Goal: Task Accomplishment & Management: Complete application form

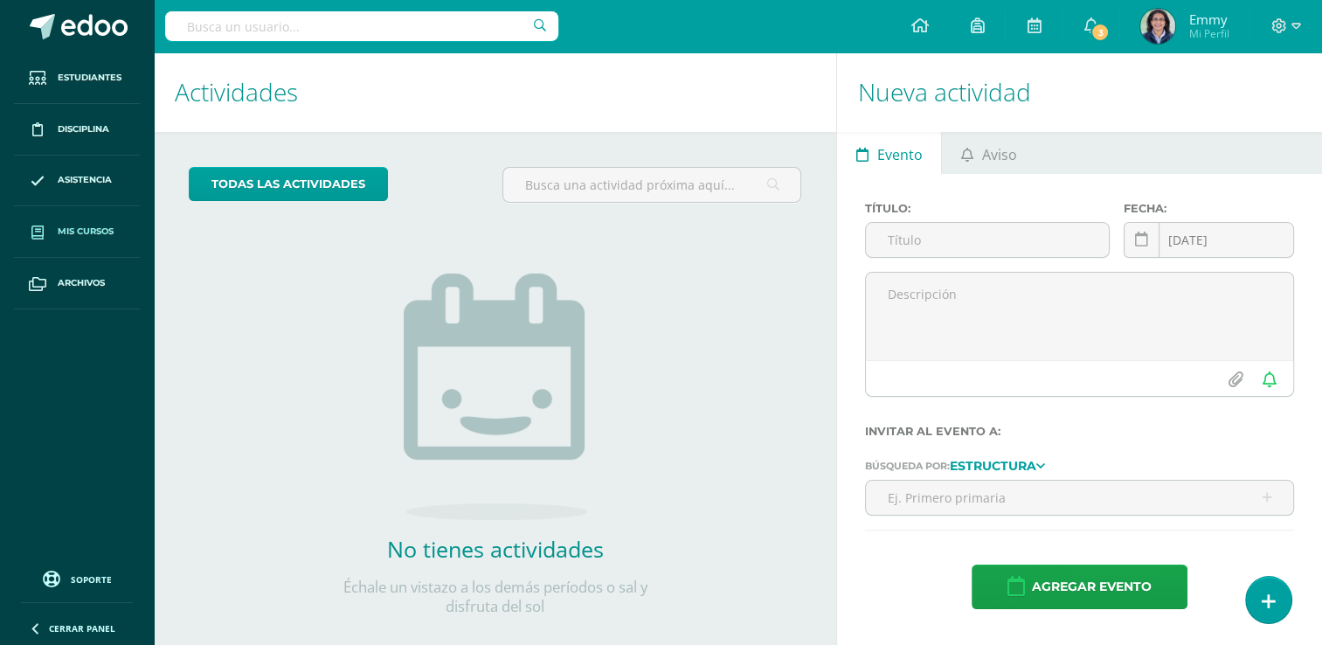
click at [106, 232] on span "Mis cursos" at bounding box center [86, 231] width 56 height 14
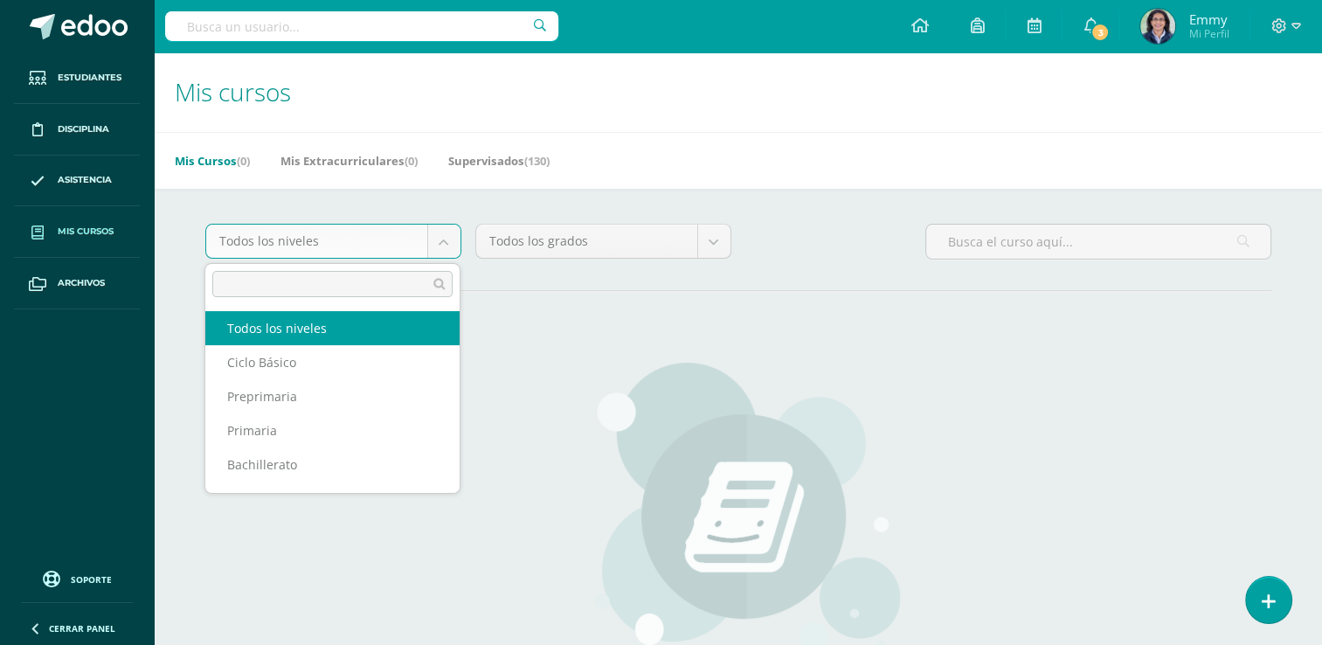
click at [442, 246] on body "Estudiantes Disciplina Asistencia Mis cursos Archivos Soporte Ayuda Reportar un…" at bounding box center [661, 418] width 1322 height 836
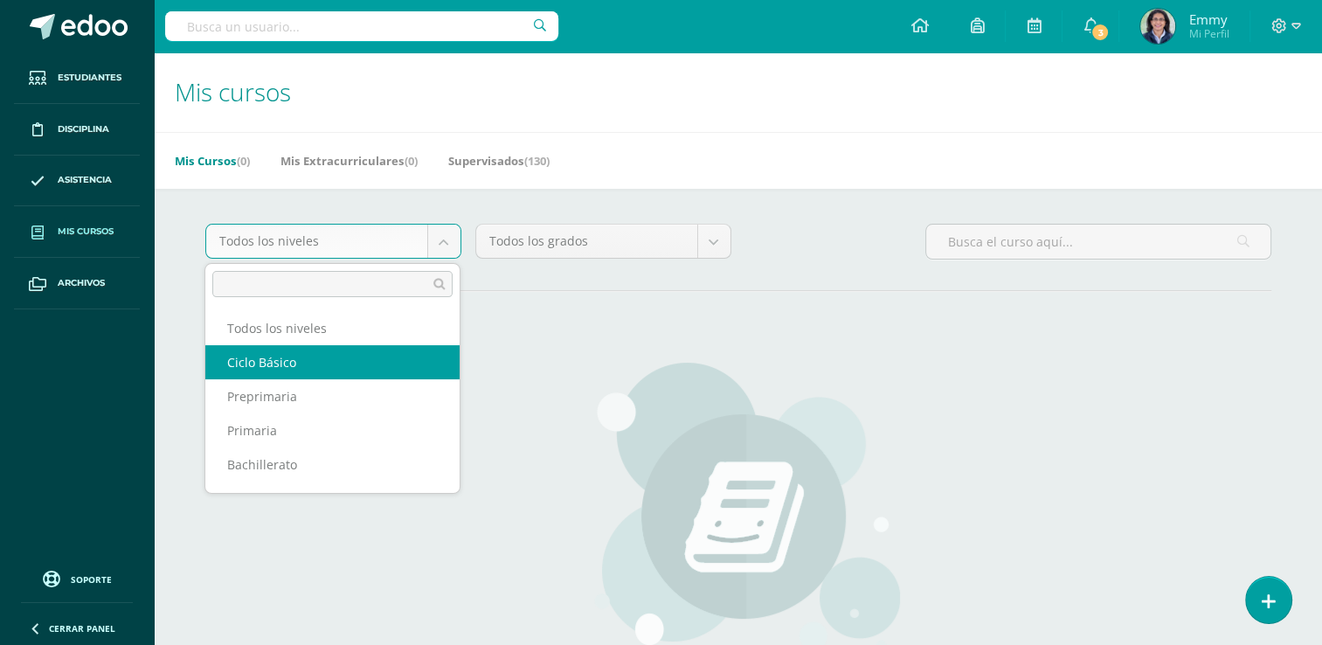
select select "7"
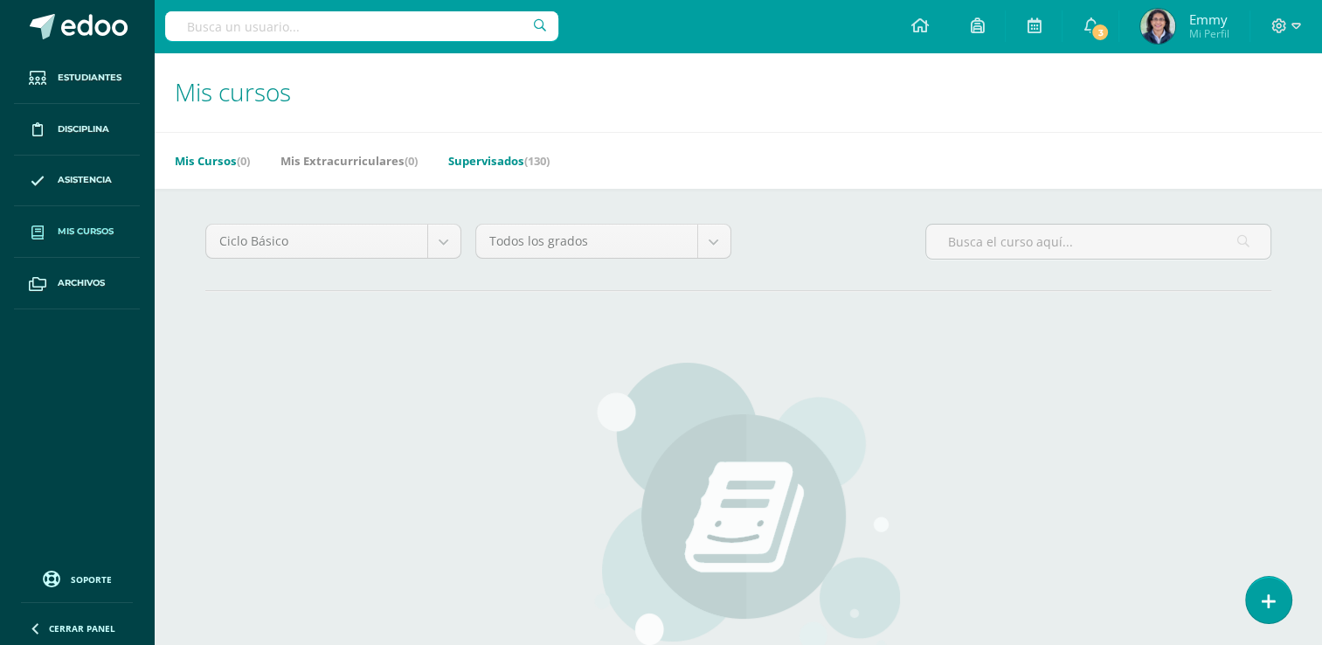
click at [511, 164] on link "Supervisados (130)" at bounding box center [498, 161] width 101 height 28
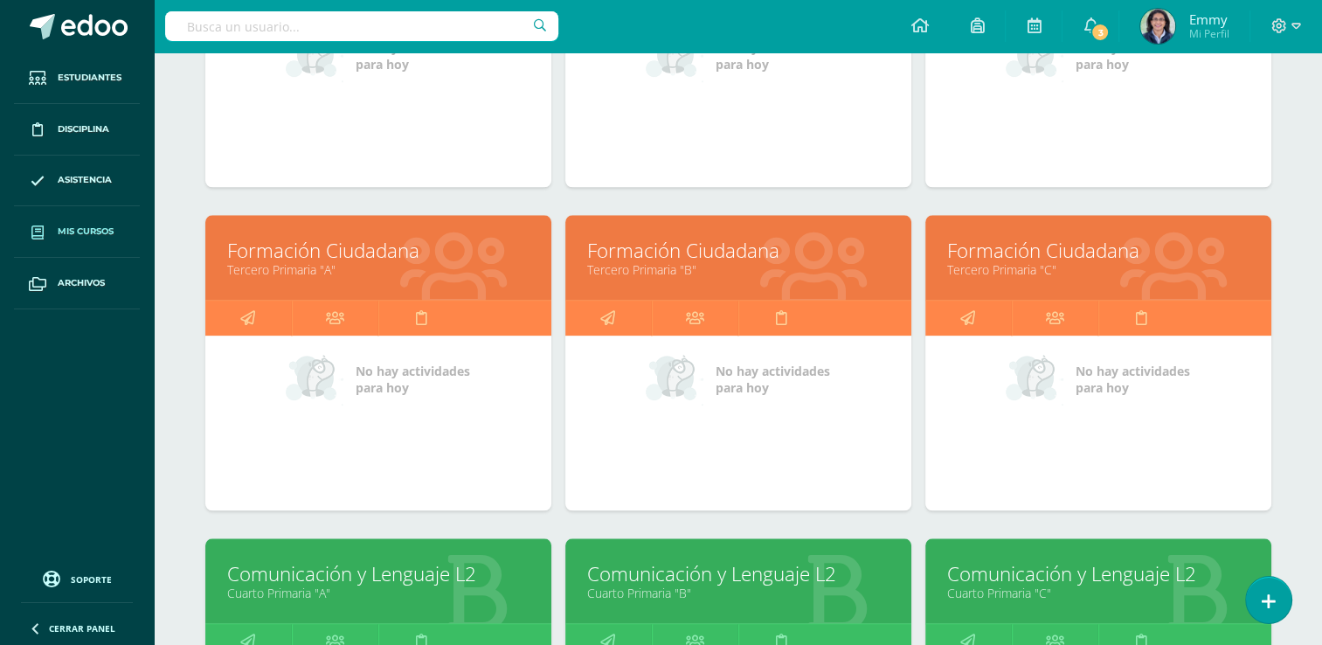
scroll to position [2694, 0]
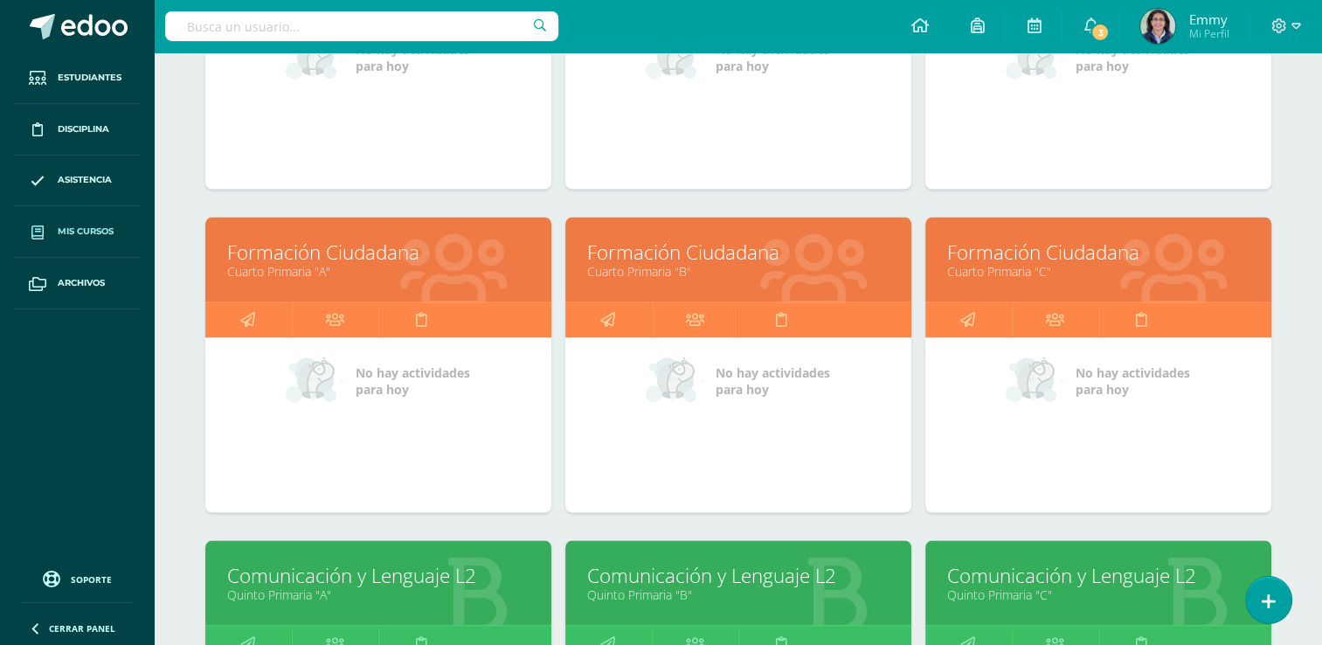
drag, startPoint x: 1320, startPoint y: 459, endPoint x: 1334, endPoint y: 551, distance: 92.8
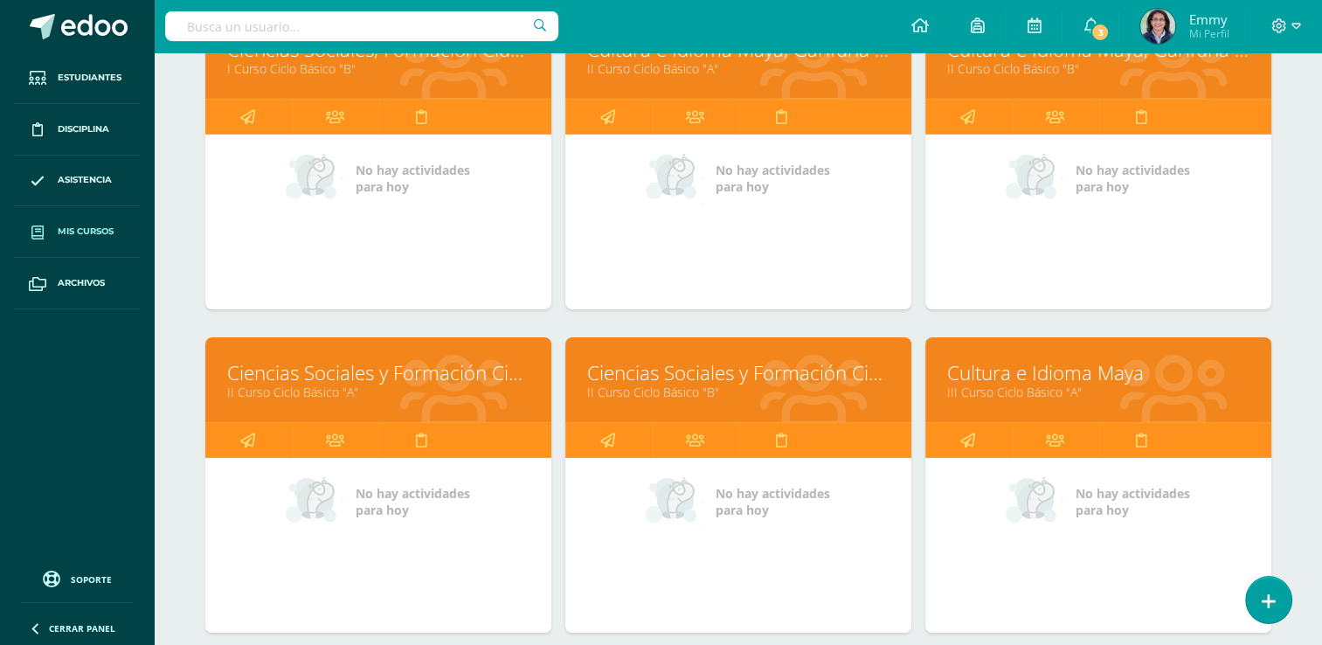
scroll to position [5916, 0]
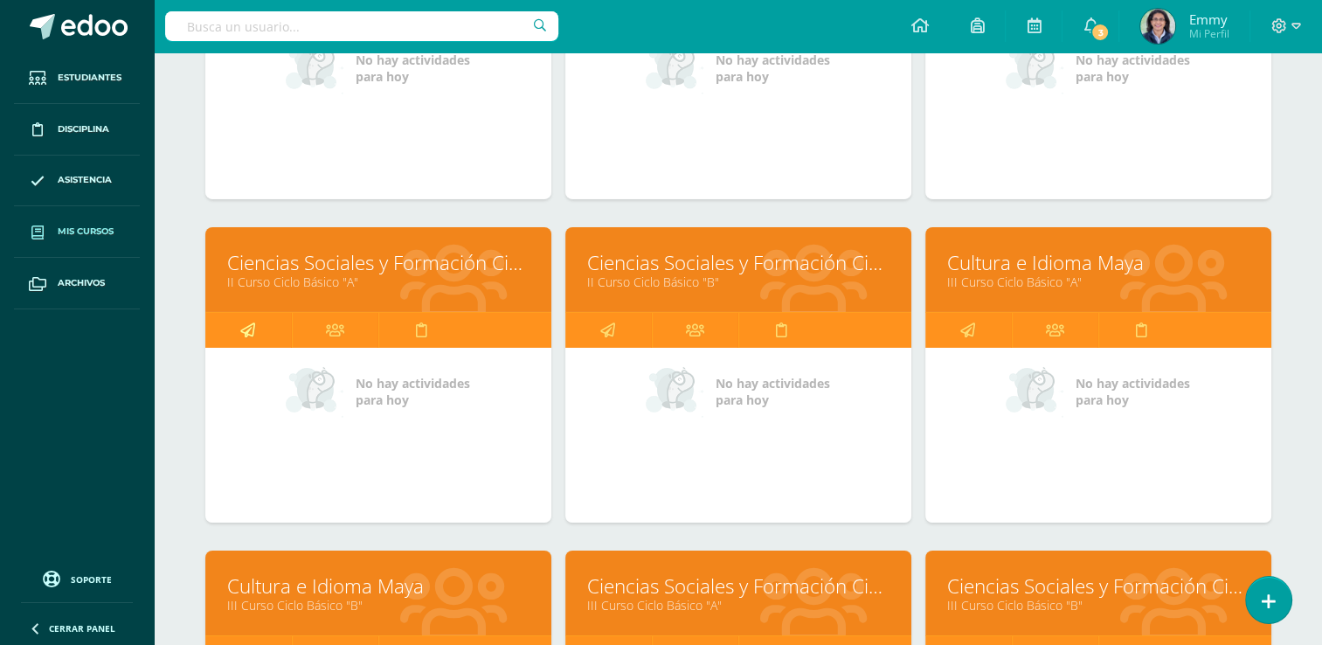
click at [258, 318] on link at bounding box center [248, 330] width 86 height 35
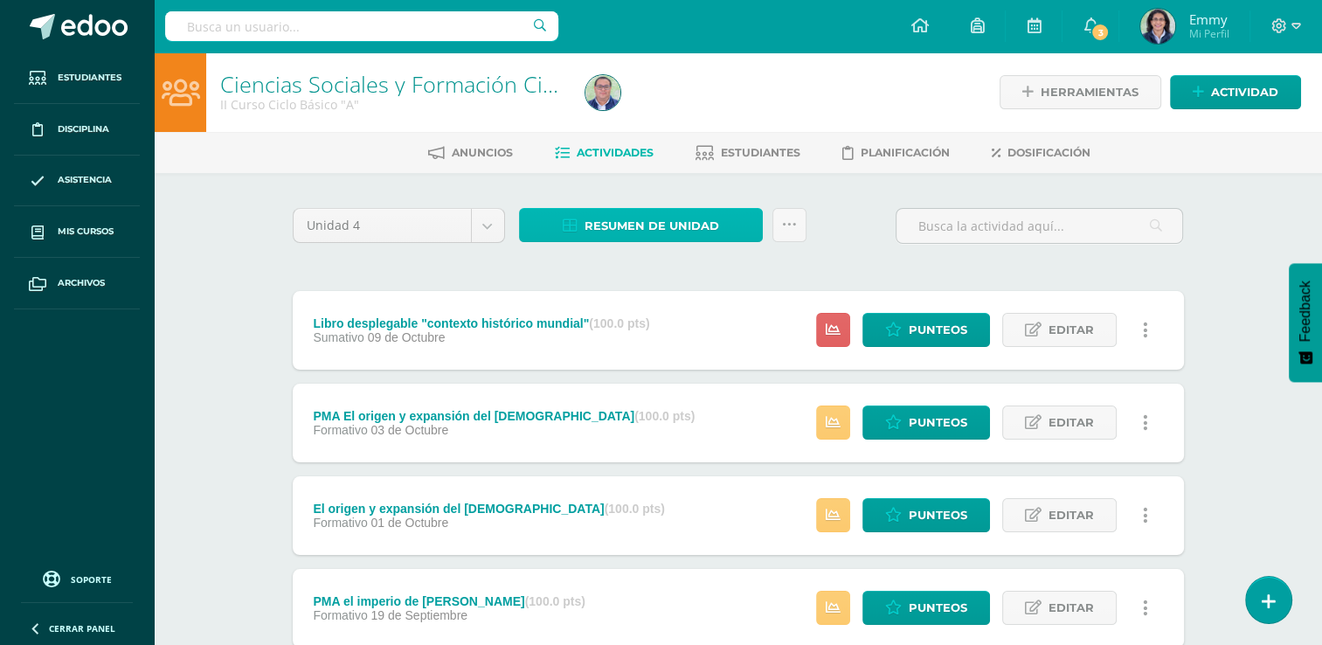
click at [674, 219] on span "Resumen de unidad" at bounding box center [651, 226] width 135 height 32
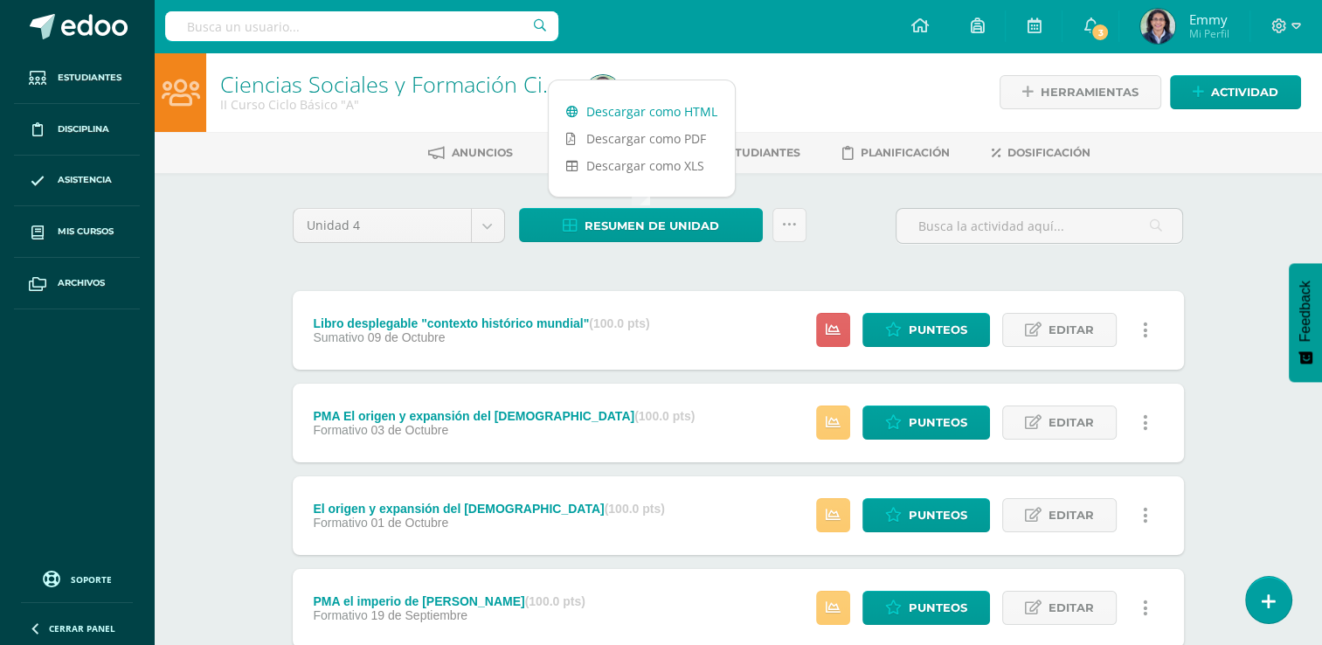
click at [673, 115] on link "Descargar como HTML" at bounding box center [642, 111] width 186 height 27
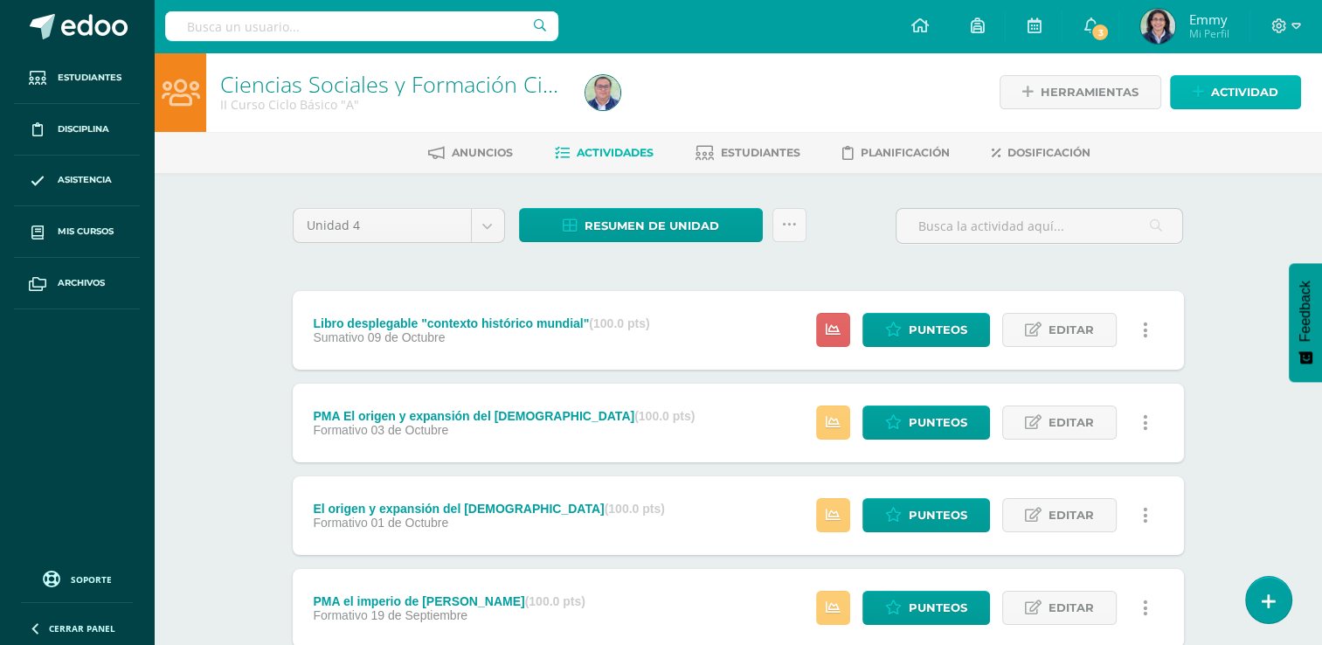
click at [1233, 100] on span "Actividad" at bounding box center [1244, 92] width 67 height 32
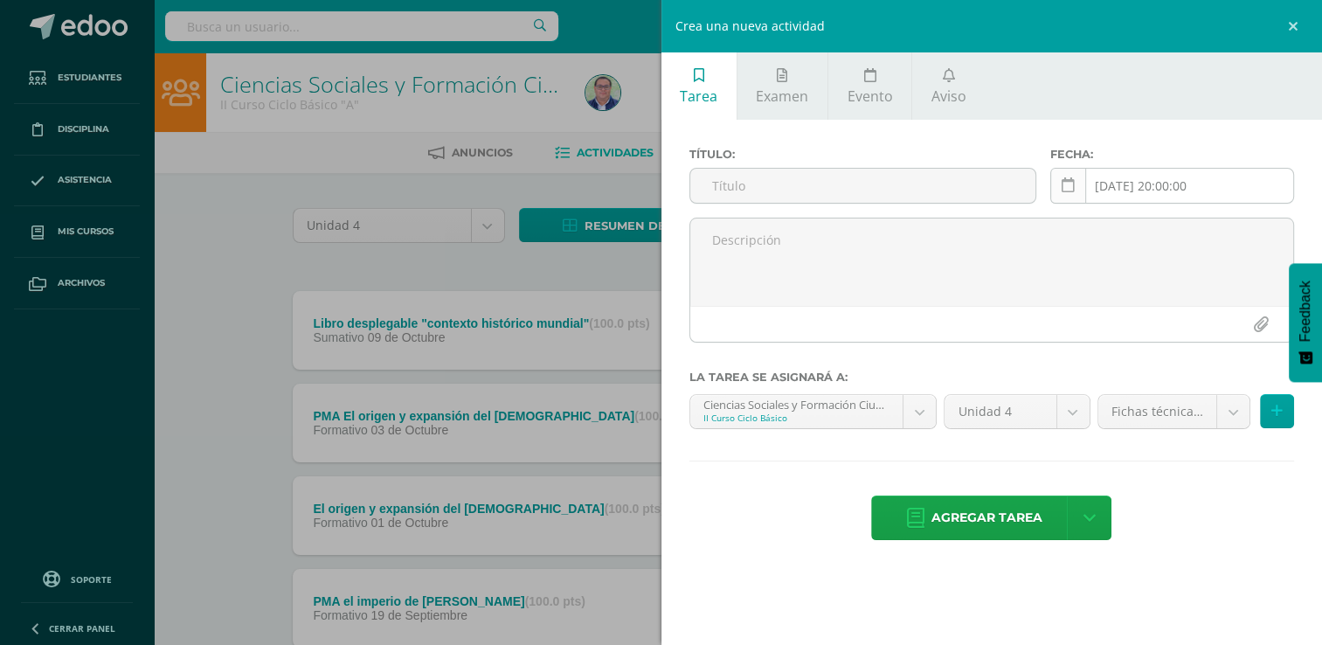
click at [1067, 187] on icon at bounding box center [1067, 185] width 13 height 15
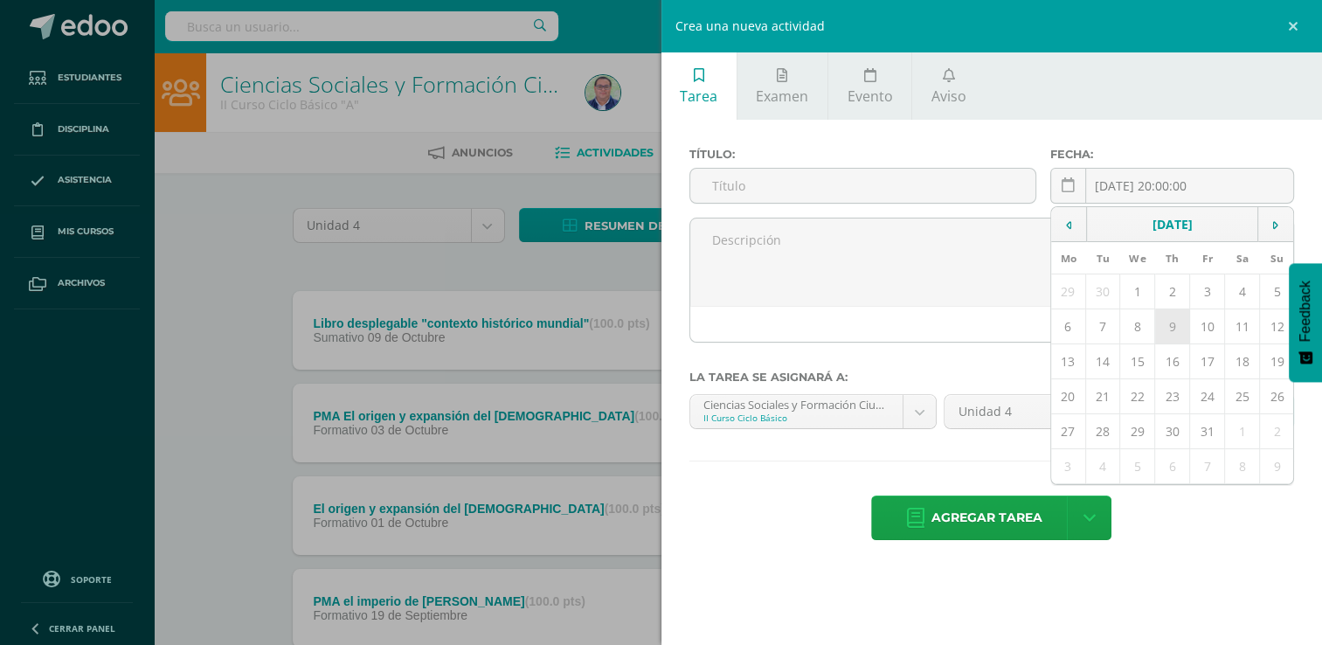
click at [1171, 327] on td "9" at bounding box center [1172, 326] width 35 height 35
type input "2025-10-09"
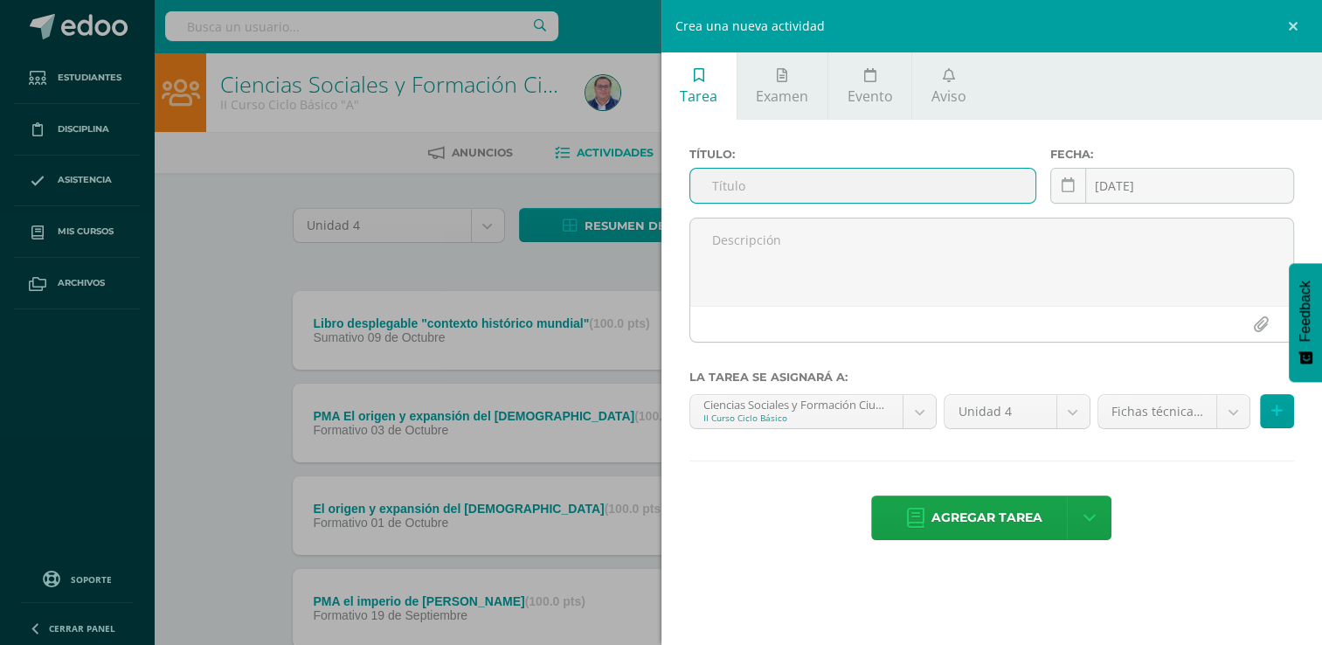
click at [853, 193] on input "text" at bounding box center [862, 186] width 345 height 34
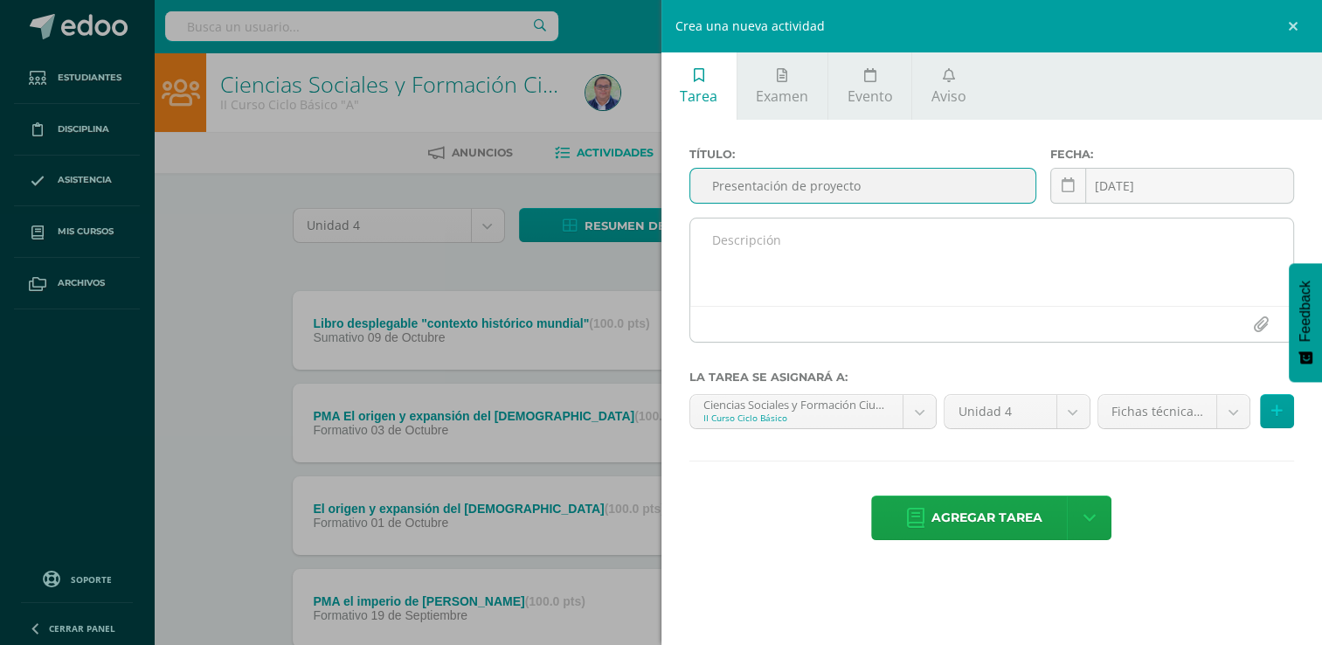
type input "Presentación de proyecto"
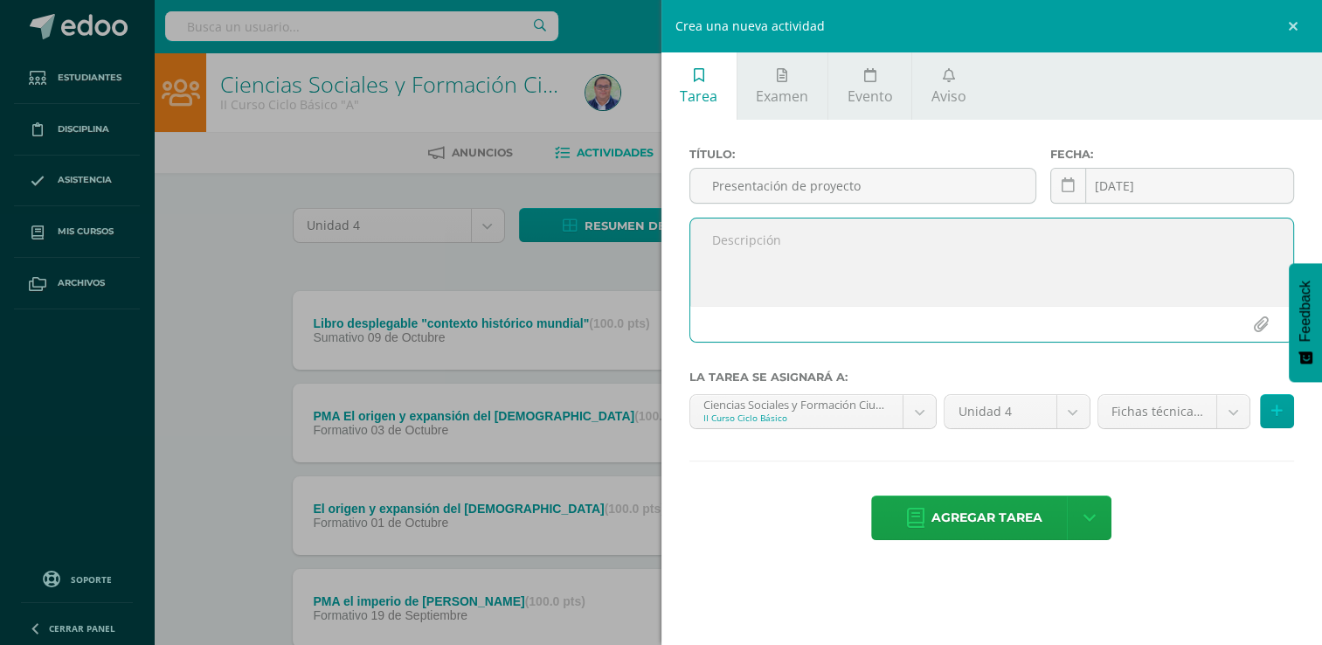
click at [835, 239] on textarea at bounding box center [992, 261] width 604 height 87
type textarea "S"
type textarea "Compartir resultados de investigación y campo."
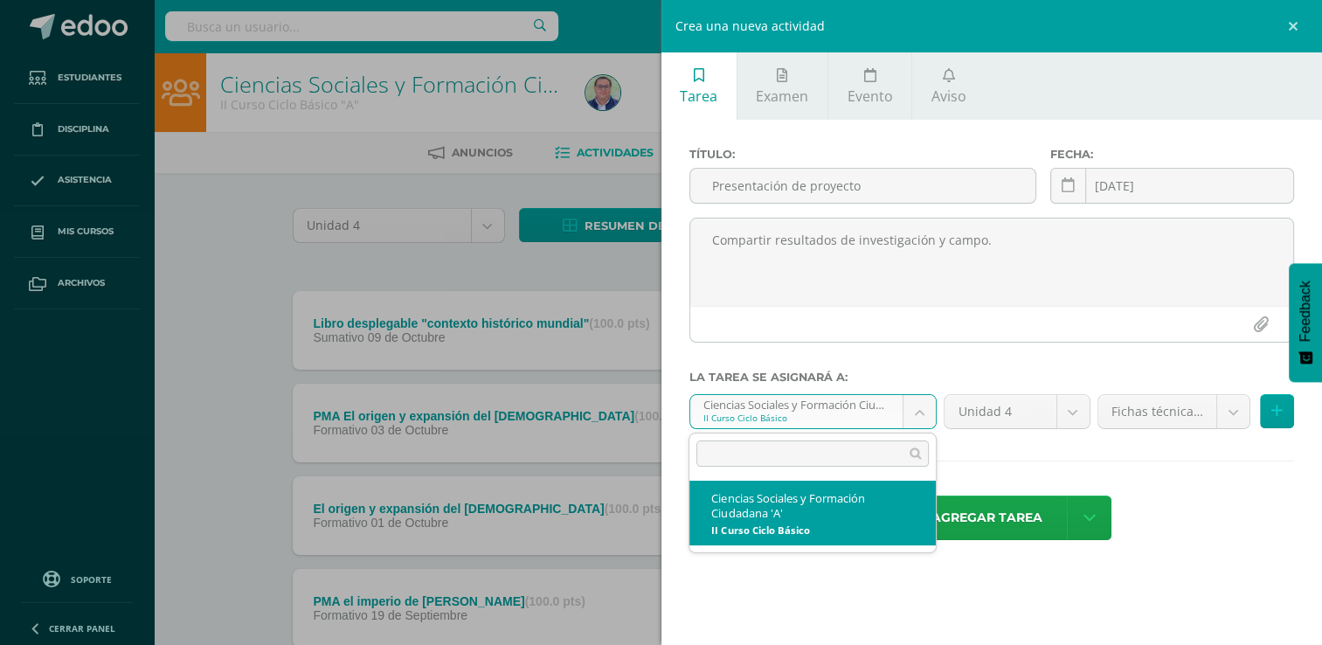
click at [928, 420] on body "Estudiantes Disciplina Asistencia Mis cursos Archivos Soporte Ayuda Reportar un…" at bounding box center [661, 656] width 1322 height 1313
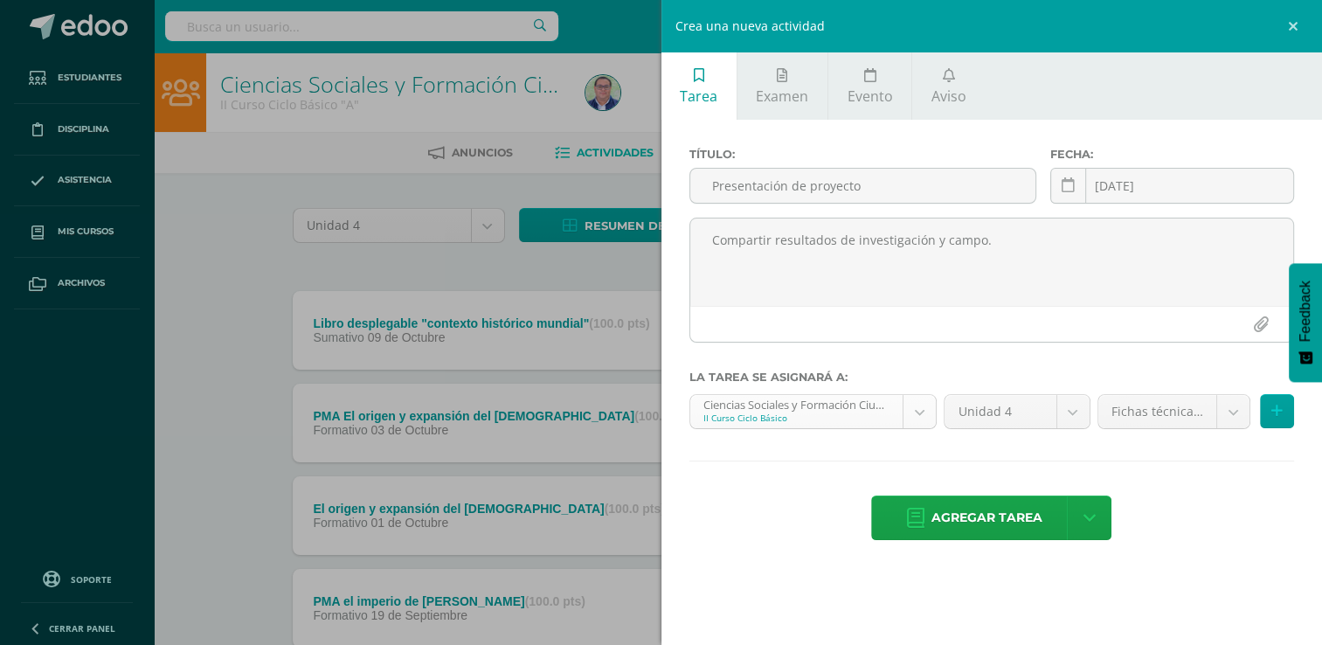
click at [908, 408] on body "Estudiantes Disciplina Asistencia Mis cursos Archivos Soporte Ayuda Reportar un…" at bounding box center [661, 656] width 1322 height 1313
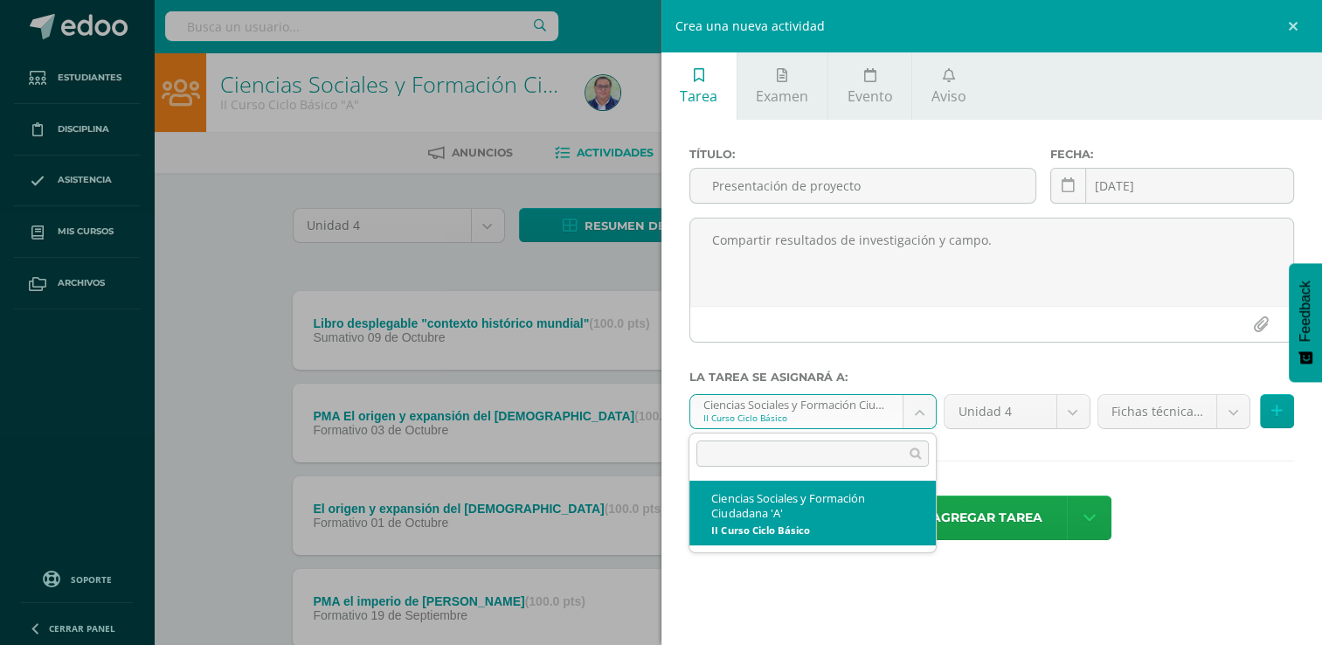
click at [908, 408] on body "Estudiantes Disciplina Asistencia Mis cursos Archivos Soporte Ayuda Reportar un…" at bounding box center [661, 656] width 1322 height 1313
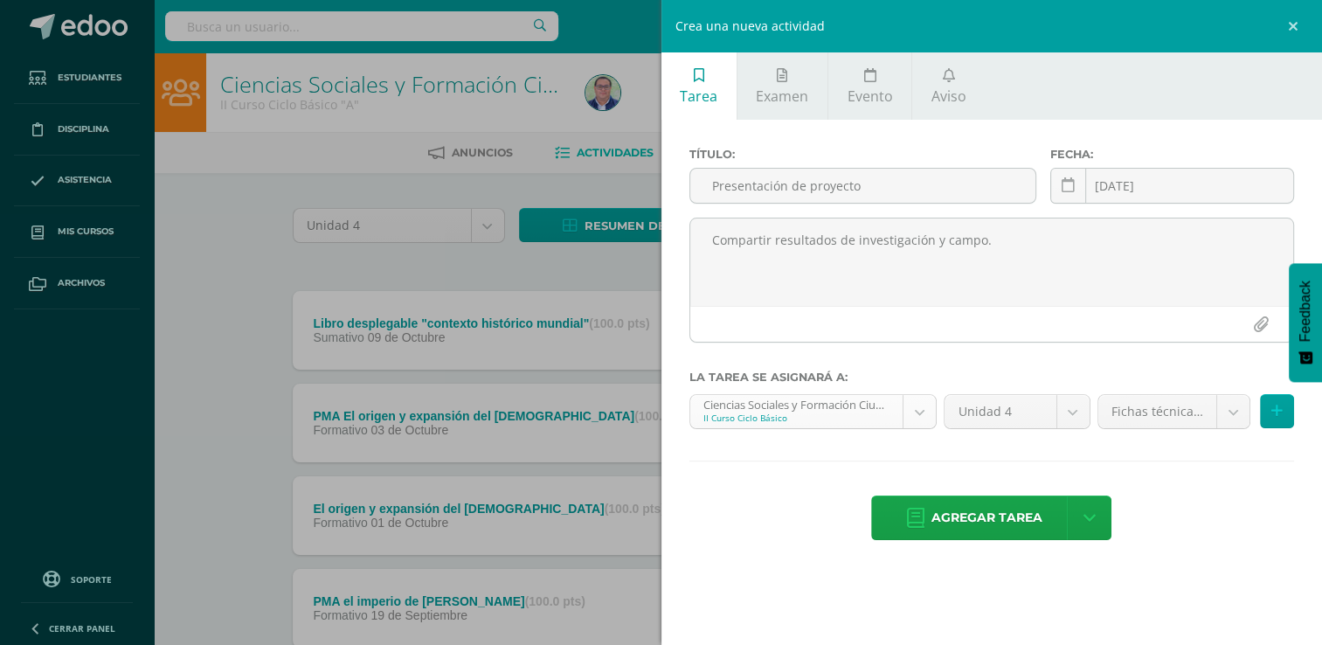
click at [853, 406] on body "Estudiantes Disciplina Asistencia Mis cursos Archivos Soporte Ayuda Reportar un…" at bounding box center [661, 656] width 1322 height 1313
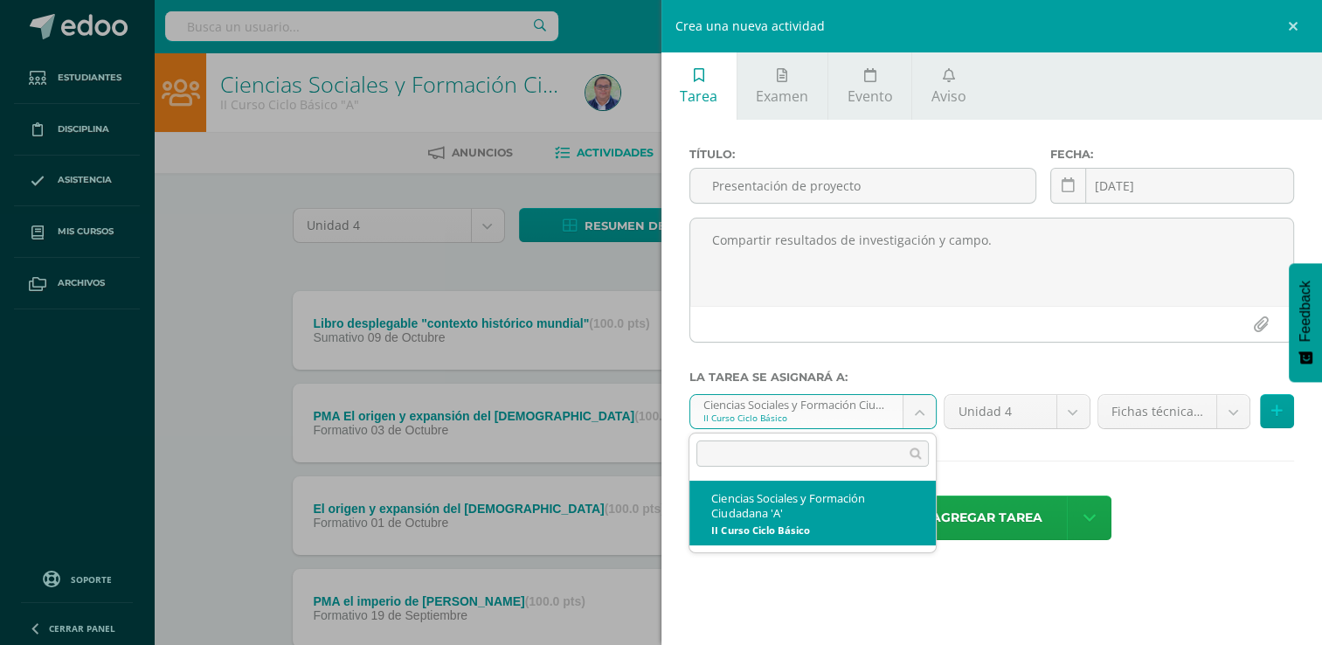
click at [853, 406] on body "Estudiantes Disciplina Asistencia Mis cursos Archivos Soporte Ayuda Reportar un…" at bounding box center [661, 656] width 1322 height 1313
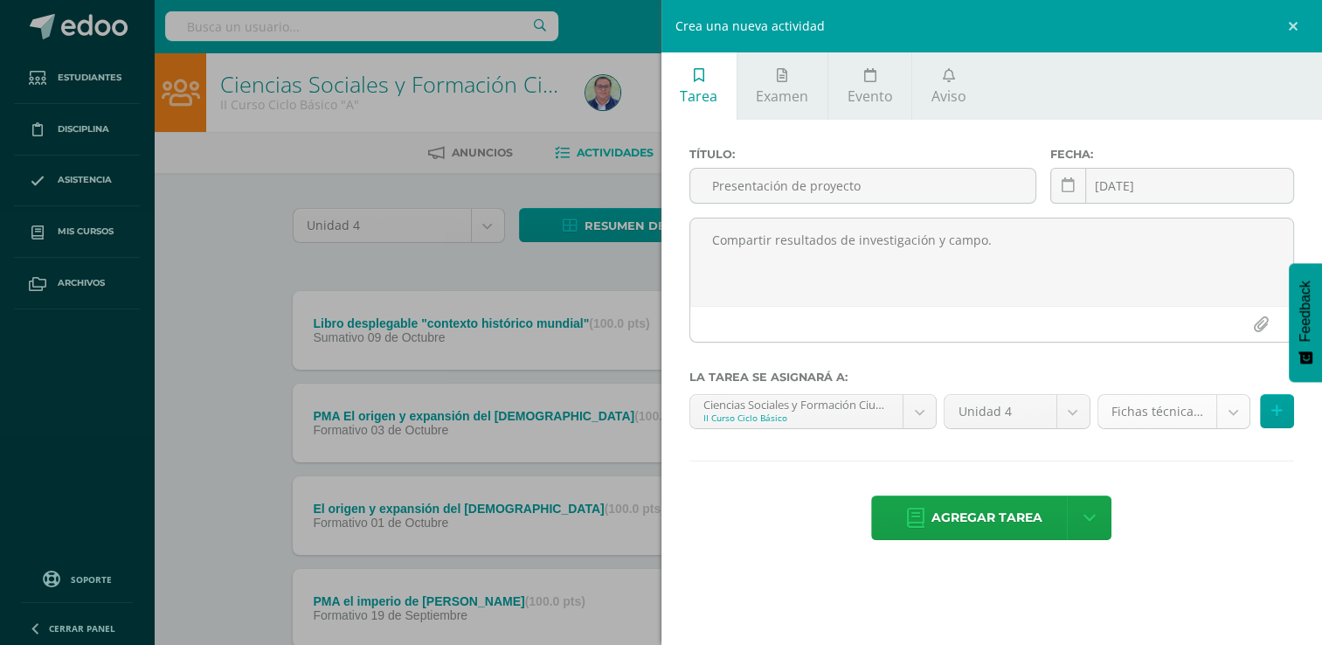
click at [1233, 407] on body "Estudiantes Disciplina Asistencia Mis cursos Archivos Soporte Ayuda Reportar un…" at bounding box center [661, 656] width 1322 height 1313
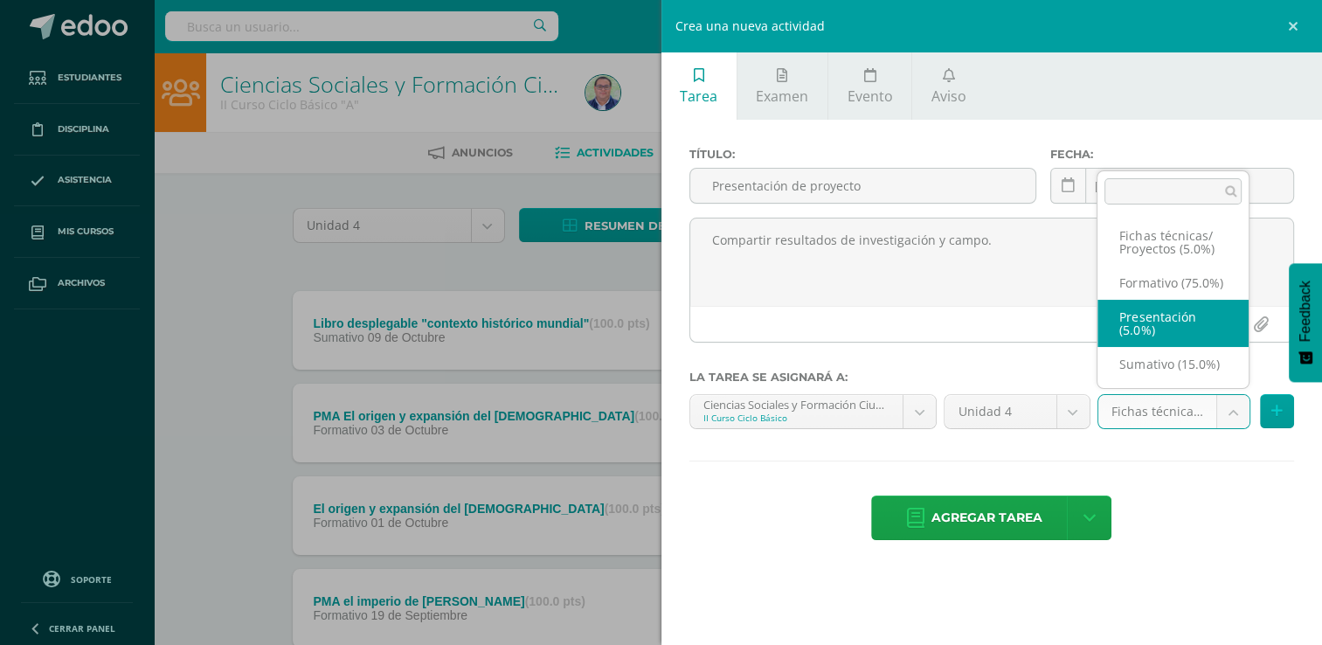
select select "265076"
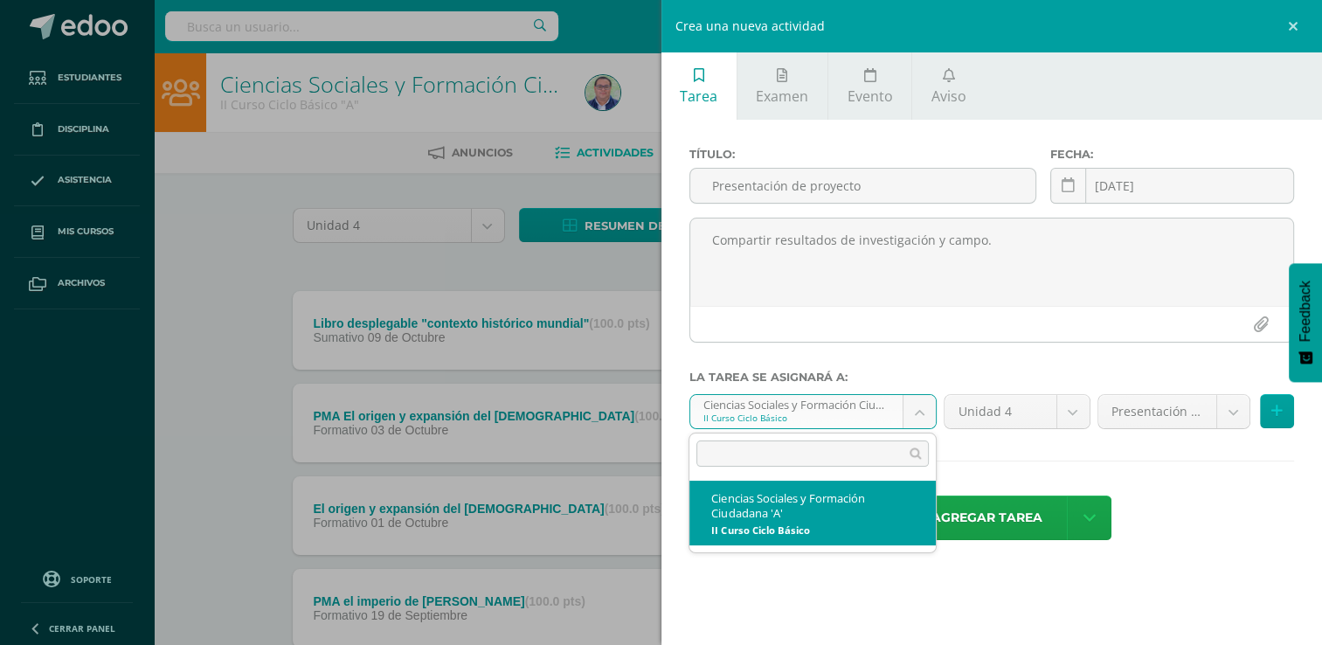
click at [922, 407] on body "Estudiantes Disciplina Asistencia Mis cursos Archivos Soporte Ayuda Reportar un…" at bounding box center [661, 656] width 1322 height 1313
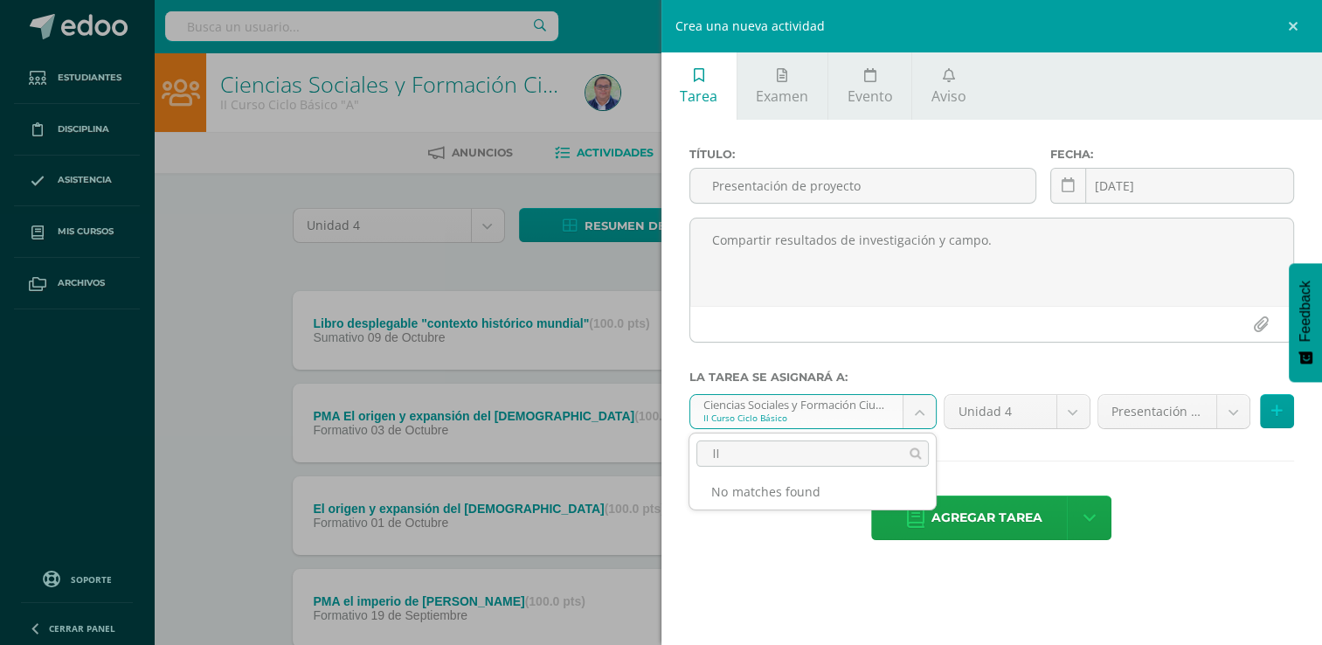
type input "I"
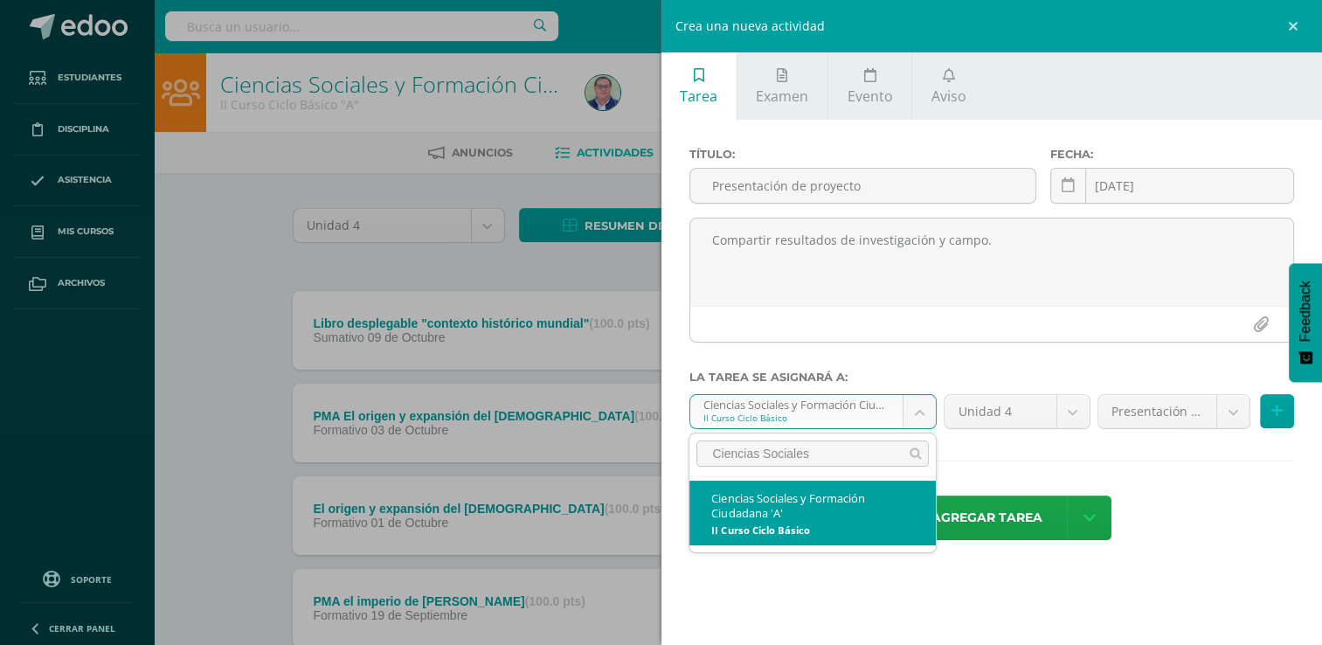
type input "Ciencias Sociales"
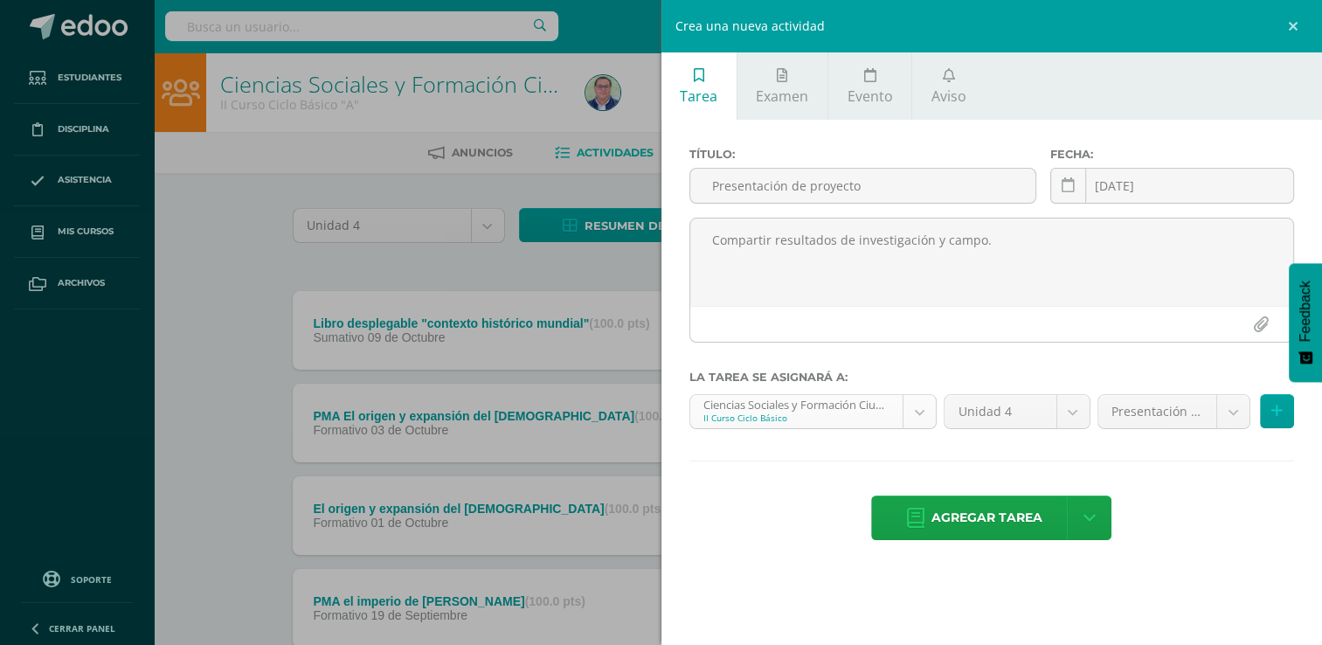
click at [730, 413] on body "Estudiantes Disciplina Asistencia Mis cursos Archivos Soporte Ayuda Reportar un…" at bounding box center [661, 656] width 1322 height 1313
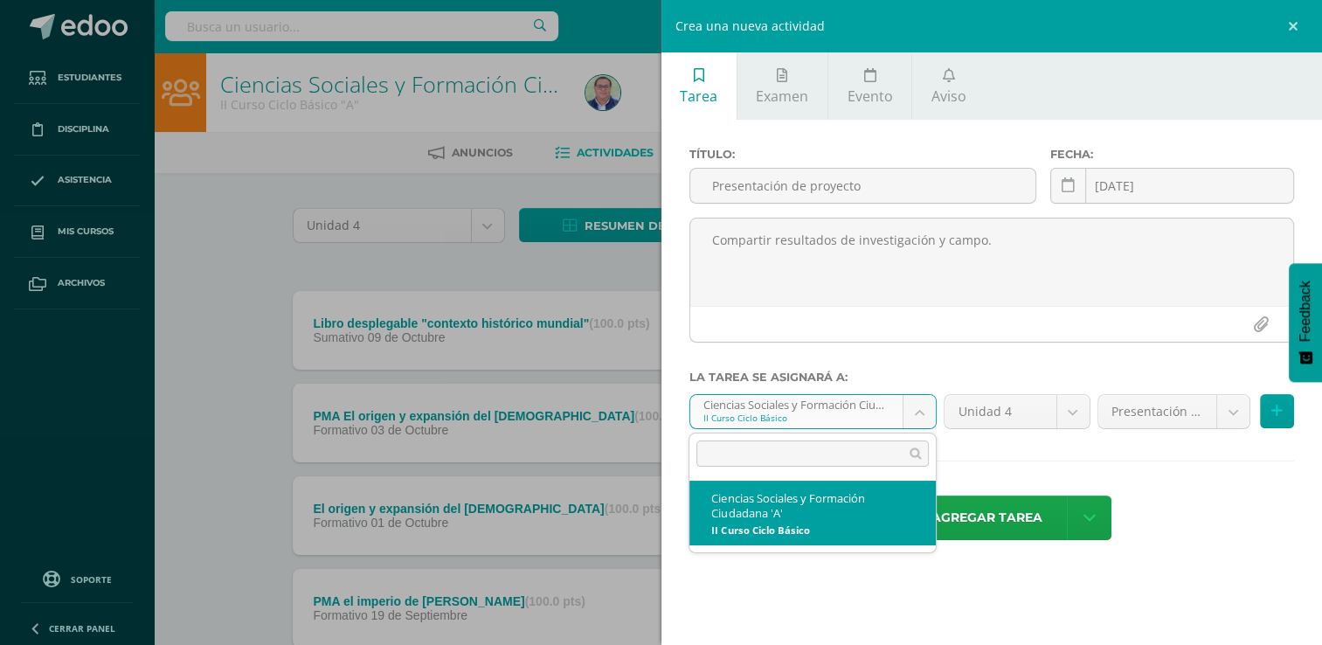
click at [730, 413] on body "Estudiantes Disciplina Asistencia Mis cursos Archivos Soporte Ayuda Reportar un…" at bounding box center [661, 656] width 1322 height 1313
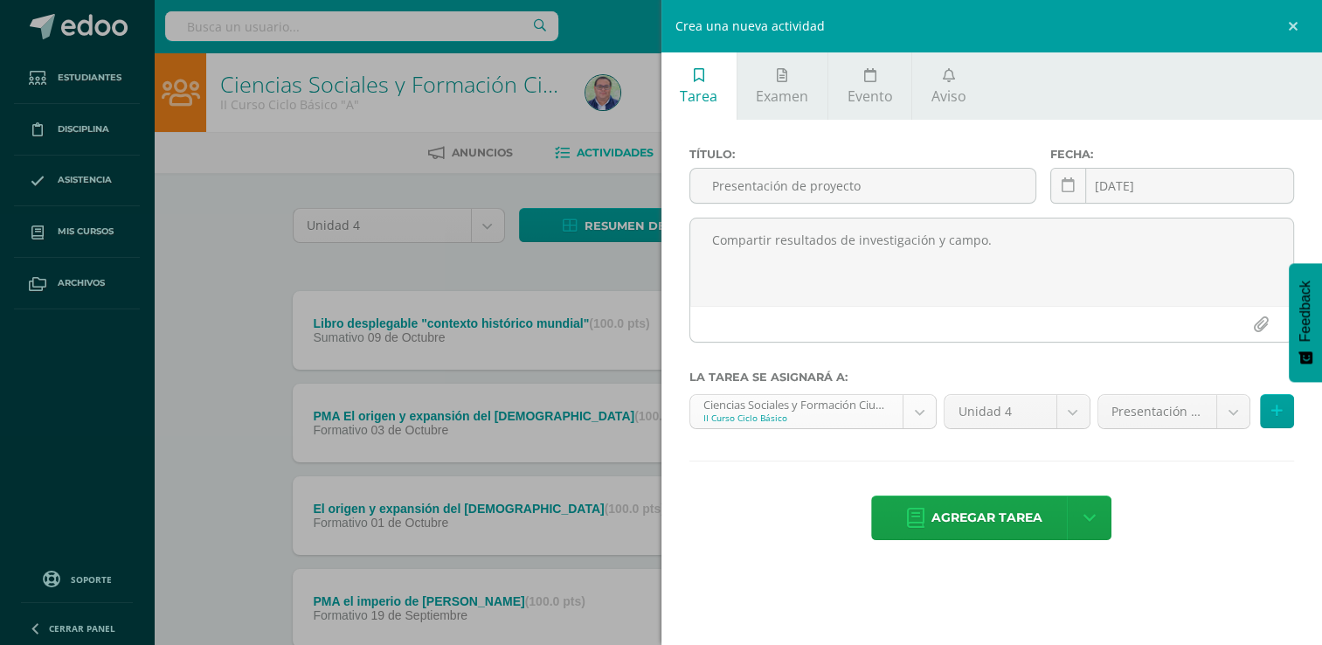
click at [910, 409] on body "Estudiantes Disciplina Asistencia Mis cursos Archivos Soporte Ayuda Reportar un…" at bounding box center [661, 656] width 1322 height 1313
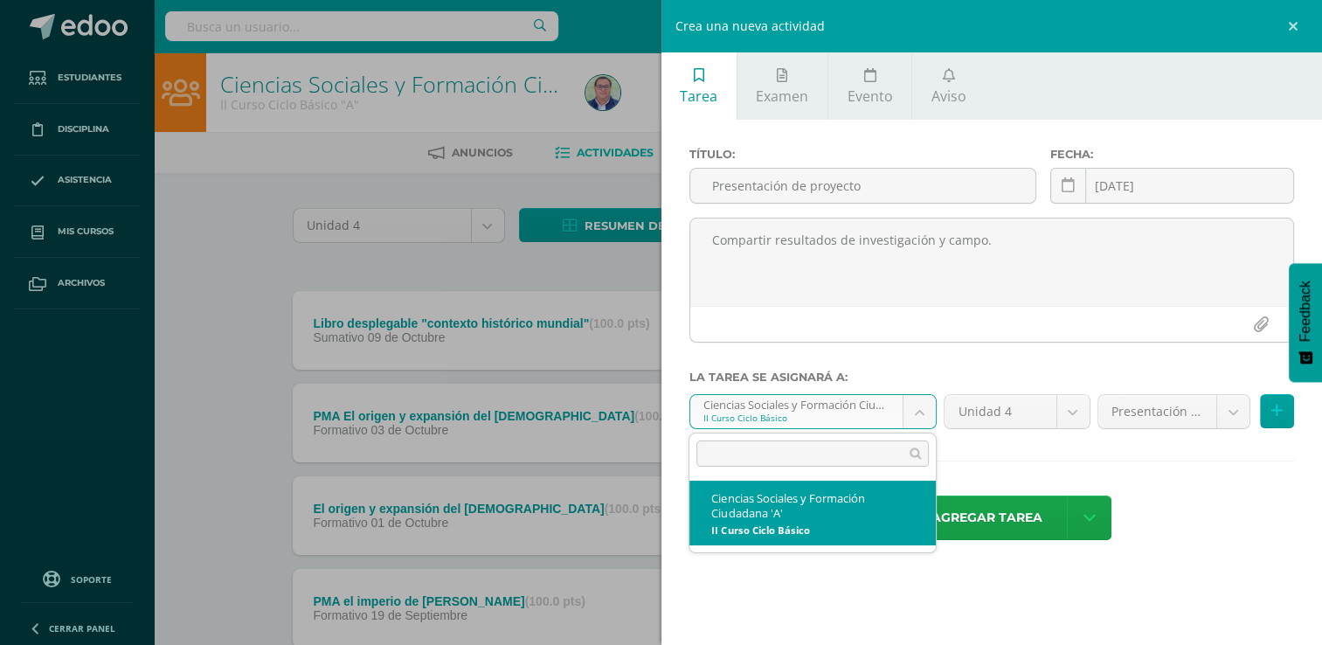
click at [910, 409] on body "Estudiantes Disciplina Asistencia Mis cursos Archivos Soporte Ayuda Reportar un…" at bounding box center [661, 656] width 1322 height 1313
click at [919, 453] on input "text" at bounding box center [812, 453] width 232 height 26
click at [906, 453] on input "text" at bounding box center [812, 453] width 232 height 26
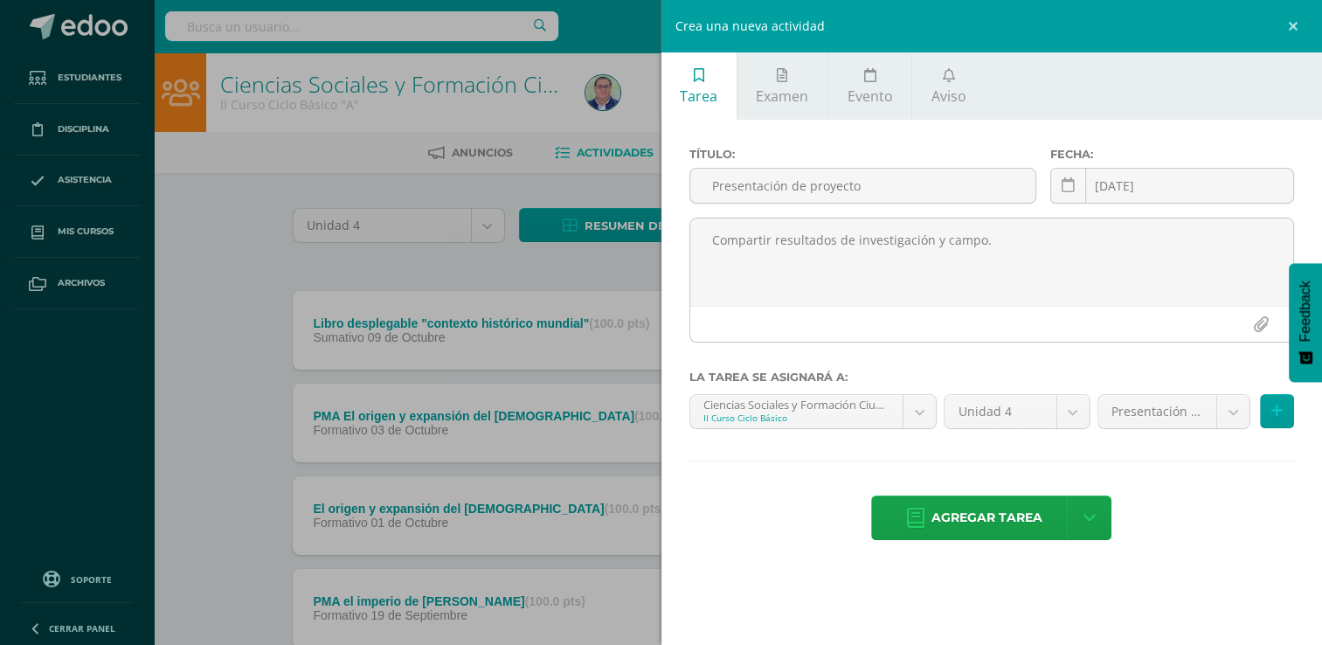
click at [1212, 505] on body "Estudiantes Disciplina Asistencia Mis cursos Archivos Soporte Ayuda Reportar un…" at bounding box center [661, 656] width 1322 height 1313
click at [990, 515] on span "Agregar tarea" at bounding box center [986, 517] width 111 height 43
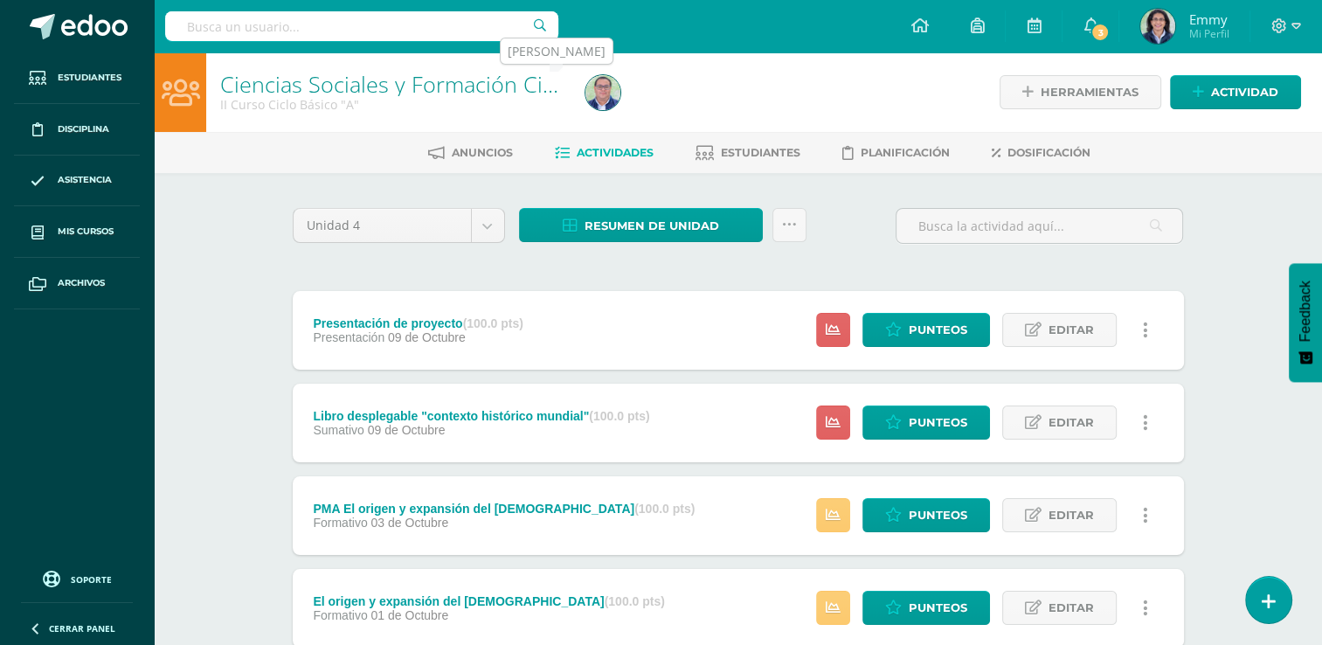
click at [605, 94] on img at bounding box center [602, 92] width 35 height 35
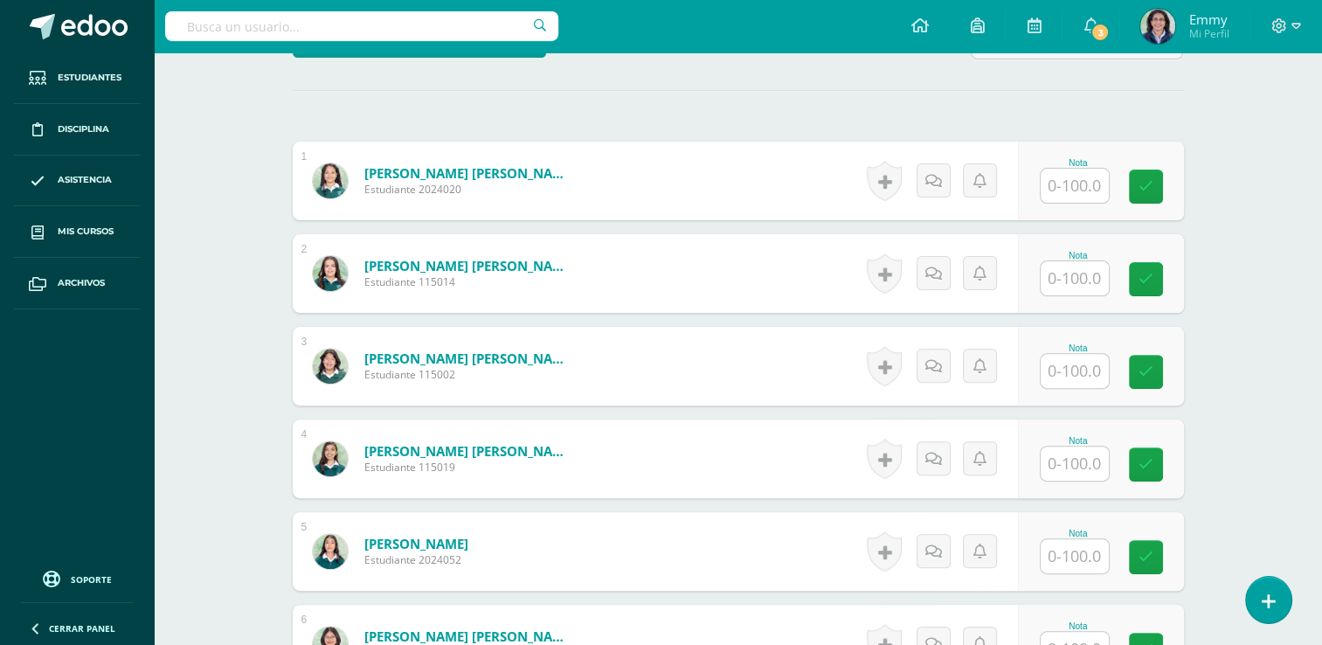
scroll to position [1046, 0]
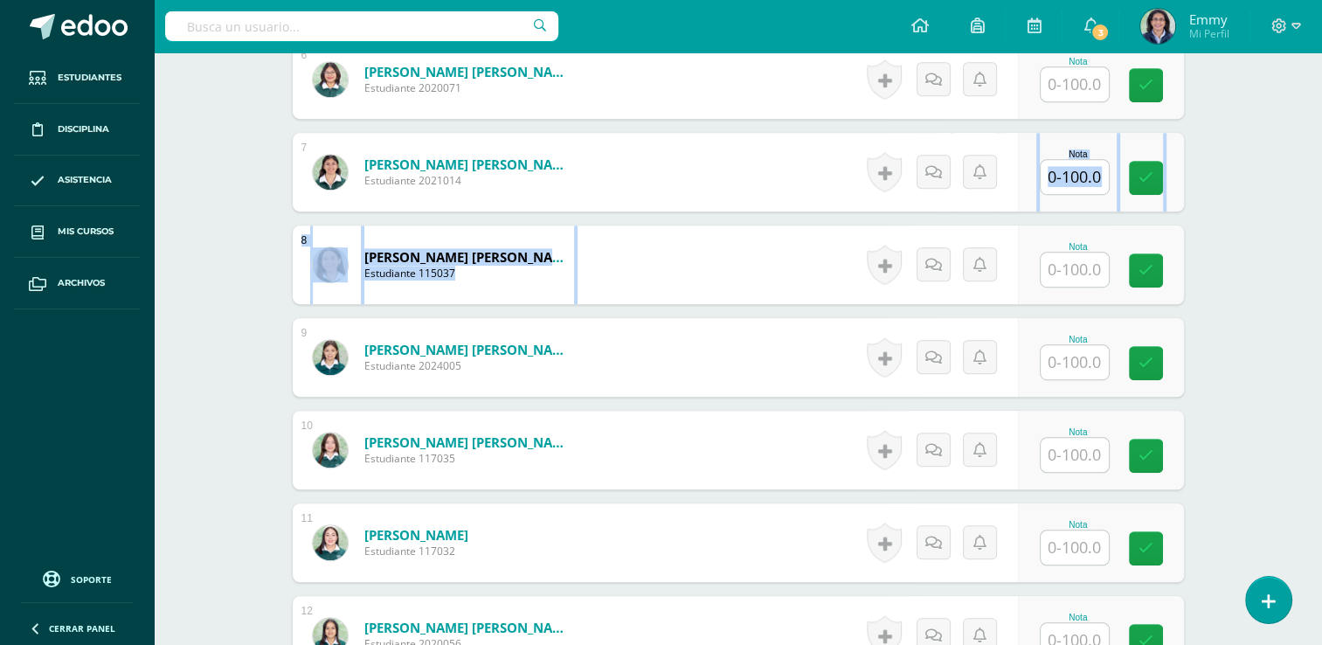
drag, startPoint x: 1319, startPoint y: 268, endPoint x: 1316, endPoint y: 184, distance: 83.9
click at [1316, 184] on div "Ciencias Sociales y Formación Ciudadana II Curso Ciclo Básico "A" Herramientas …" at bounding box center [738, 403] width 1168 height 2794
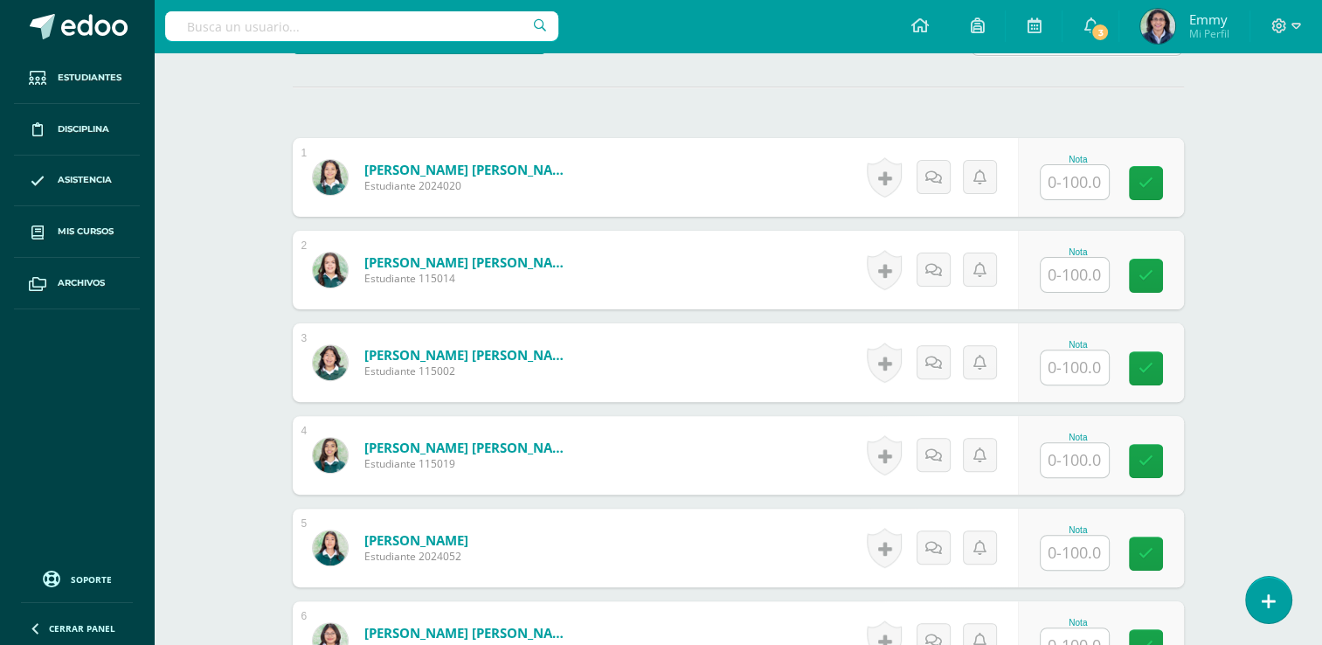
scroll to position [482, 0]
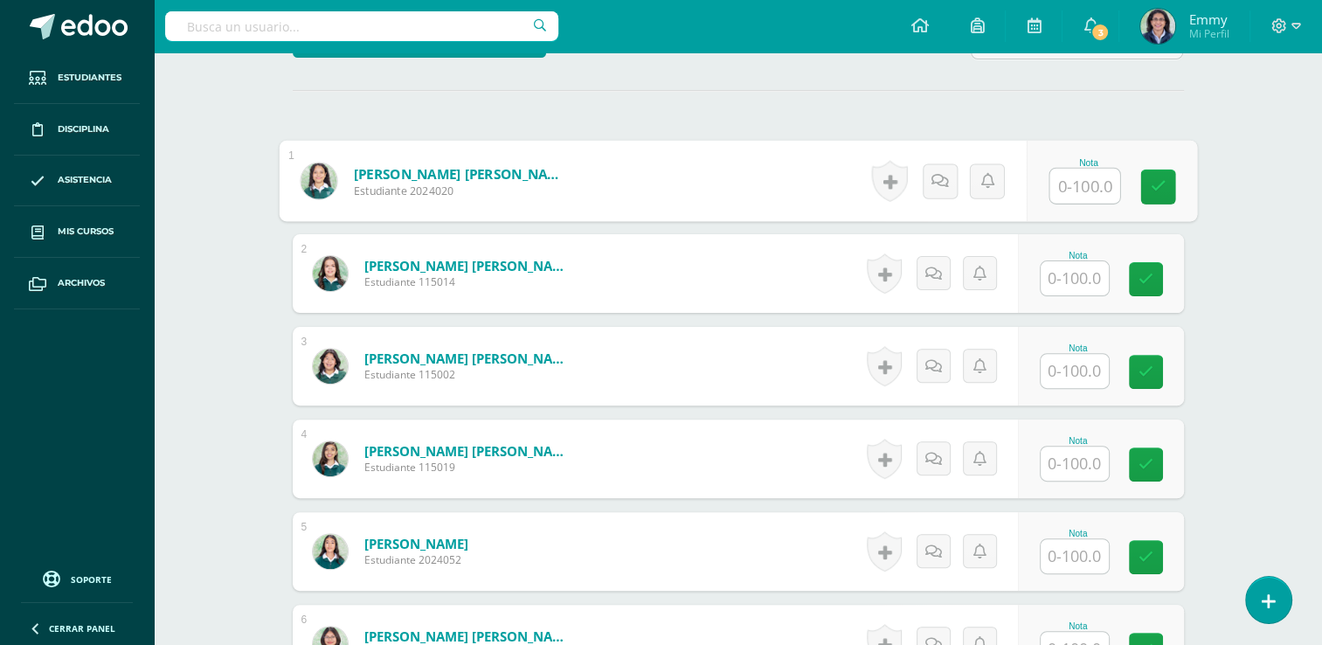
click at [1094, 176] on input "text" at bounding box center [1084, 186] width 70 height 35
type input "94"
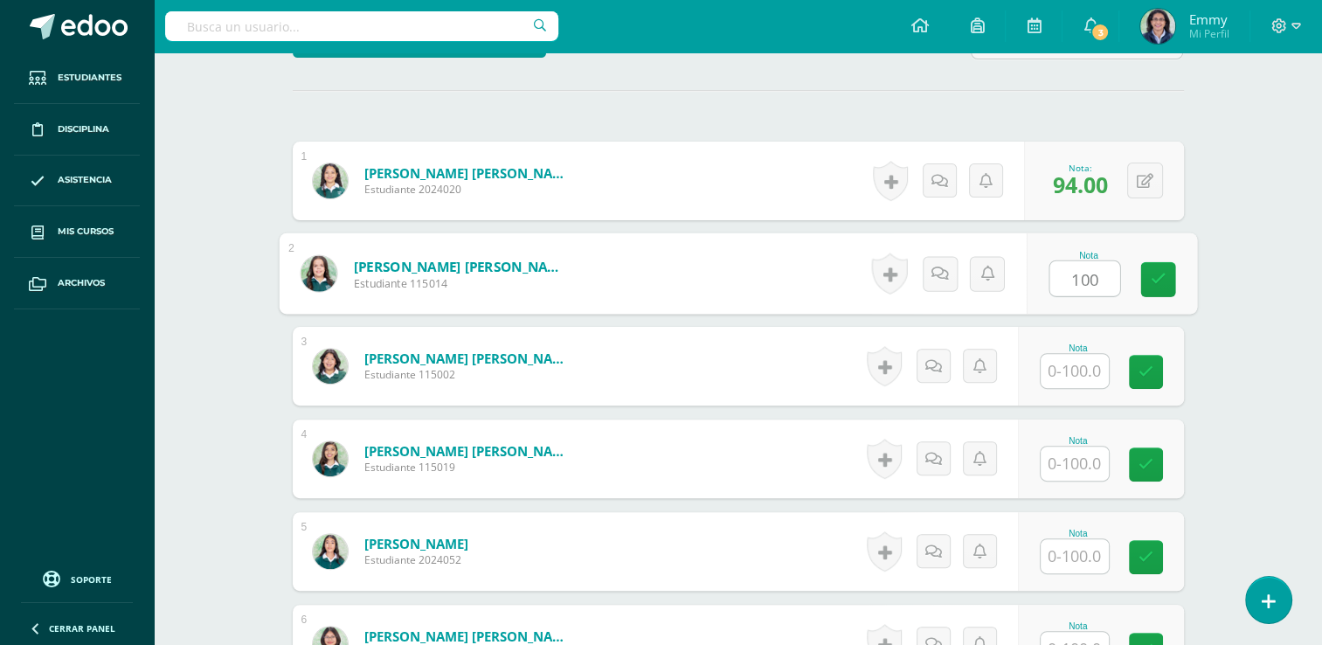
type input "100"
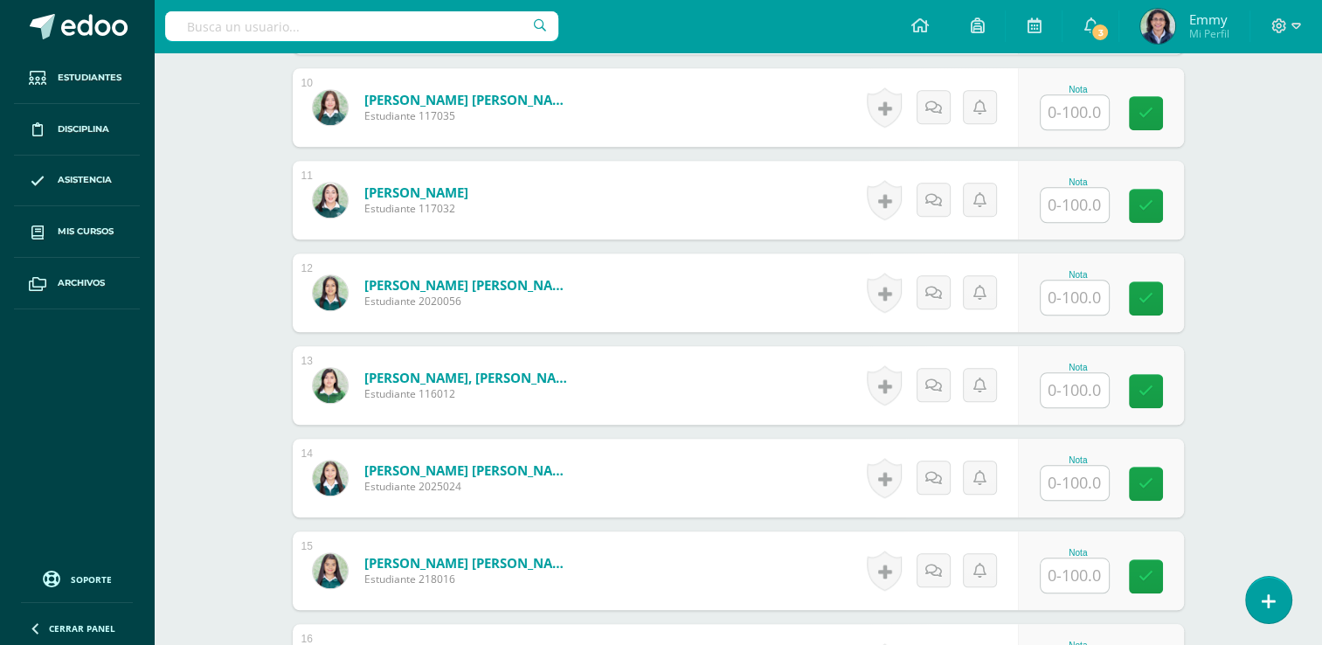
scroll to position [1448, 0]
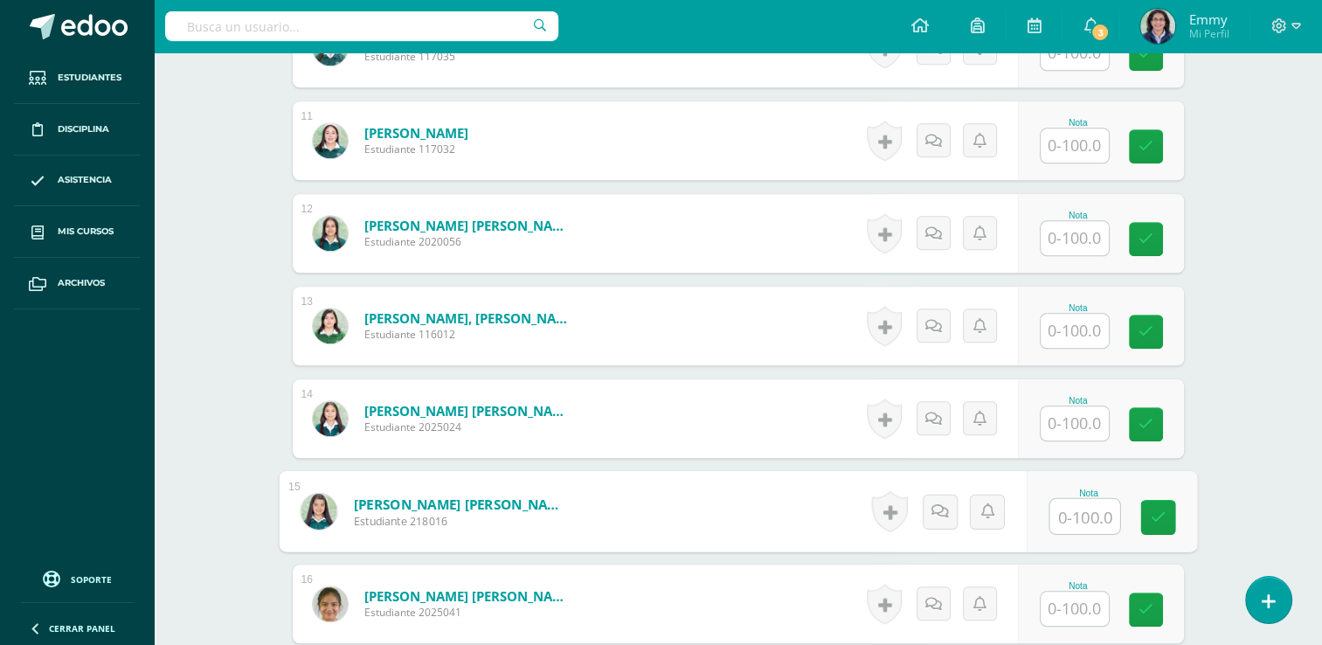
click at [1079, 515] on input "text" at bounding box center [1084, 516] width 70 height 35
type input "100"
click at [1176, 510] on div "Nota 100" at bounding box center [1111, 511] width 170 height 81
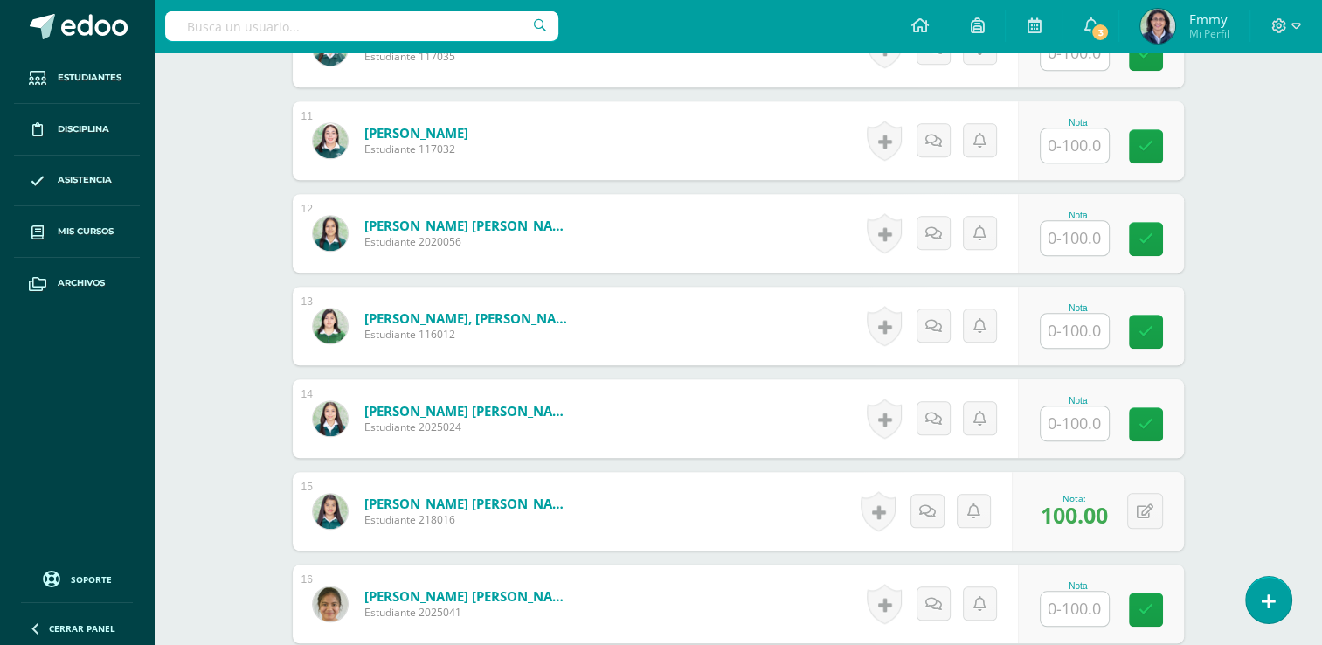
scroll to position [2201, 0]
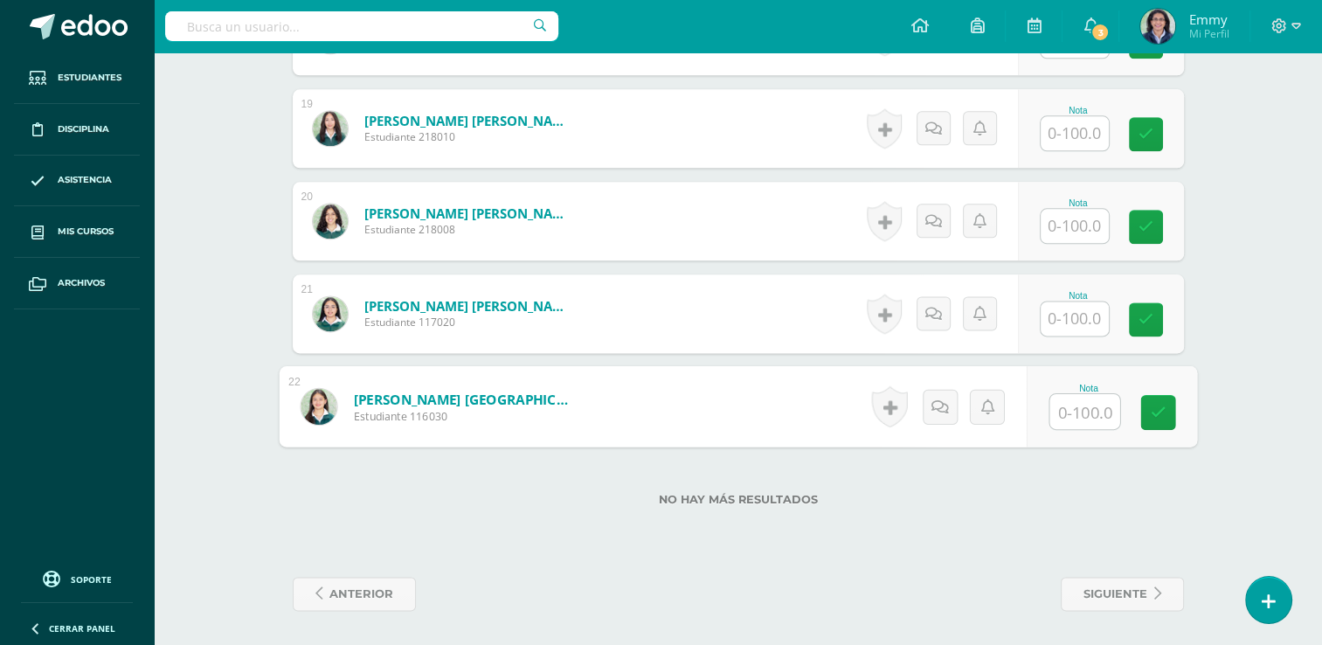
click at [1065, 406] on input "text" at bounding box center [1084, 411] width 70 height 35
type input "94"
click at [1080, 323] on input "text" at bounding box center [1074, 318] width 68 height 34
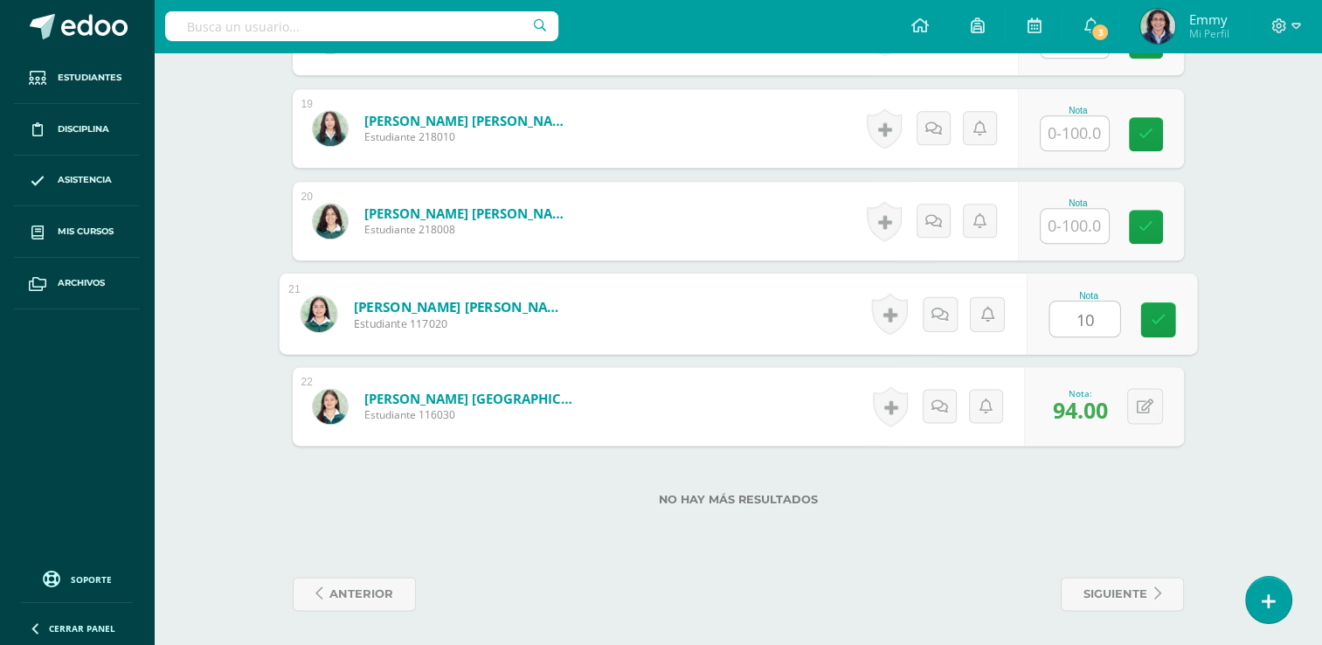
type input "100"
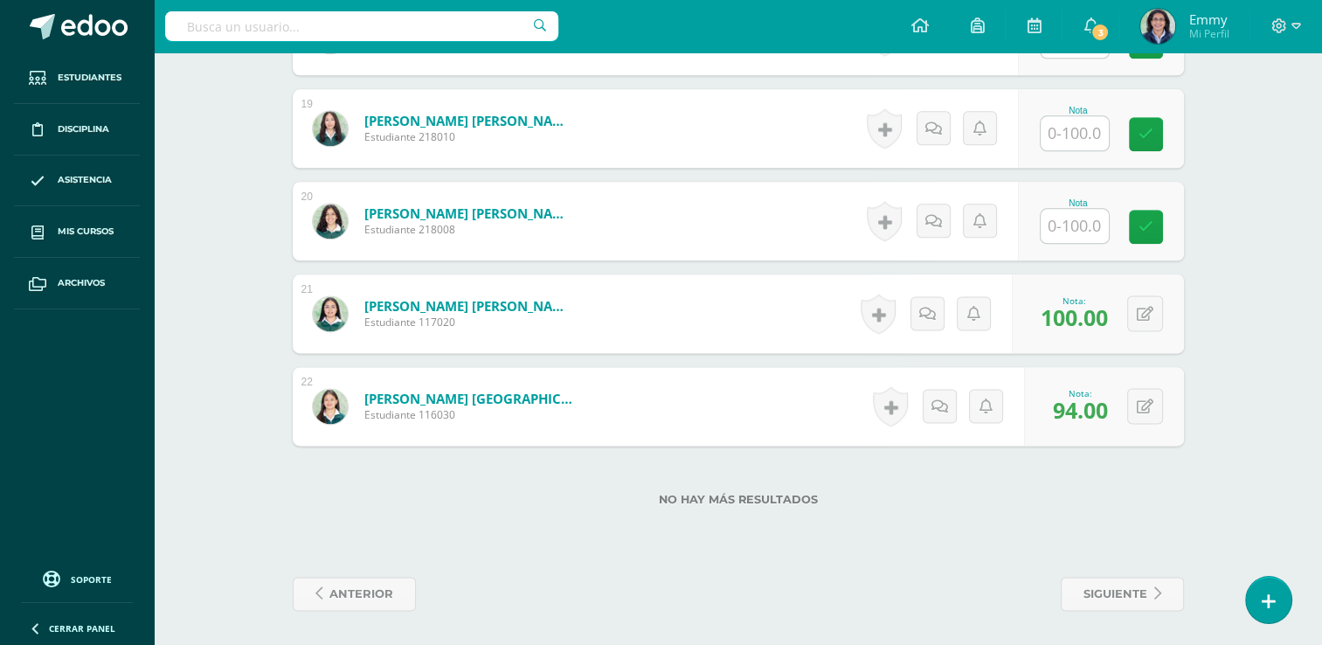
click at [1074, 220] on input "text" at bounding box center [1074, 226] width 68 height 34
type input "100"
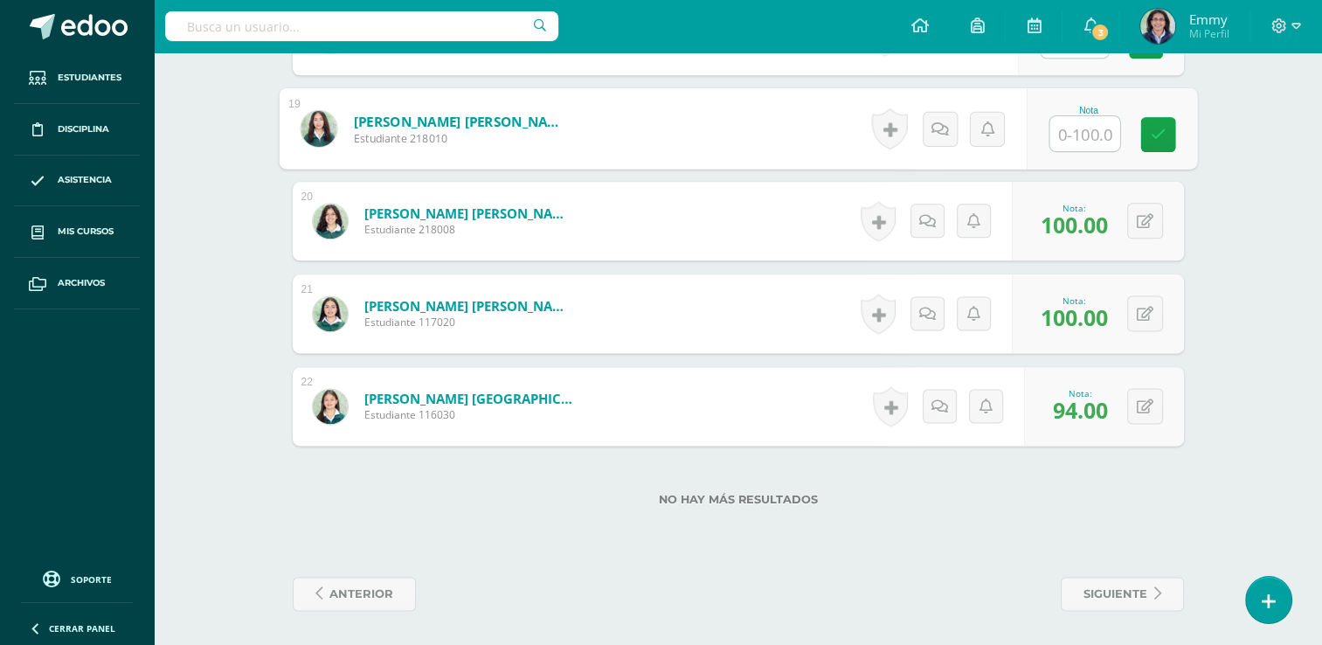
click at [1077, 132] on input "text" at bounding box center [1084, 133] width 70 height 35
type input "100"
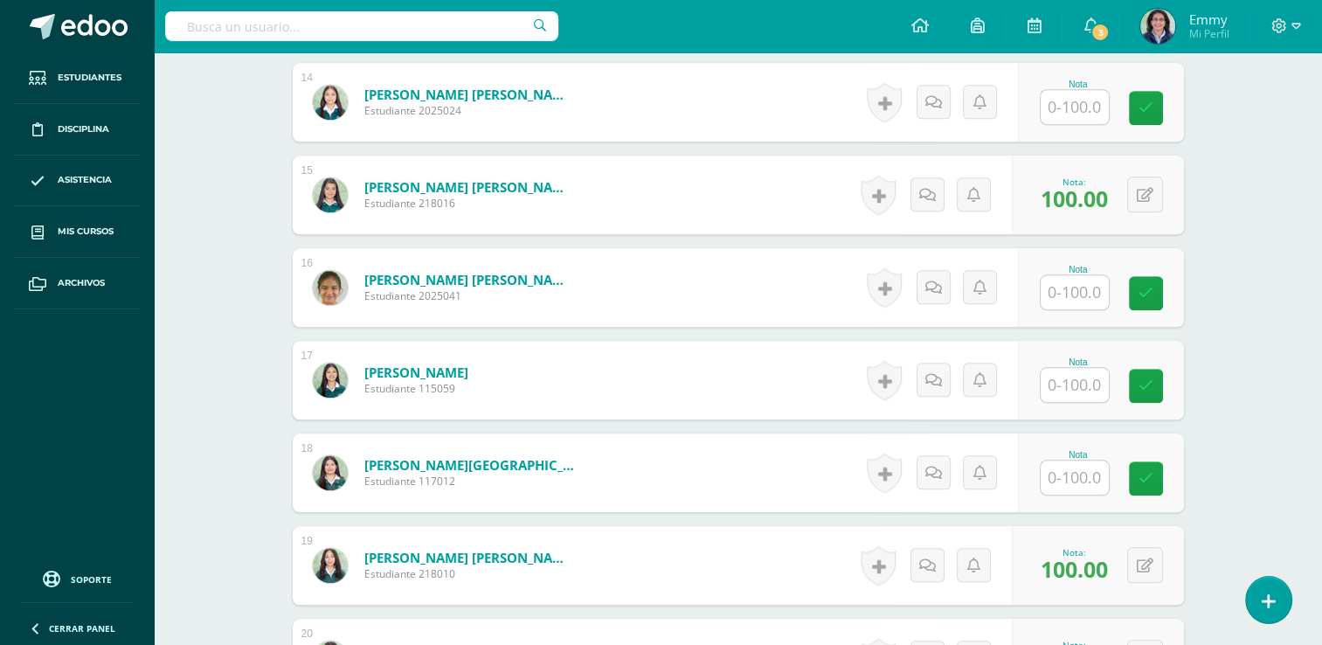
scroll to position [1719, 0]
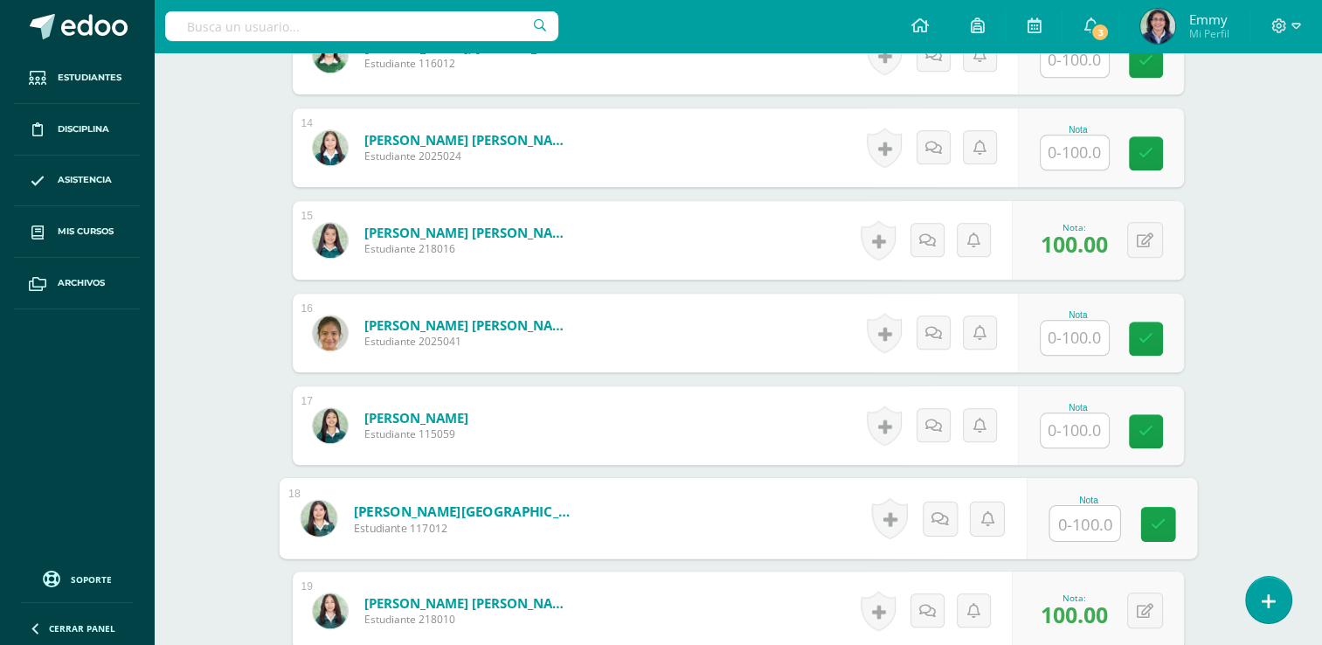
click at [1066, 528] on input "text" at bounding box center [1084, 523] width 70 height 35
type input "94"
click at [1075, 430] on input "text" at bounding box center [1074, 430] width 68 height 34
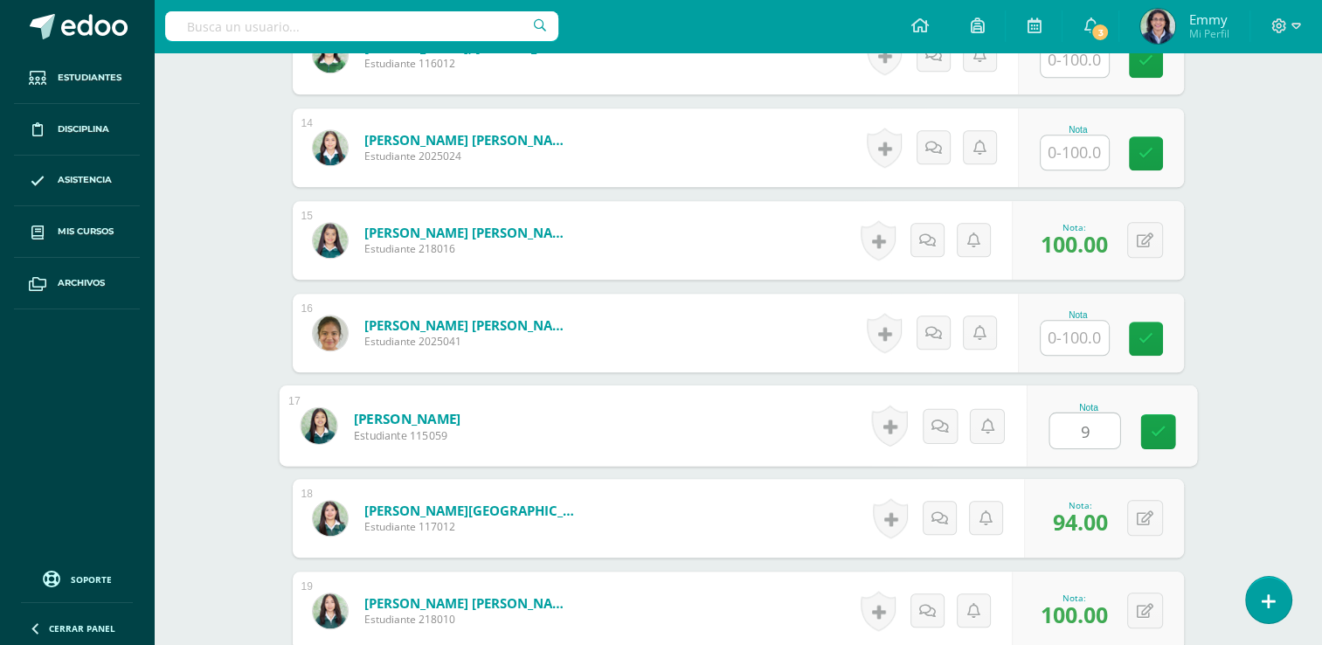
type input "94"
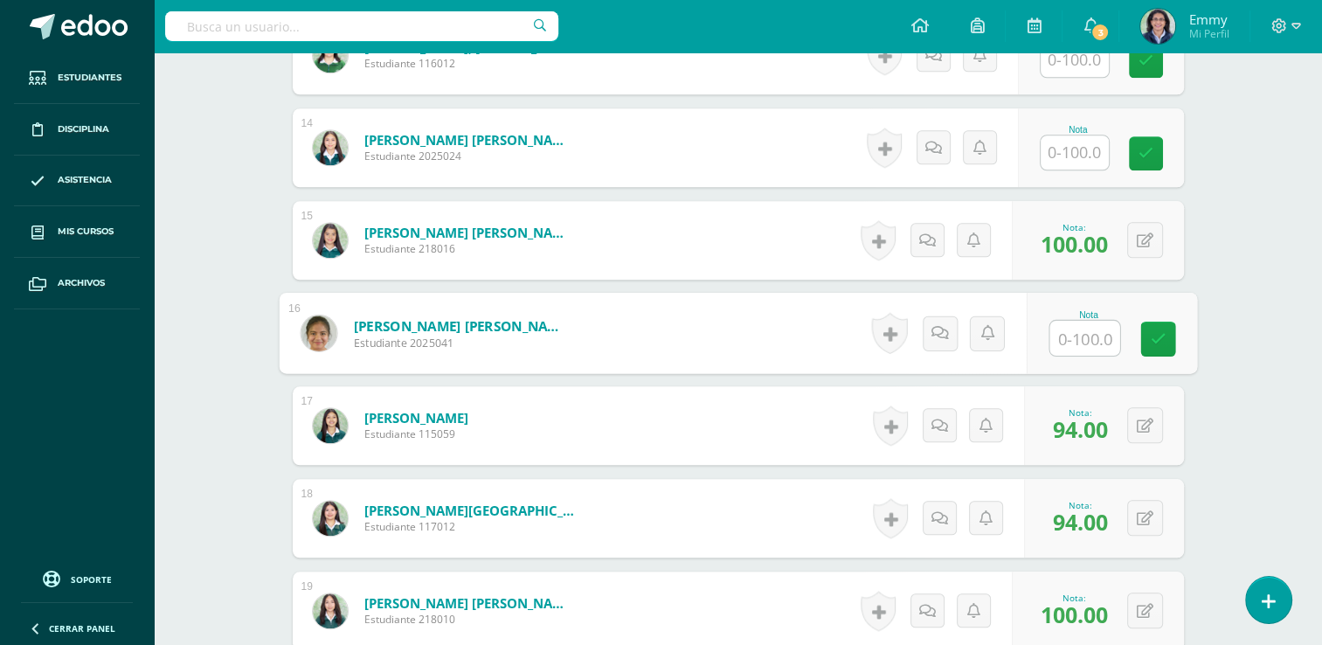
click at [1073, 340] on input "text" at bounding box center [1084, 338] width 70 height 35
type input "94"
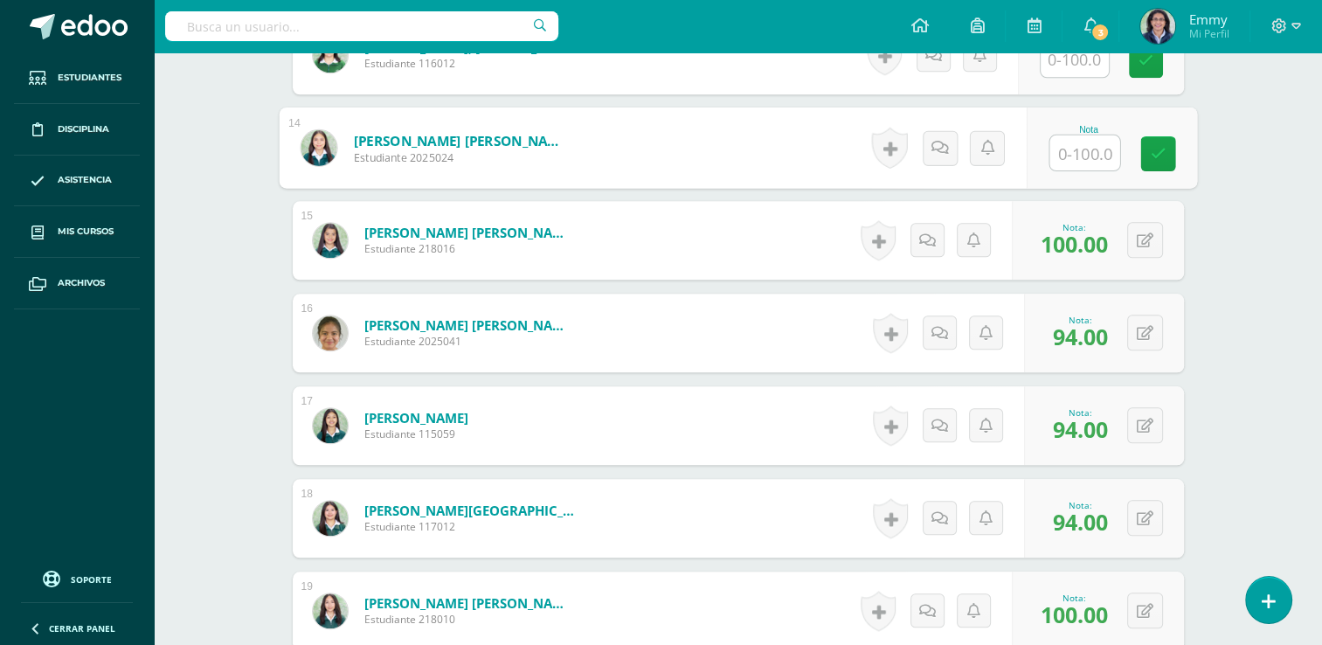
click at [1076, 135] on input "text" at bounding box center [1084, 152] width 70 height 35
type input "94"
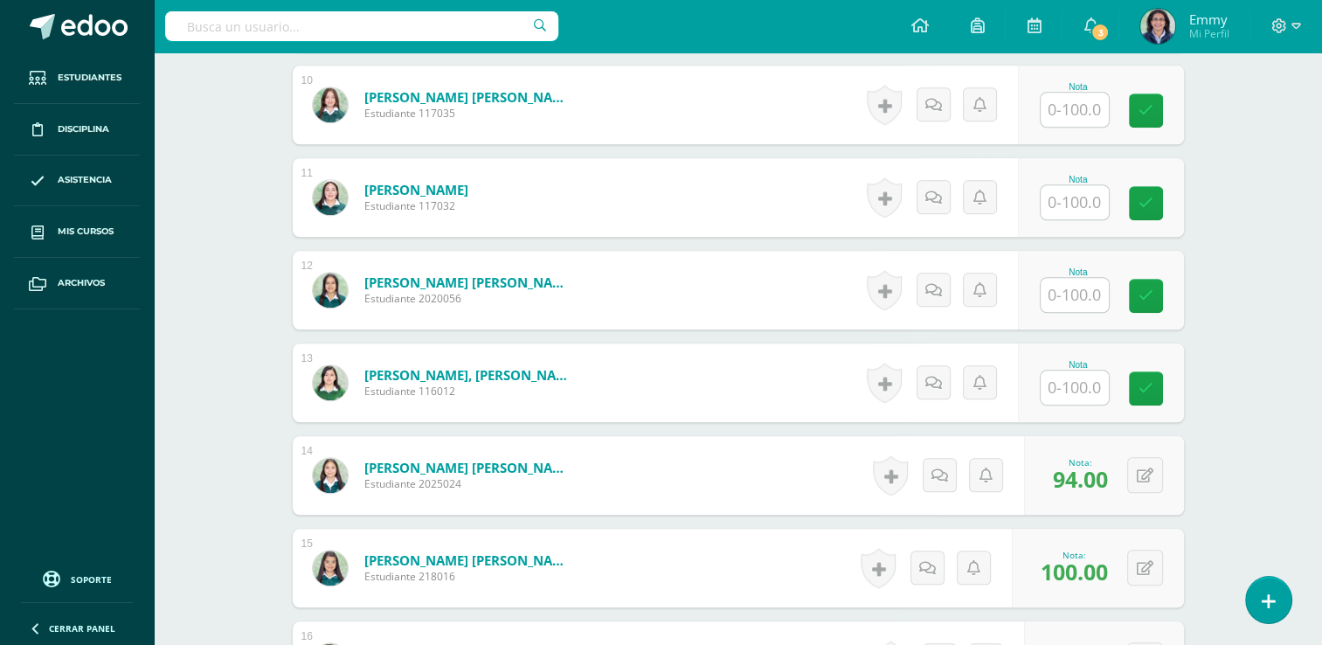
scroll to position [1273, 0]
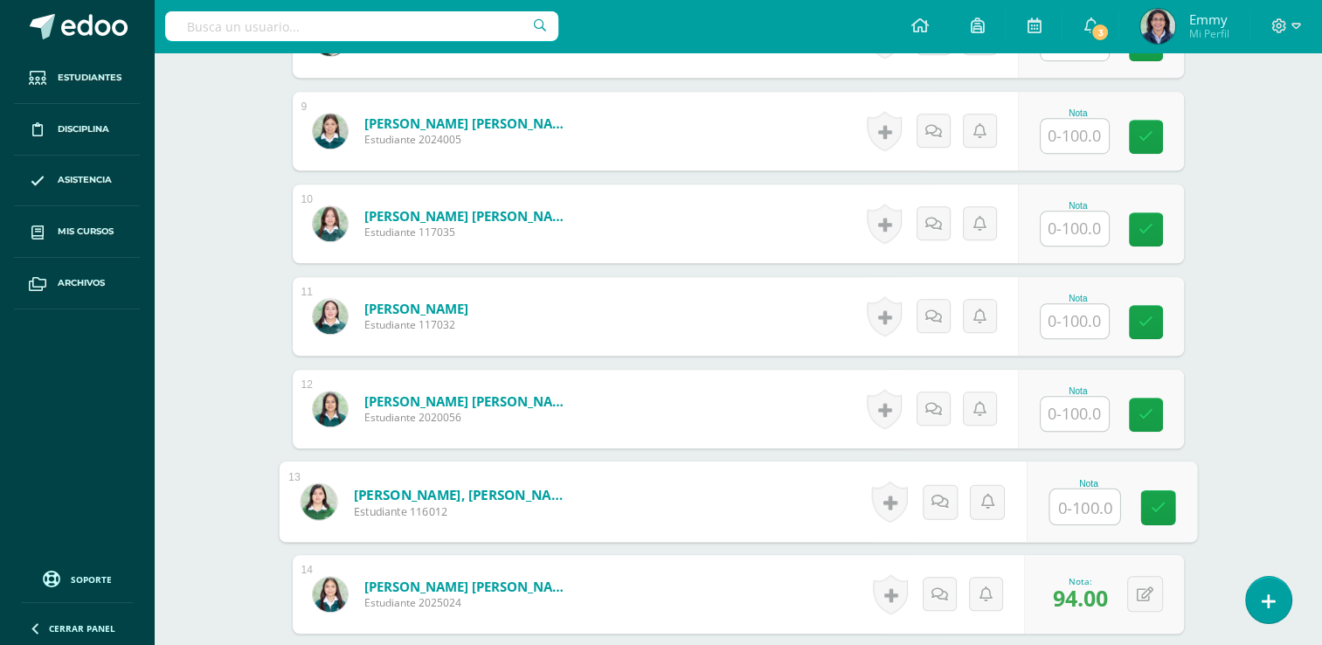
click at [1082, 498] on input "text" at bounding box center [1084, 506] width 70 height 35
type input "94"
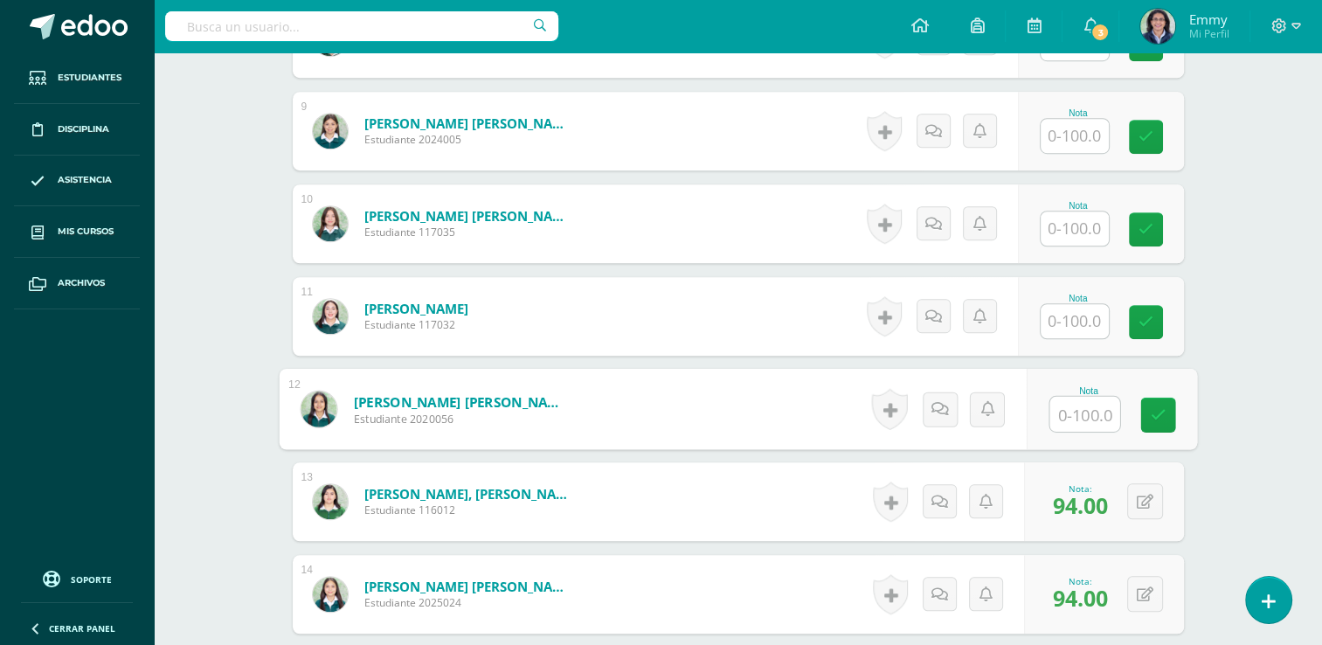
click at [1076, 406] on input "text" at bounding box center [1084, 414] width 70 height 35
type input "94"
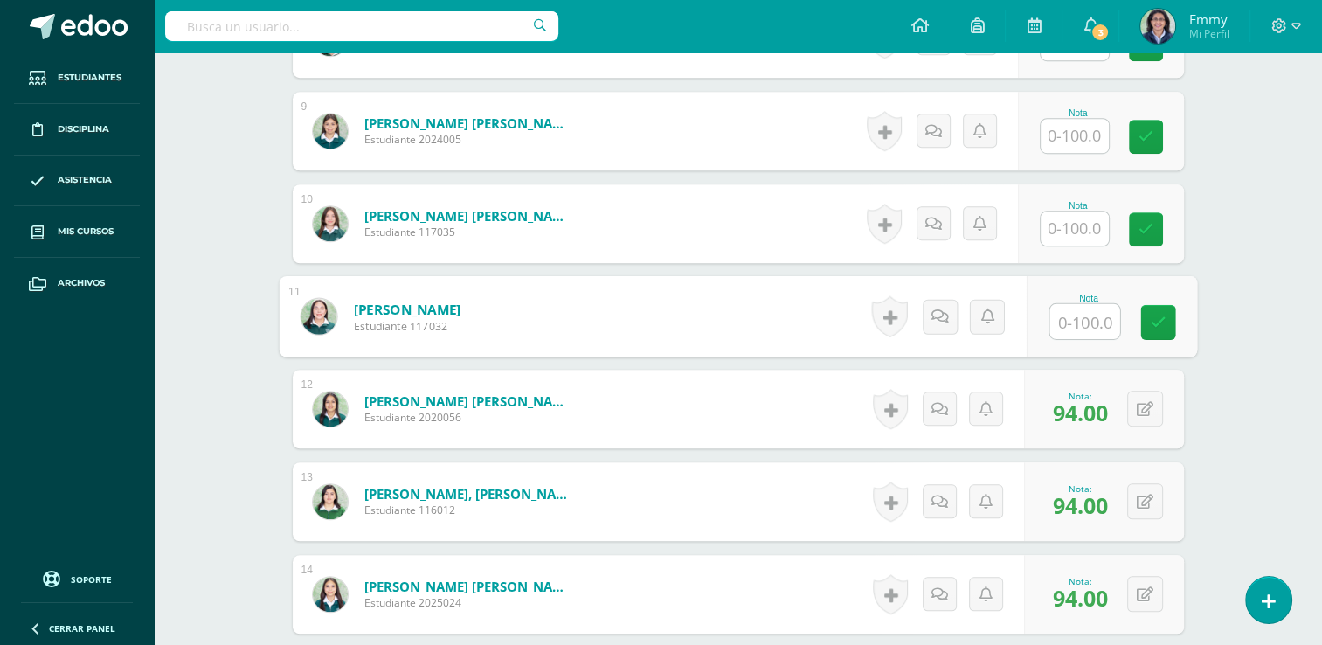
click at [1071, 304] on input "text" at bounding box center [1084, 321] width 70 height 35
type input "94"
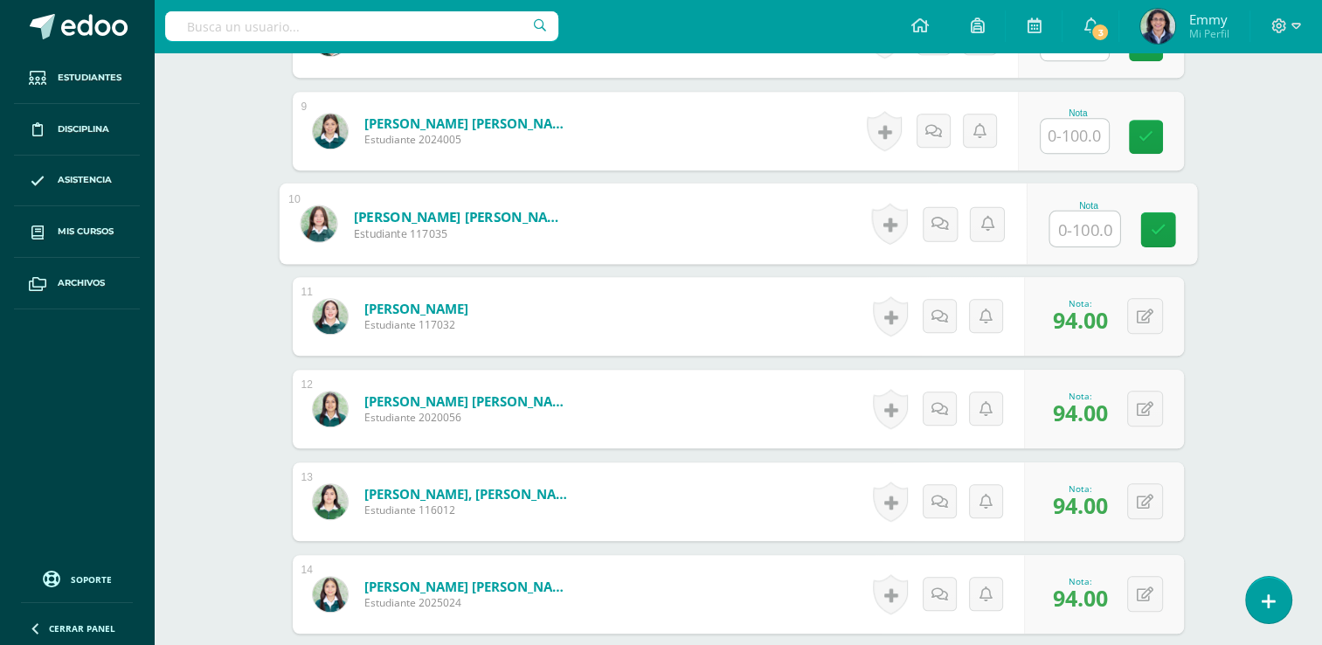
click at [1070, 239] on input "text" at bounding box center [1084, 228] width 70 height 35
type input "94"
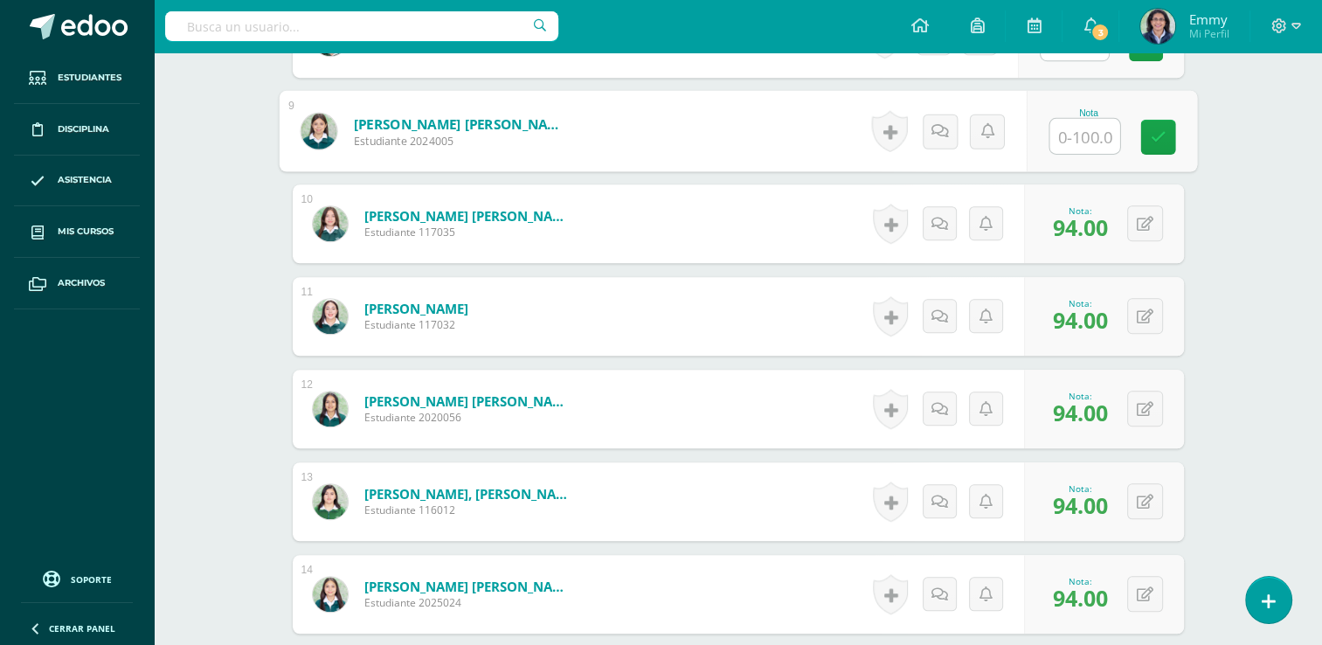
click at [1082, 127] on input "text" at bounding box center [1084, 136] width 70 height 35
type input "94"
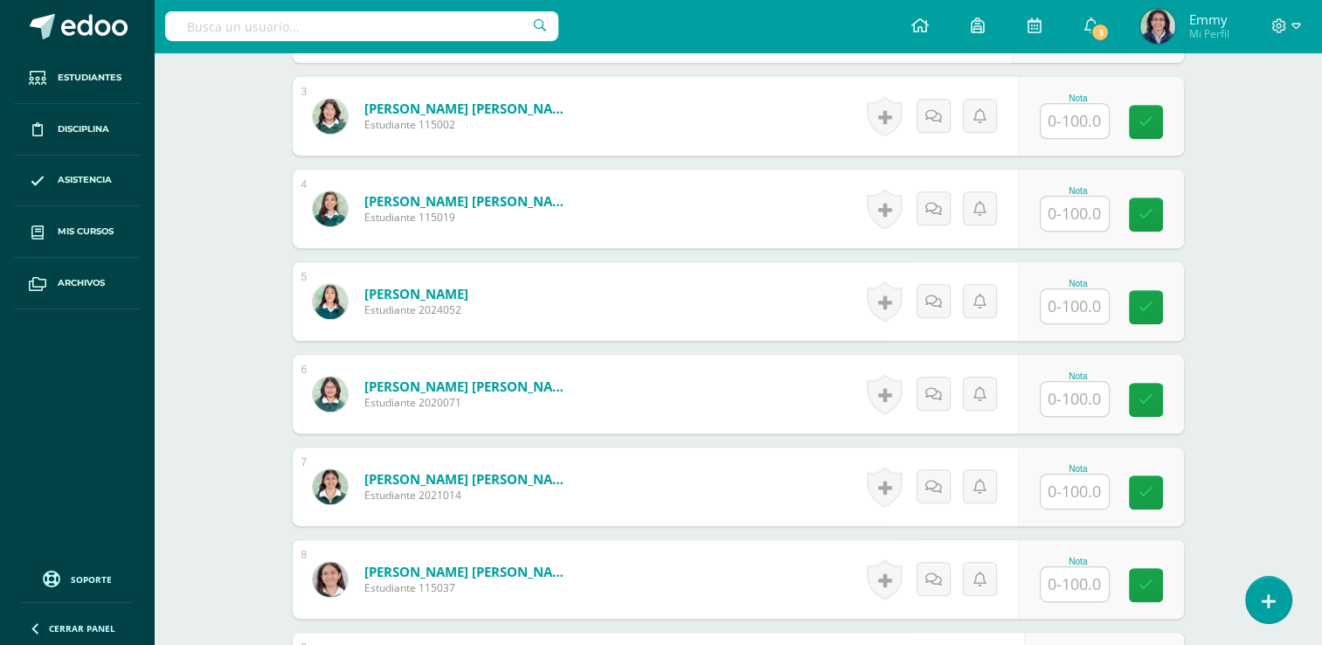
scroll to position [781, 0]
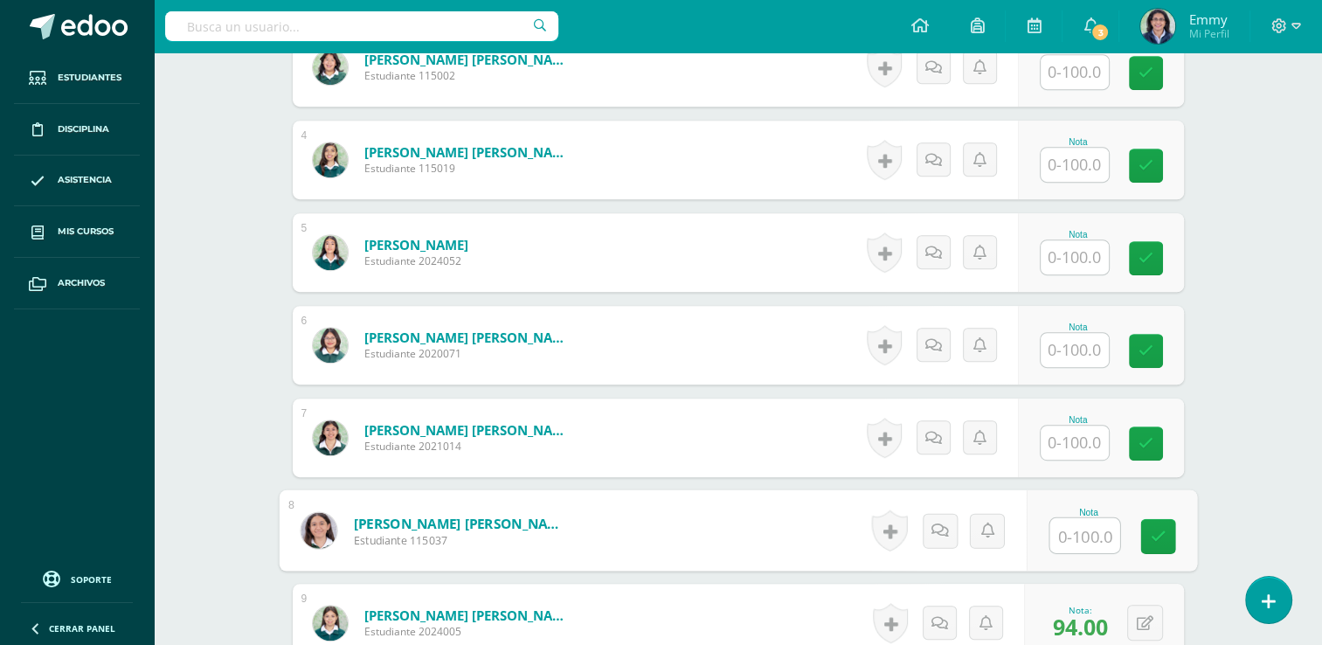
click at [1082, 534] on input "text" at bounding box center [1084, 535] width 70 height 35
type input "94"
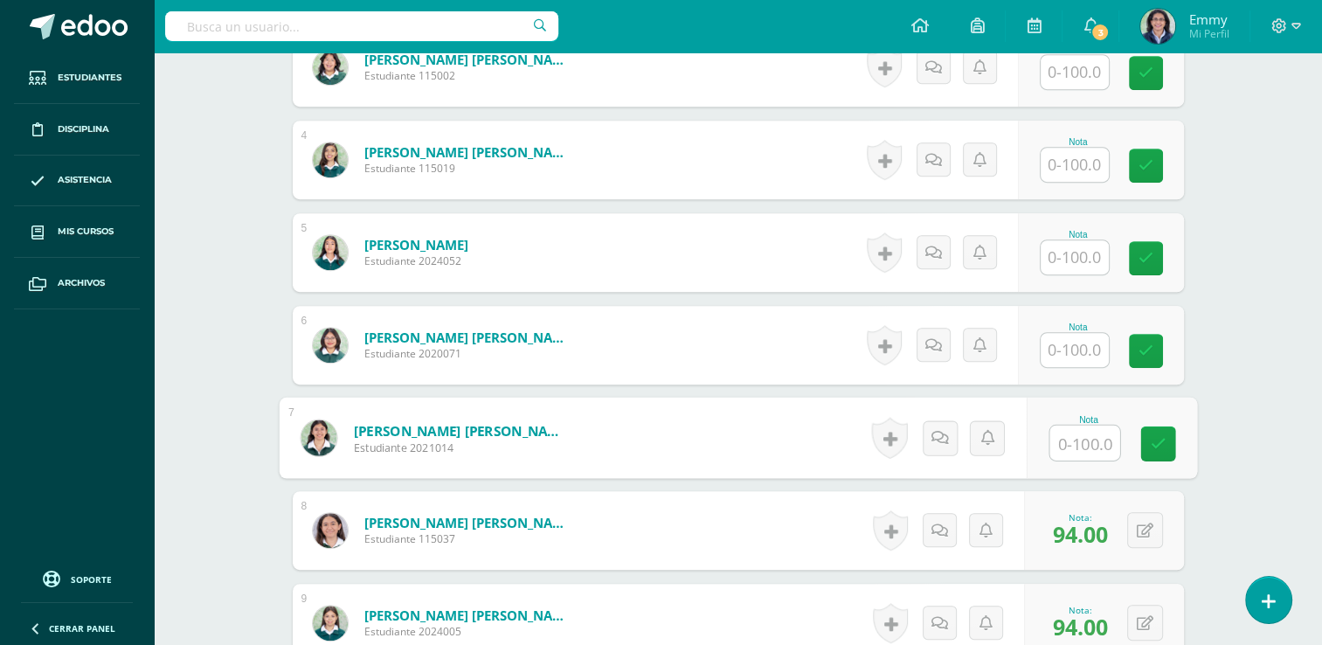
click at [1066, 435] on input "text" at bounding box center [1084, 442] width 70 height 35
type input "94"
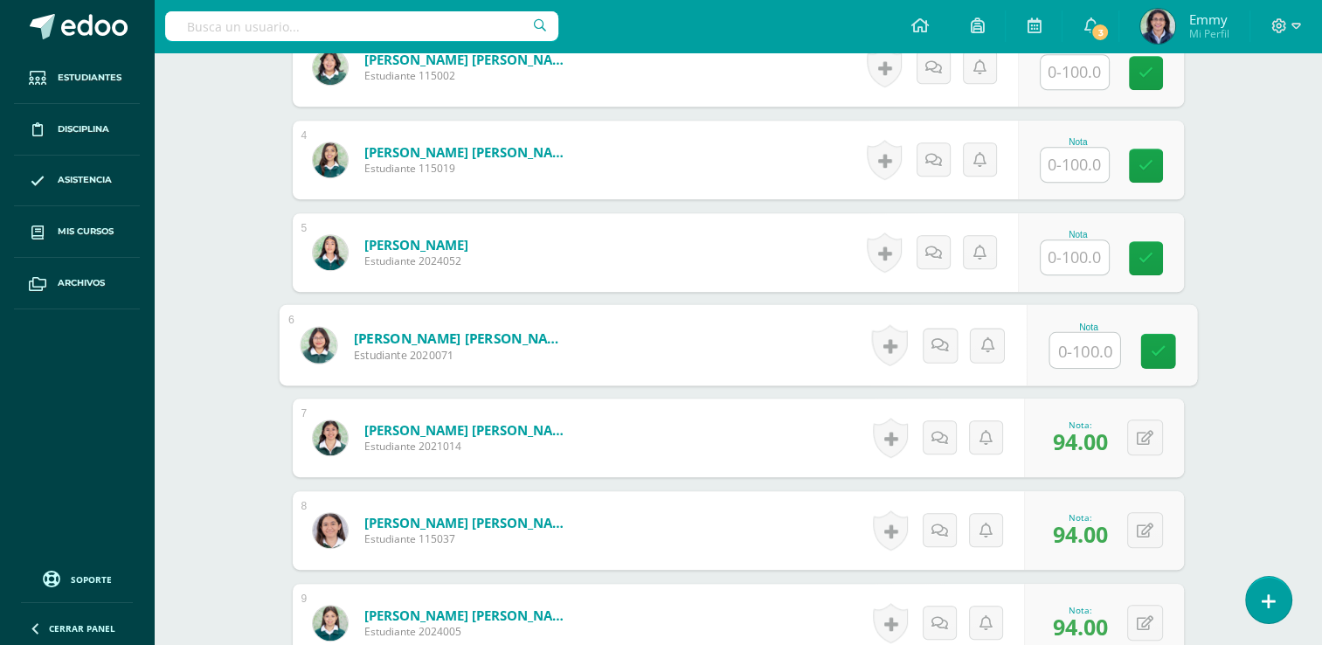
click at [1080, 335] on input "text" at bounding box center [1084, 350] width 70 height 35
type input "94"
click at [1094, 250] on input "text" at bounding box center [1074, 257] width 68 height 34
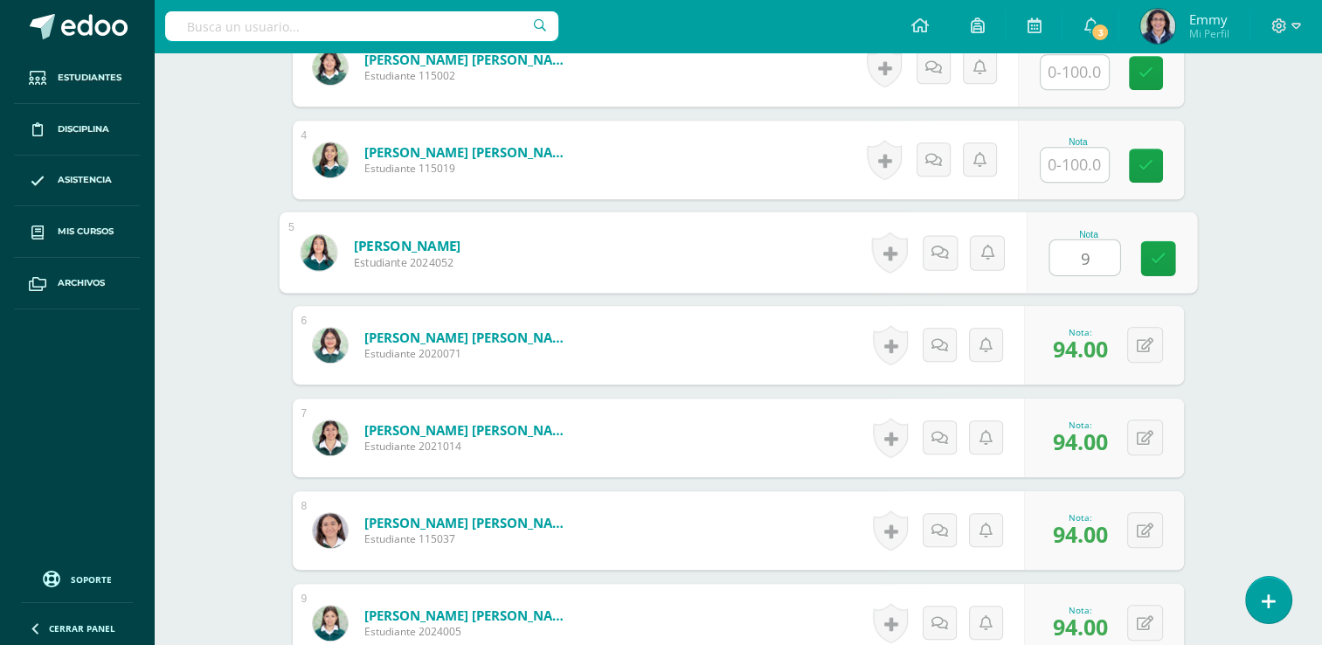
type input "94"
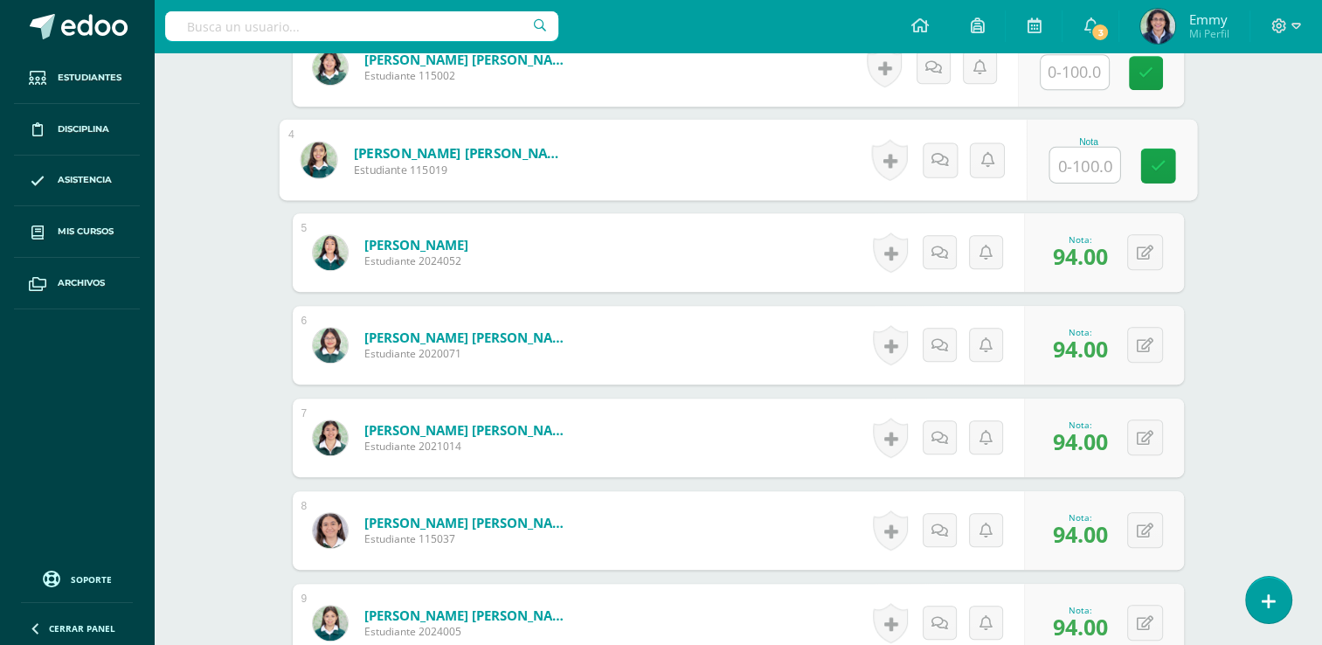
click at [1082, 161] on input "text" at bounding box center [1084, 165] width 70 height 35
type input "94"
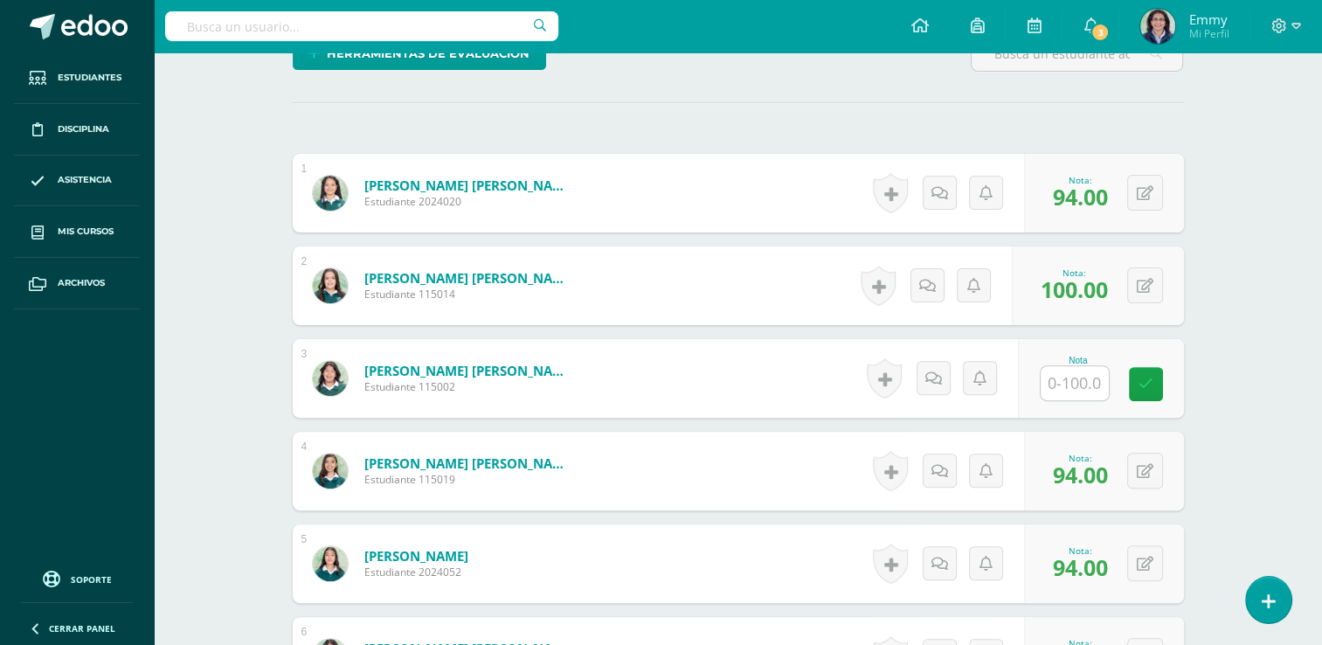
scroll to position [467, 0]
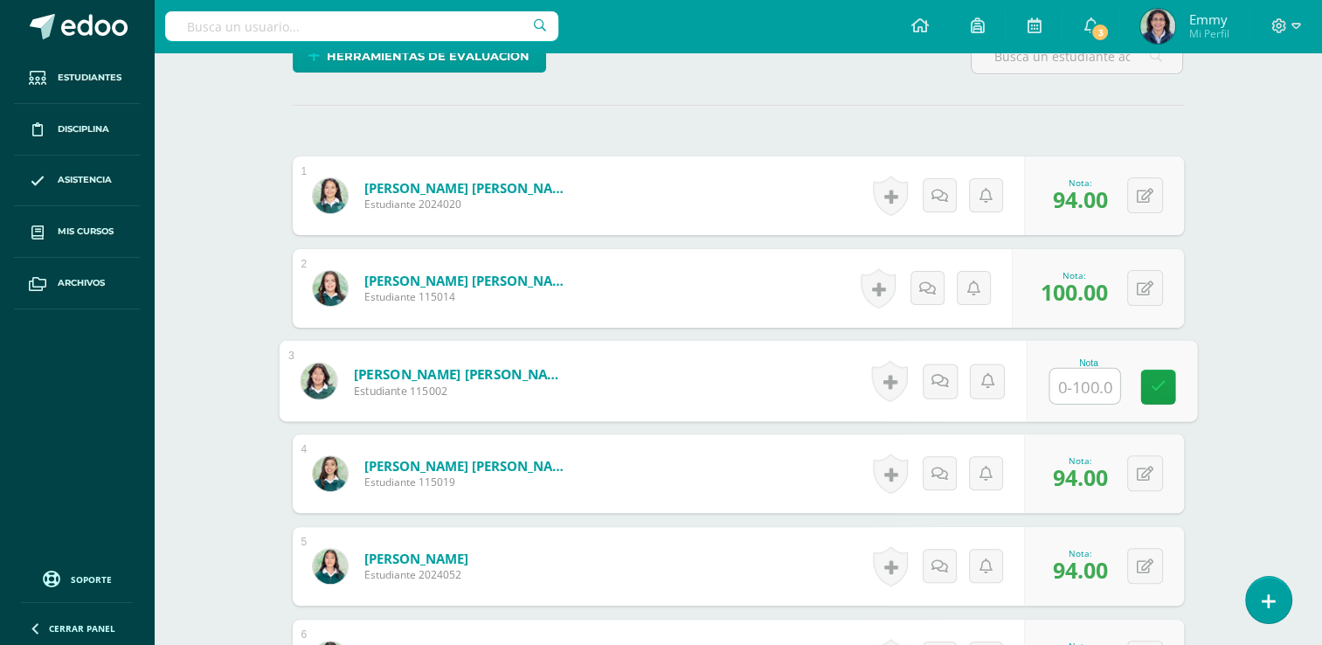
click at [1063, 376] on input "text" at bounding box center [1084, 386] width 70 height 35
type input "94"
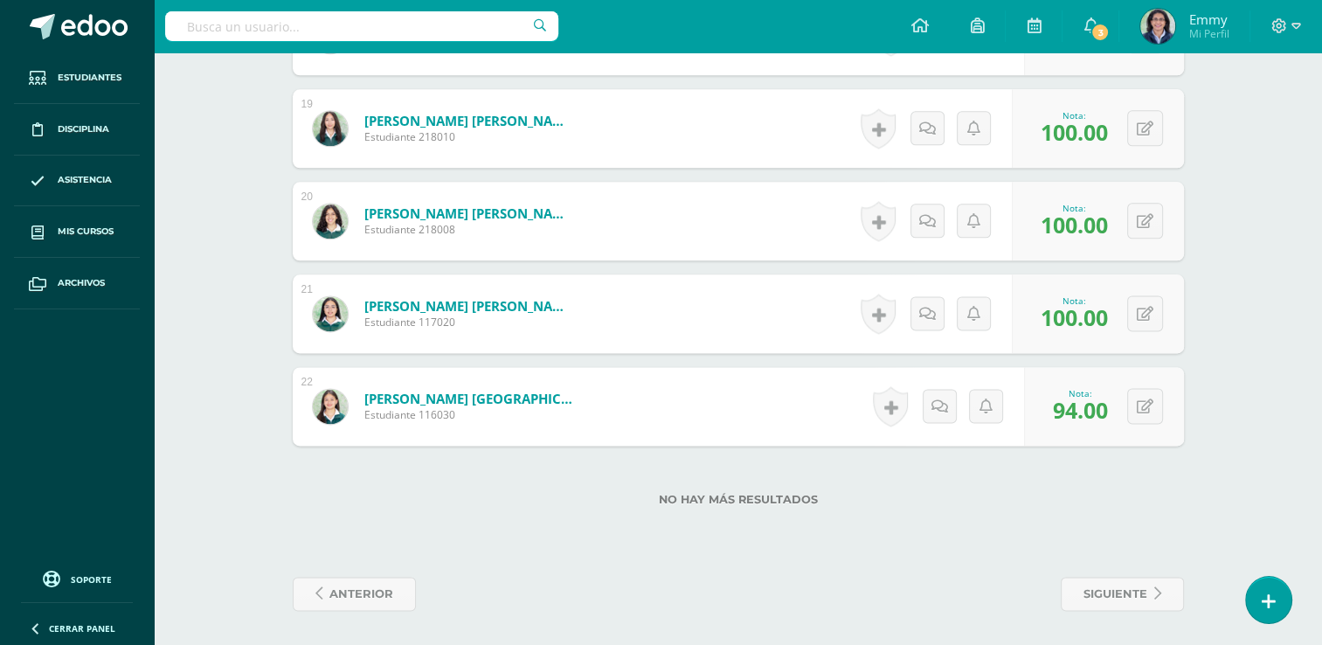
scroll to position [0, 0]
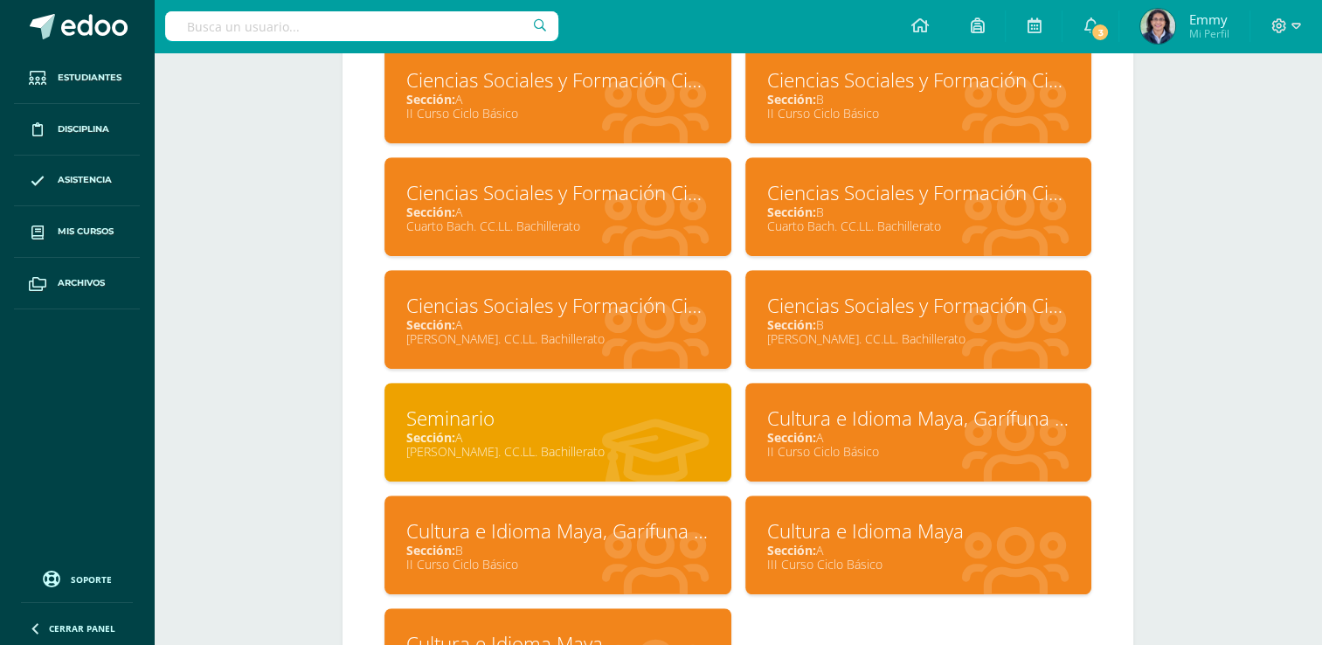
scroll to position [915, 0]
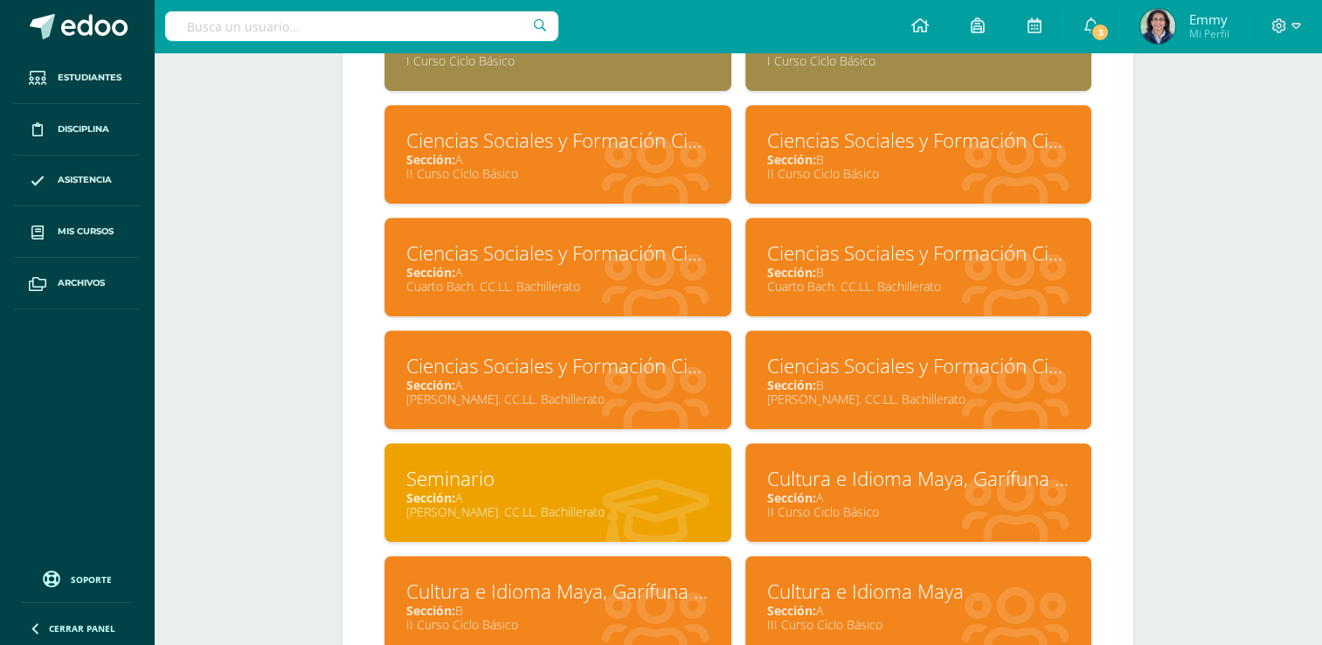
click at [890, 163] on div "Sección: B" at bounding box center [918, 159] width 303 height 17
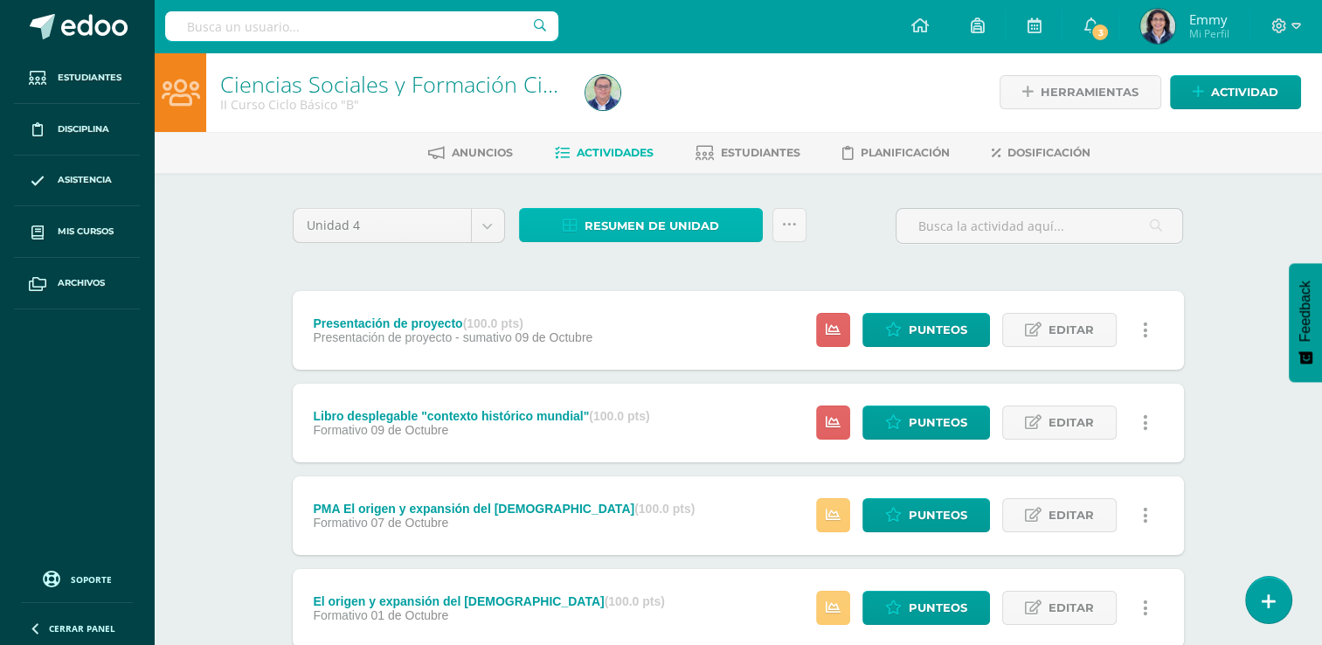
click at [664, 210] on span "Resumen de unidad" at bounding box center [651, 226] width 135 height 32
click at [862, 243] on div "Unidad 4 Unidad 1 Unidad 2 Unidad 3 Unidad 4 Resumen de unidad Subir actividade…" at bounding box center [738, 233] width 905 height 50
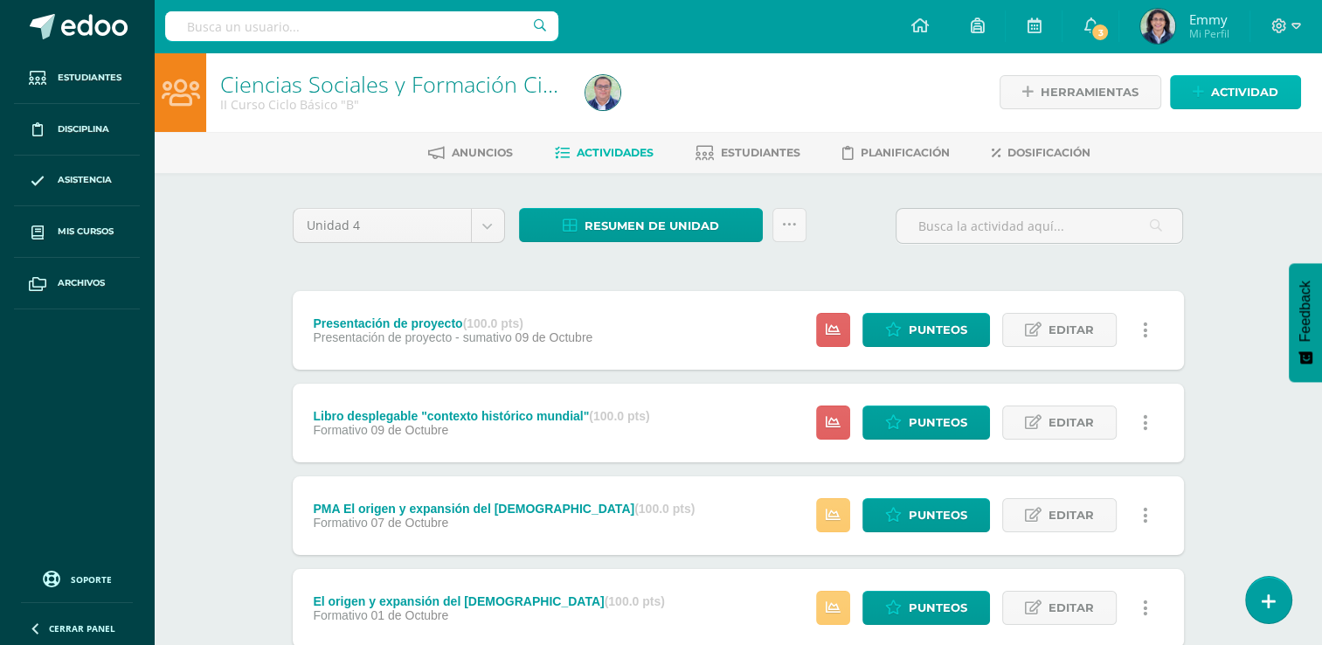
click at [1252, 93] on span "Actividad" at bounding box center [1244, 92] width 67 height 32
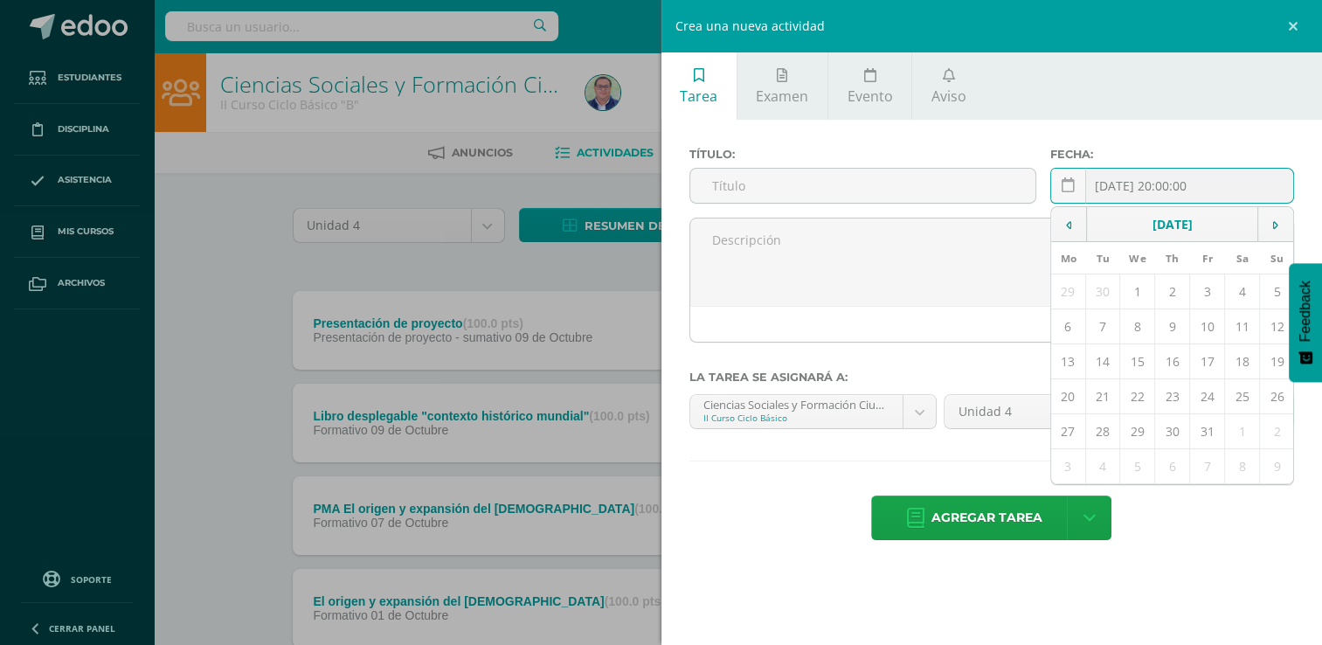
click at [1149, 182] on input "[DATE] 20:00:00" at bounding box center [1172, 186] width 242 height 34
click at [1149, 182] on input "2025-10-10 20:00:00" at bounding box center [1172, 186] width 242 height 34
click at [1175, 322] on td "9" at bounding box center [1172, 326] width 35 height 35
type input "[DATE]"
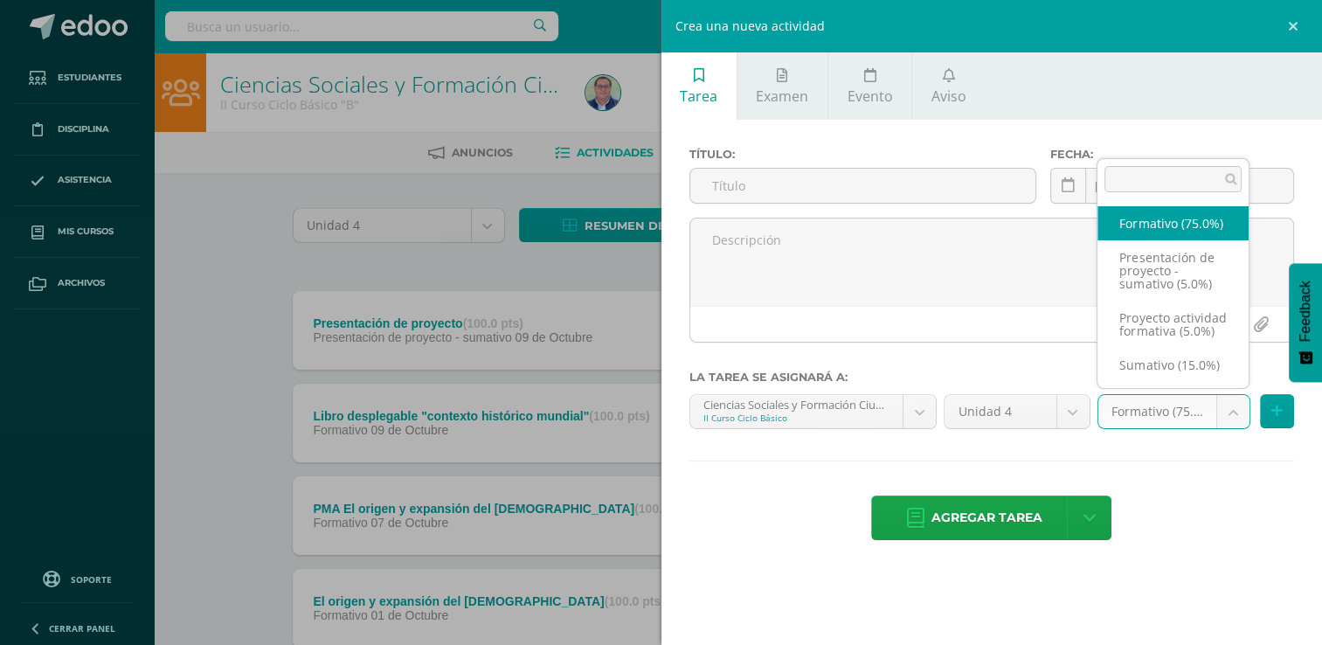
click at [1237, 411] on body "Estudiantes Disciplina Asistencia Mis cursos Archivos Soporte Ayuda Reportar un…" at bounding box center [661, 656] width 1322 height 1313
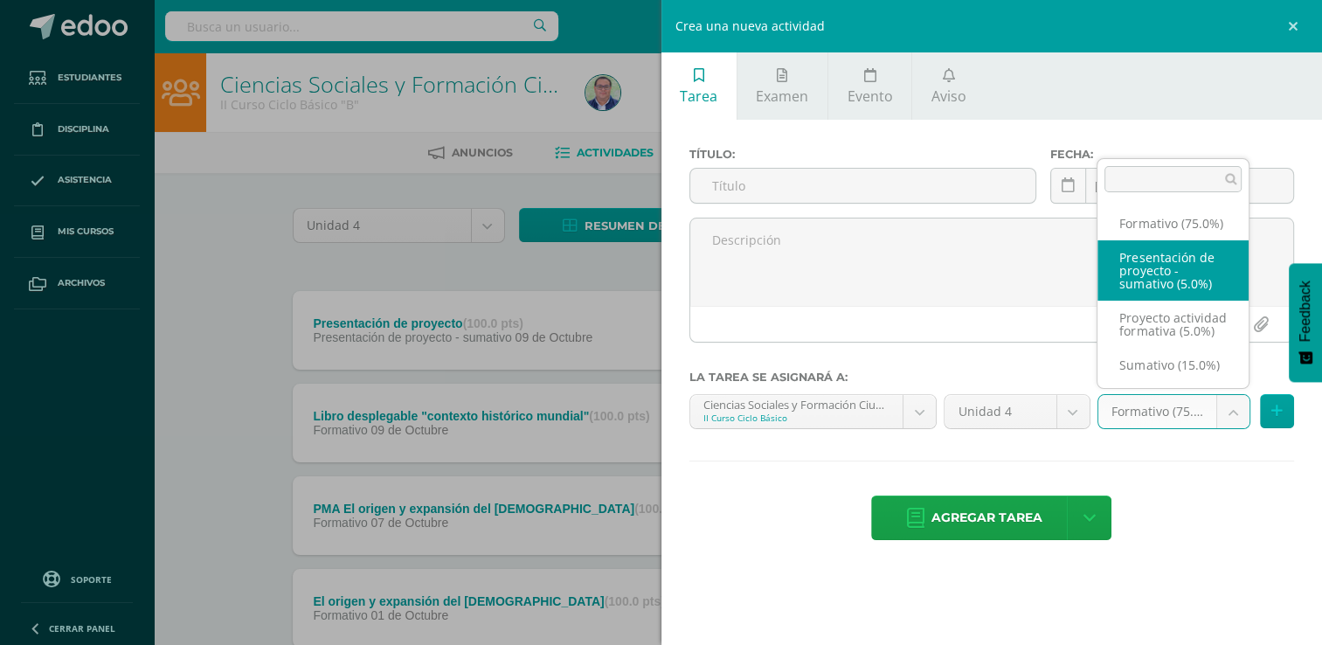
select select "265078"
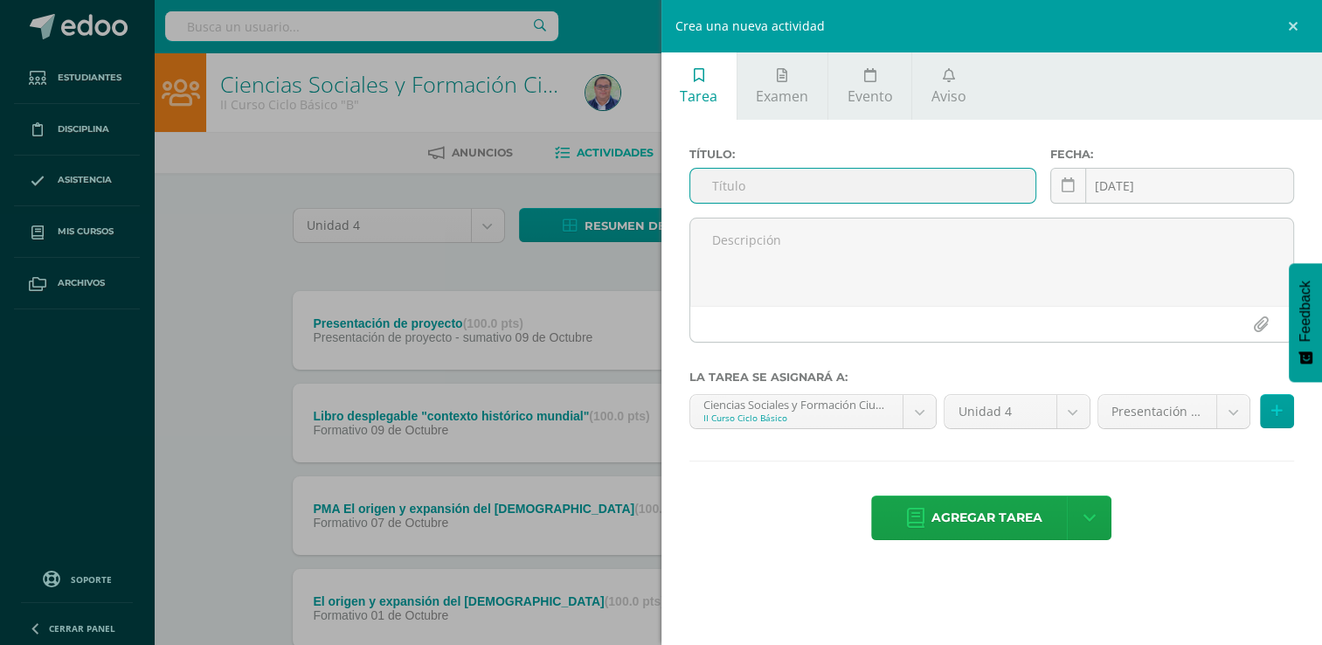
click at [894, 193] on input "text" at bounding box center [862, 186] width 345 height 34
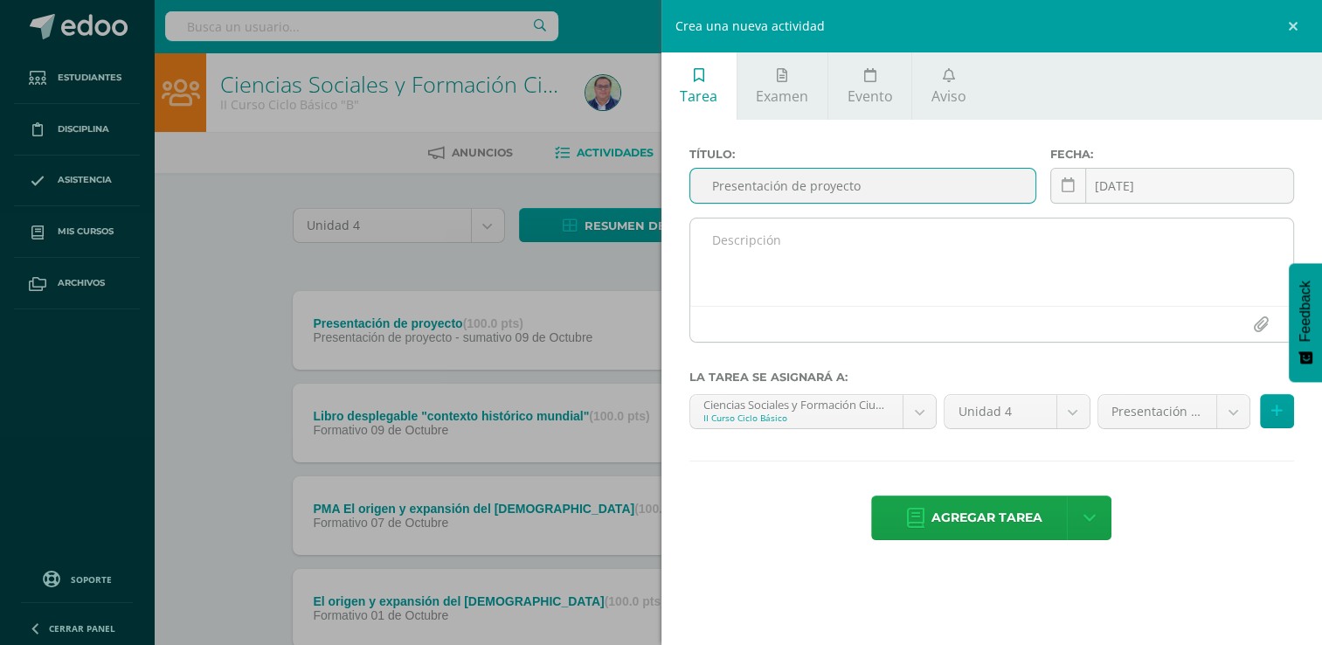
type input "Presentación de proyecto"
click at [852, 232] on textarea at bounding box center [992, 261] width 604 height 87
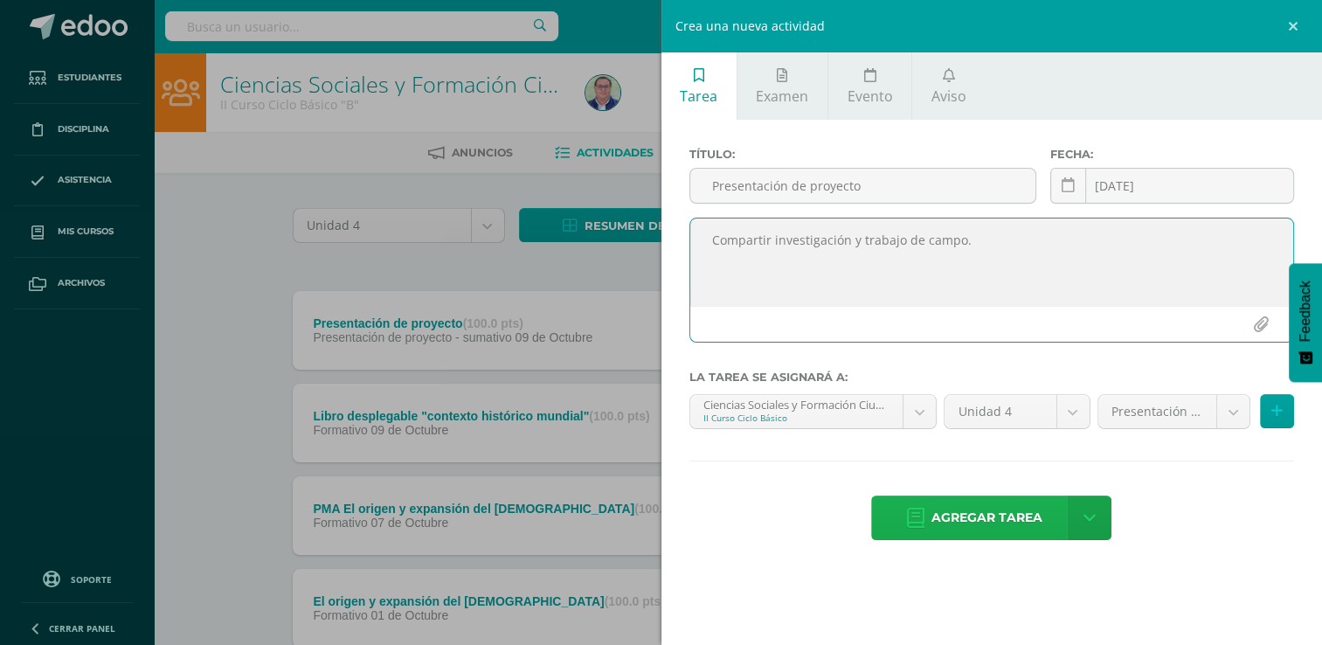
type textarea "Compartir investigación y trabajo de campo."
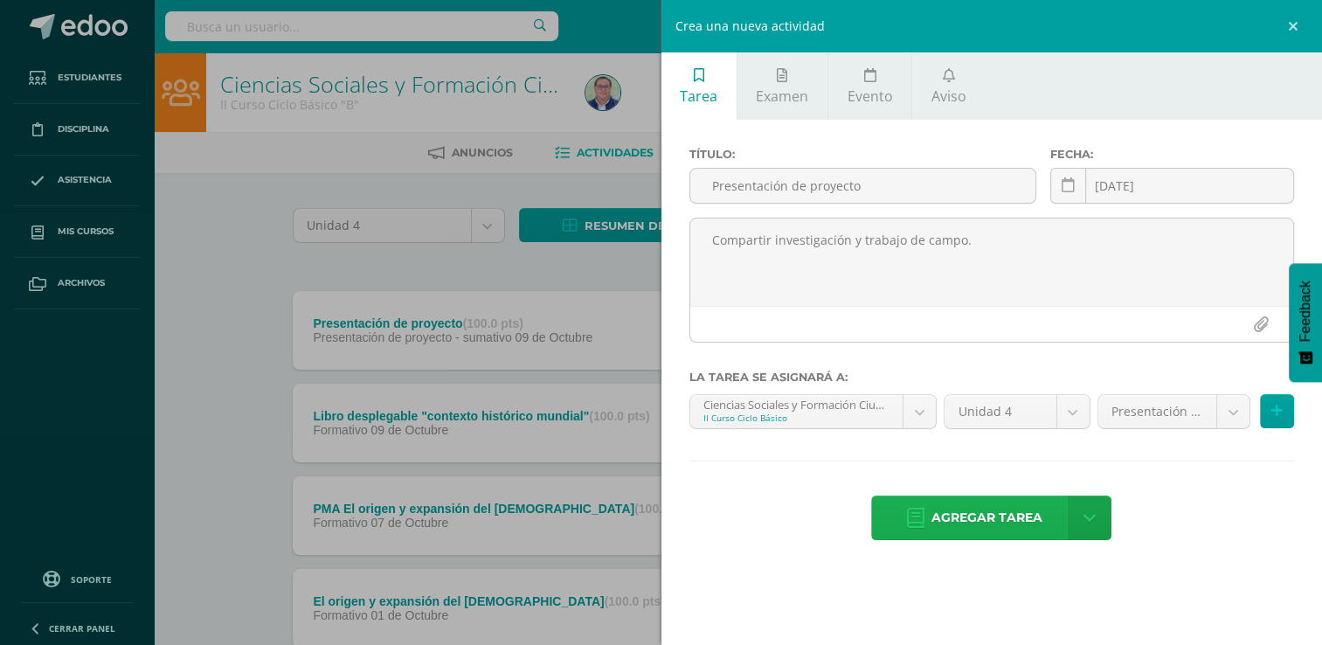
click at [1024, 519] on span "Agregar tarea" at bounding box center [986, 517] width 111 height 43
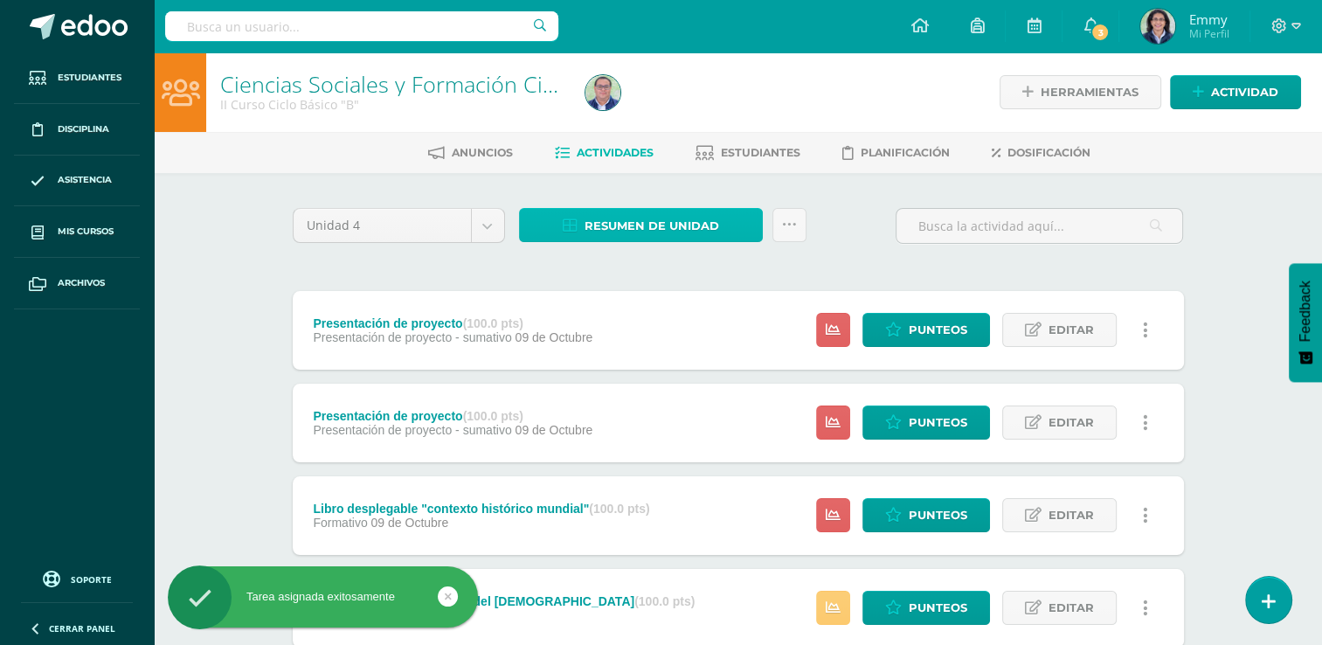
click at [674, 227] on span "Resumen de unidad" at bounding box center [651, 226] width 135 height 32
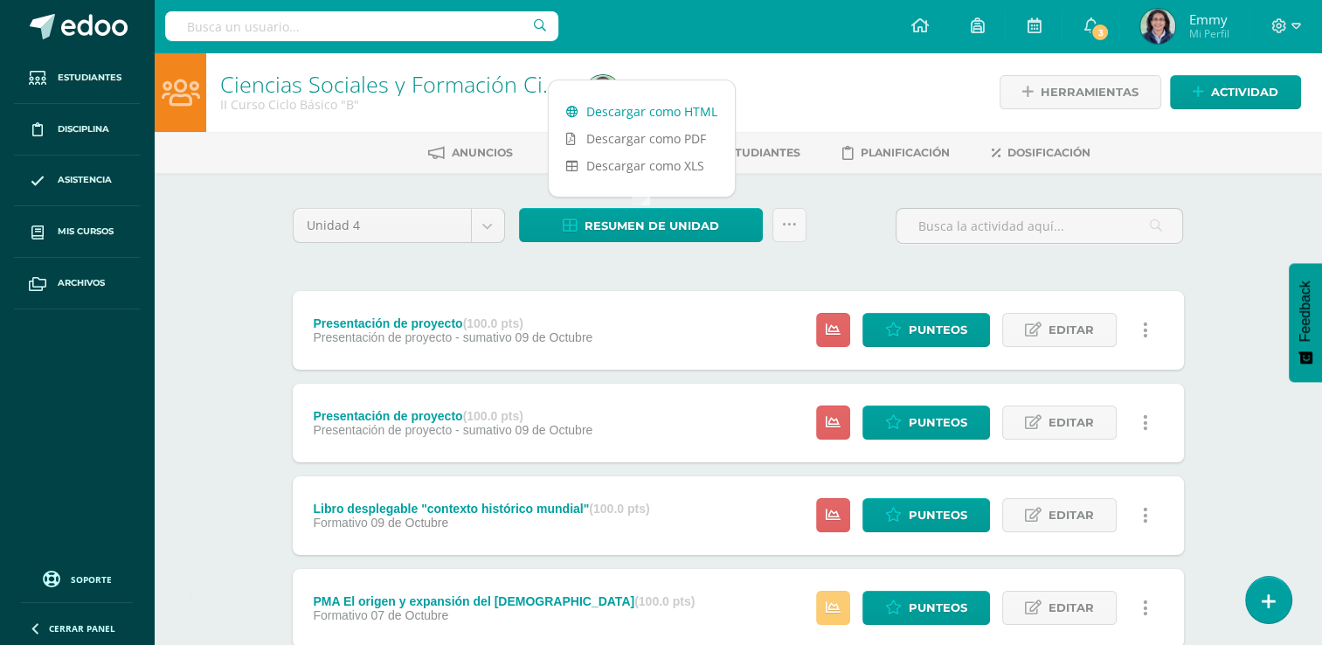
click at [660, 109] on link "Descargar como HTML" at bounding box center [642, 111] width 186 height 27
click at [1145, 321] on icon at bounding box center [1145, 330] width 5 height 19
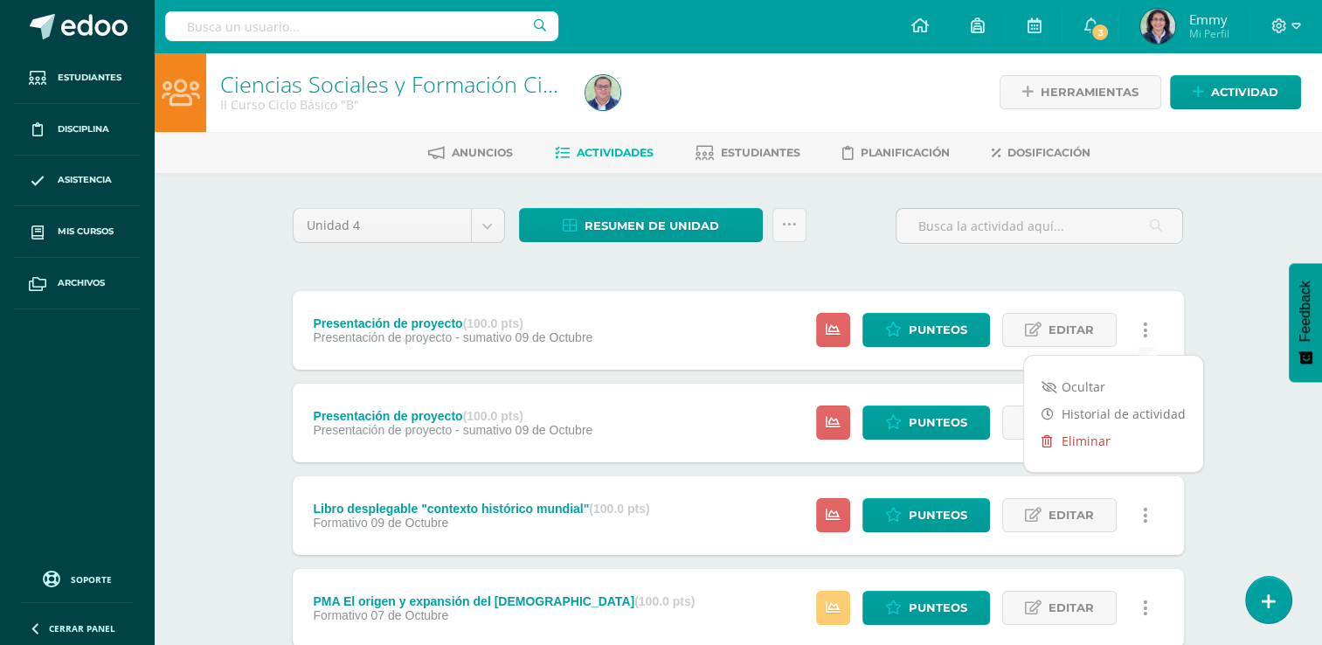
click at [1096, 439] on link "Eliminar" at bounding box center [1113, 440] width 179 height 27
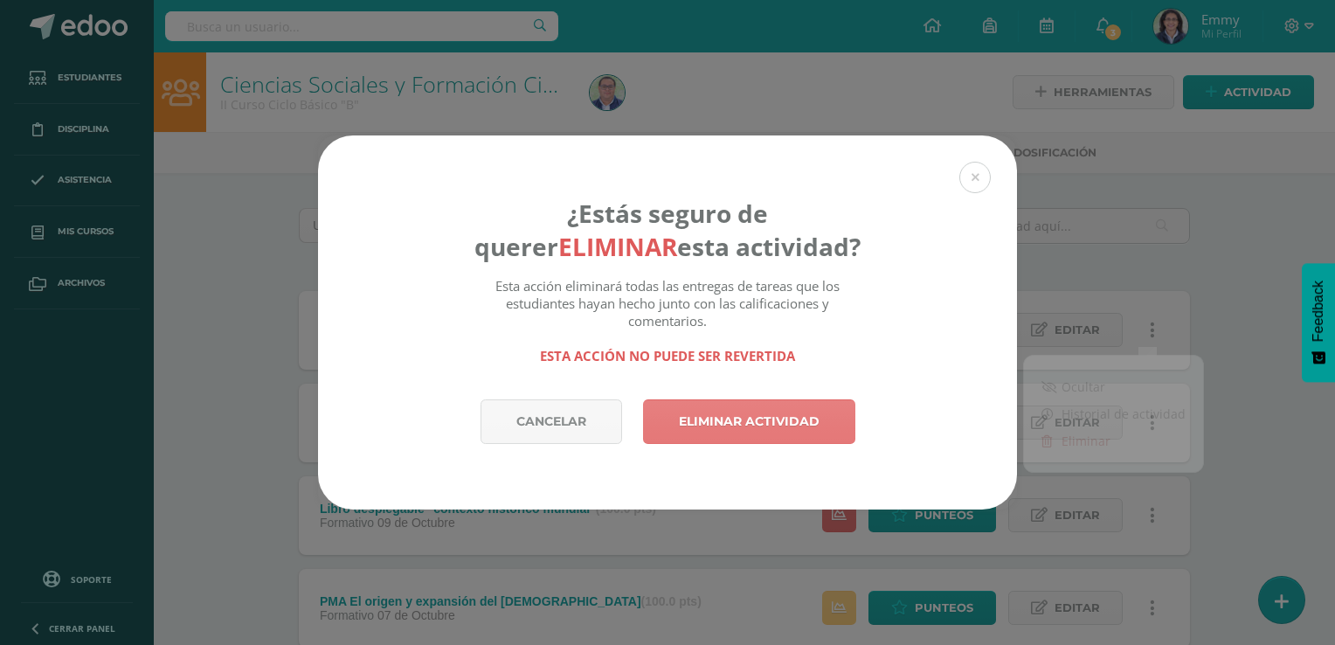
click at [836, 433] on link "Eliminar actividad" at bounding box center [749, 421] width 212 height 45
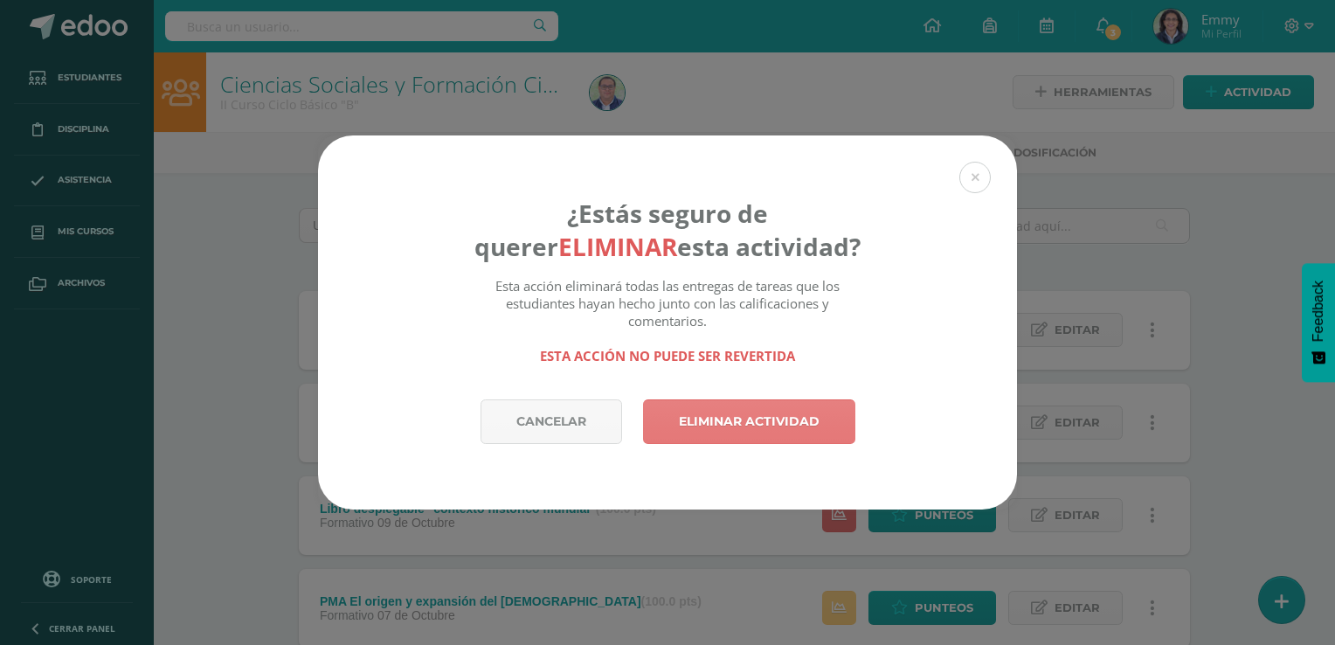
click at [821, 413] on link "Eliminar actividad" at bounding box center [749, 421] width 212 height 45
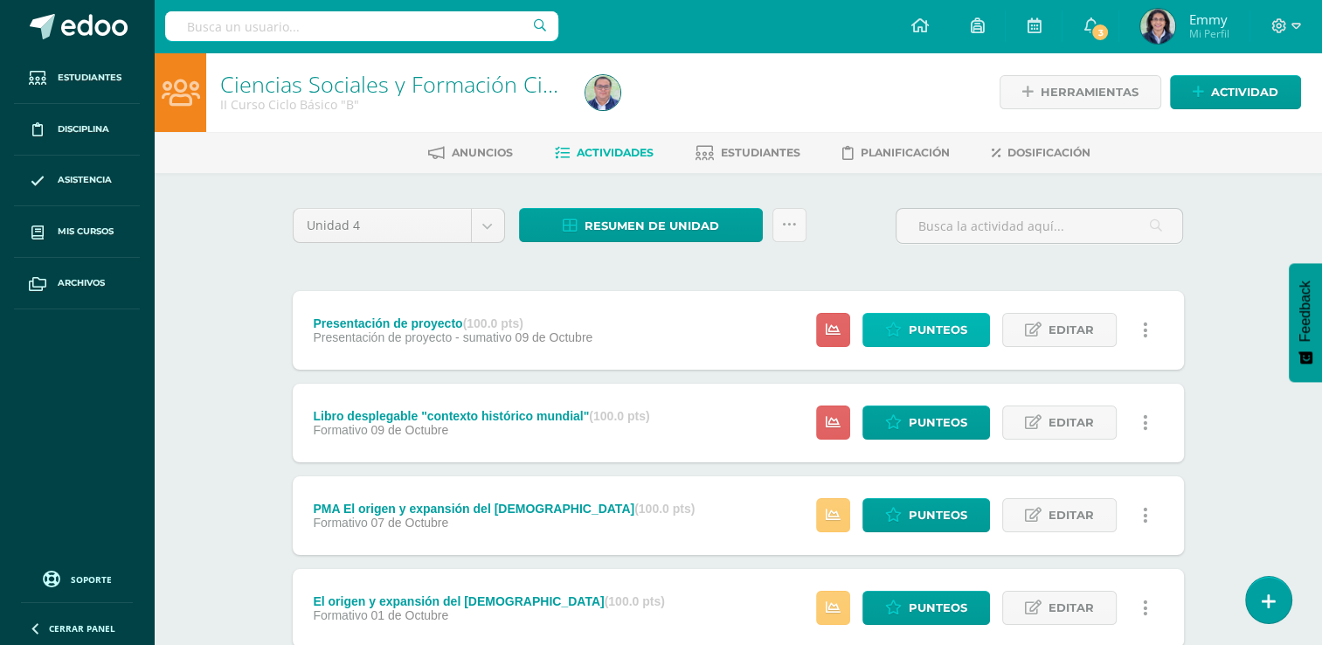
click at [936, 314] on span "Punteos" at bounding box center [937, 330] width 59 height 32
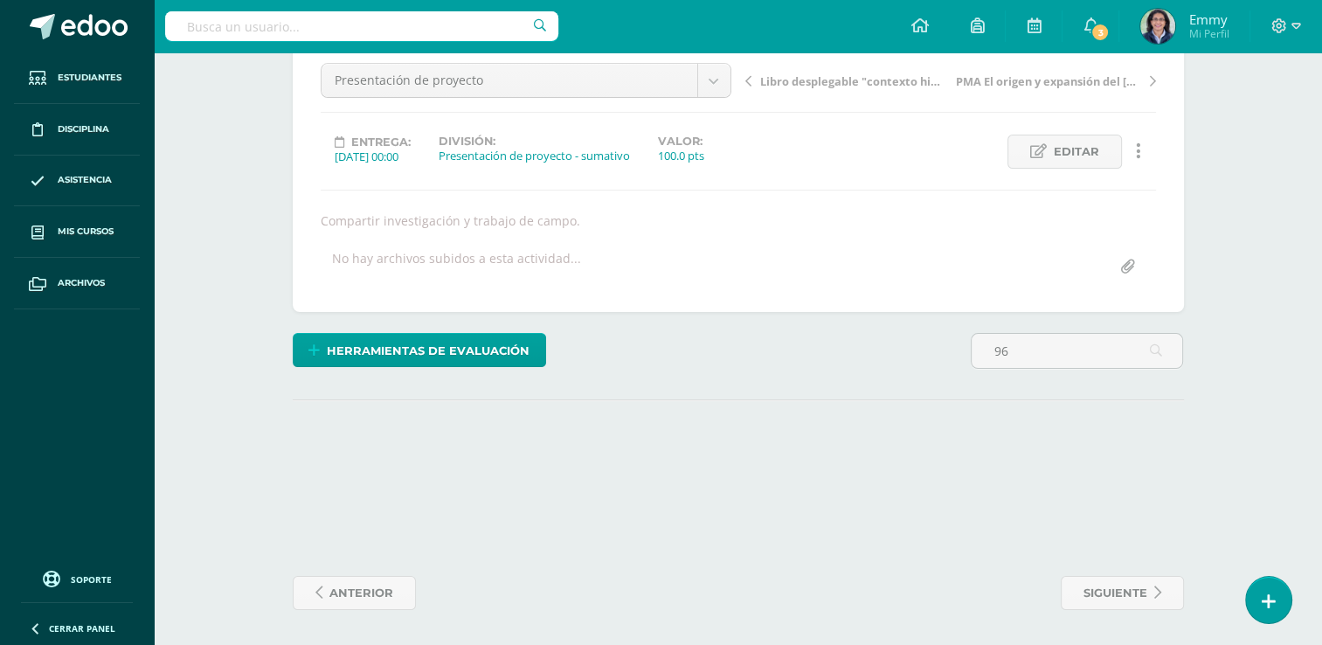
scroll to position [453, 0]
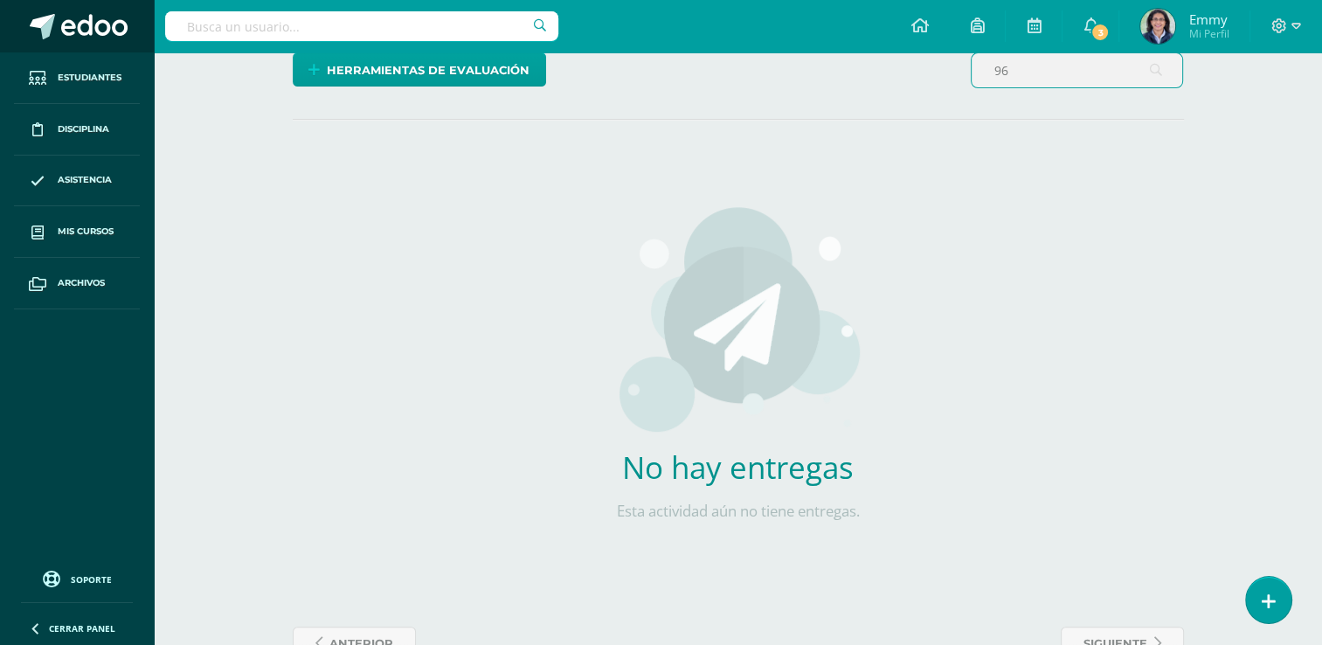
type input "9"
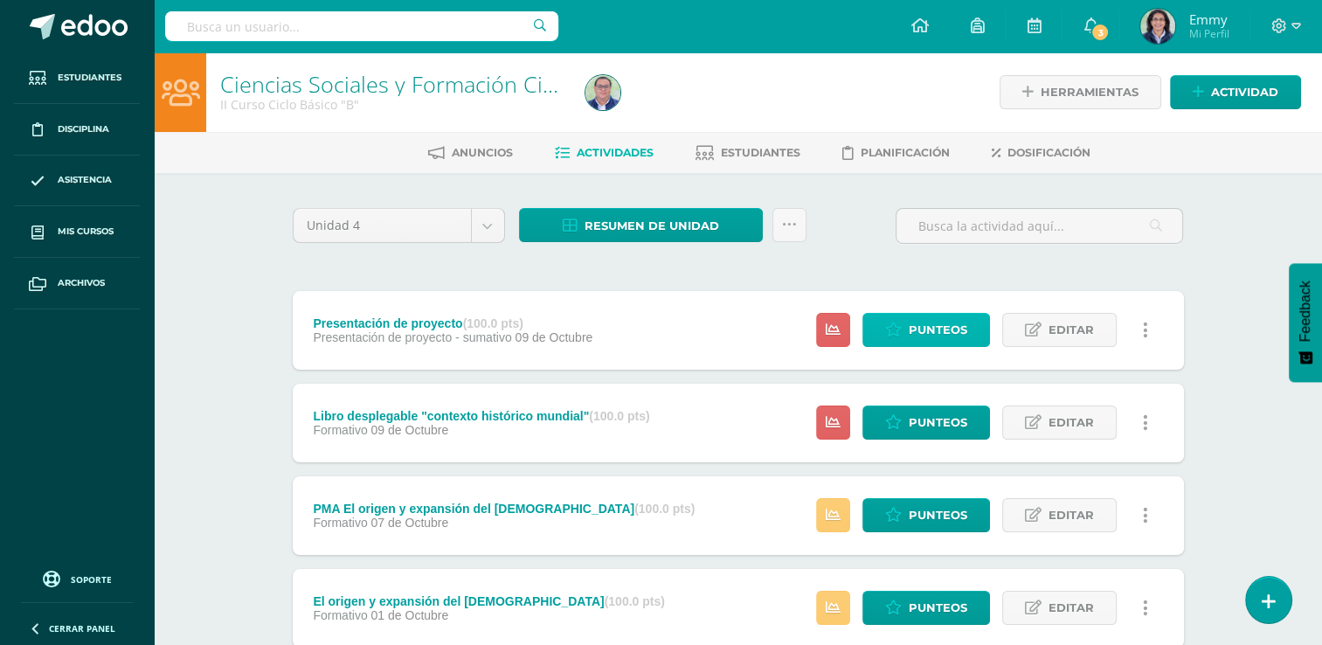
click at [961, 323] on span "Punteos" at bounding box center [937, 330] width 59 height 32
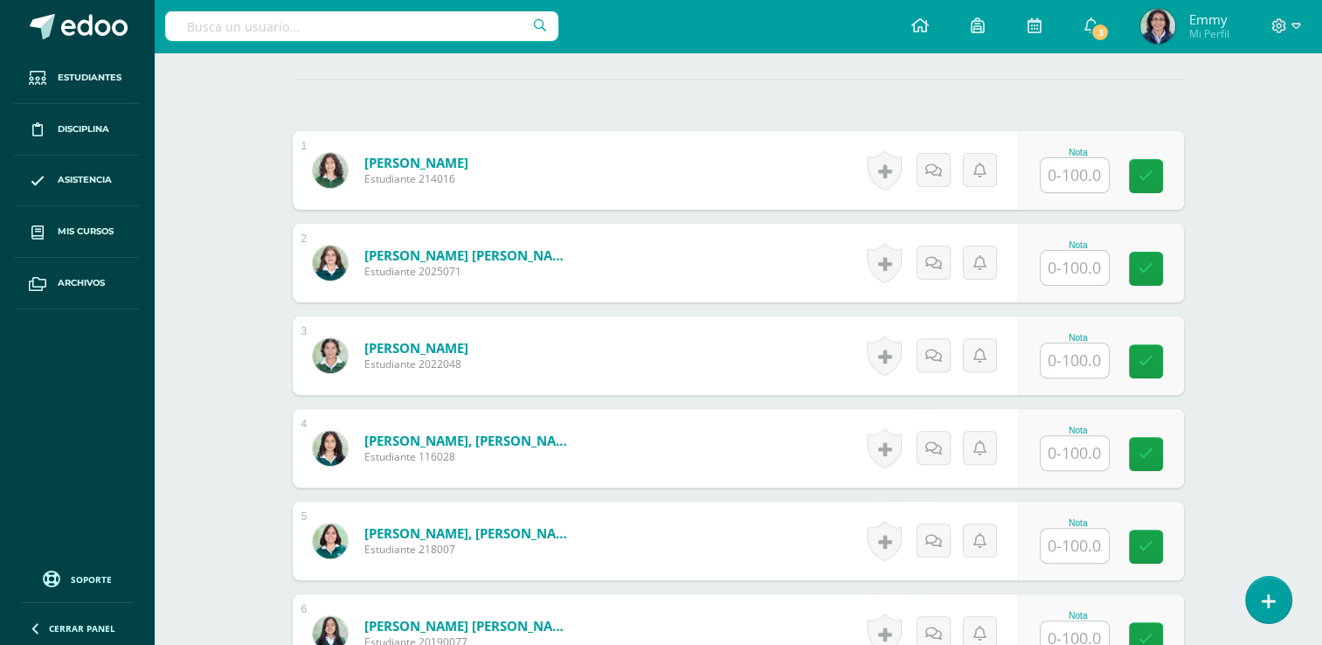
scroll to position [499, 0]
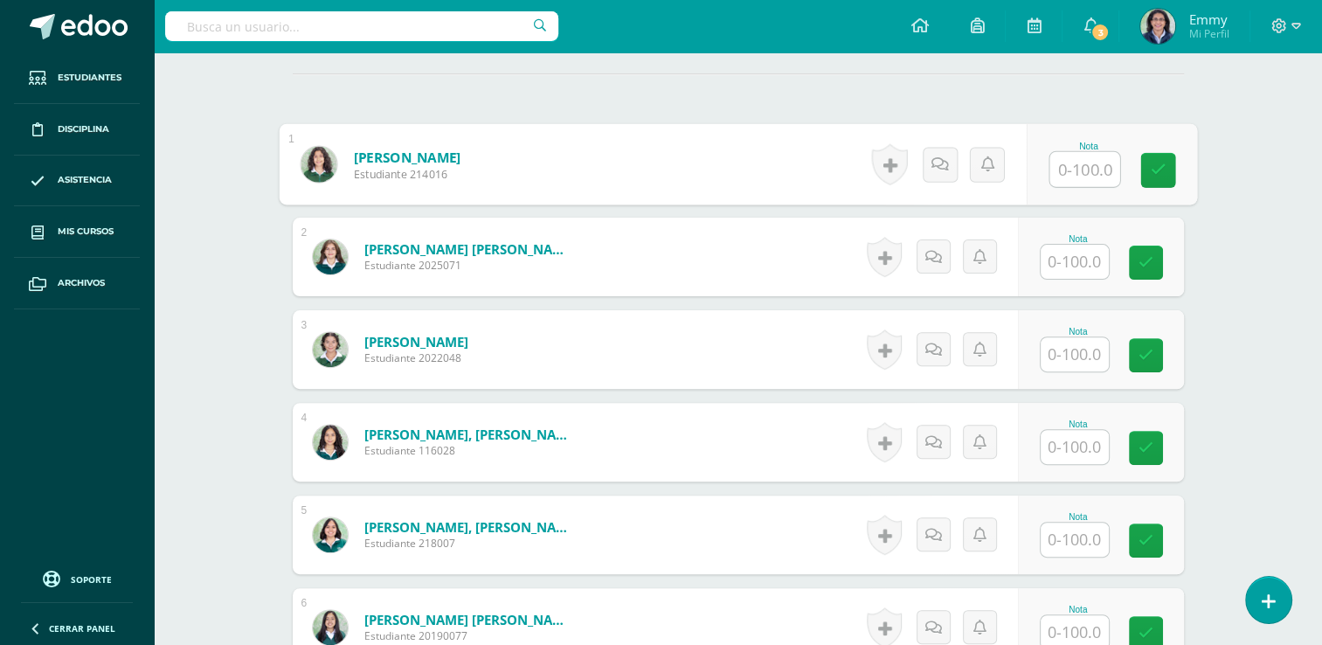
click at [1069, 182] on input "text" at bounding box center [1084, 169] width 70 height 35
type input "96"
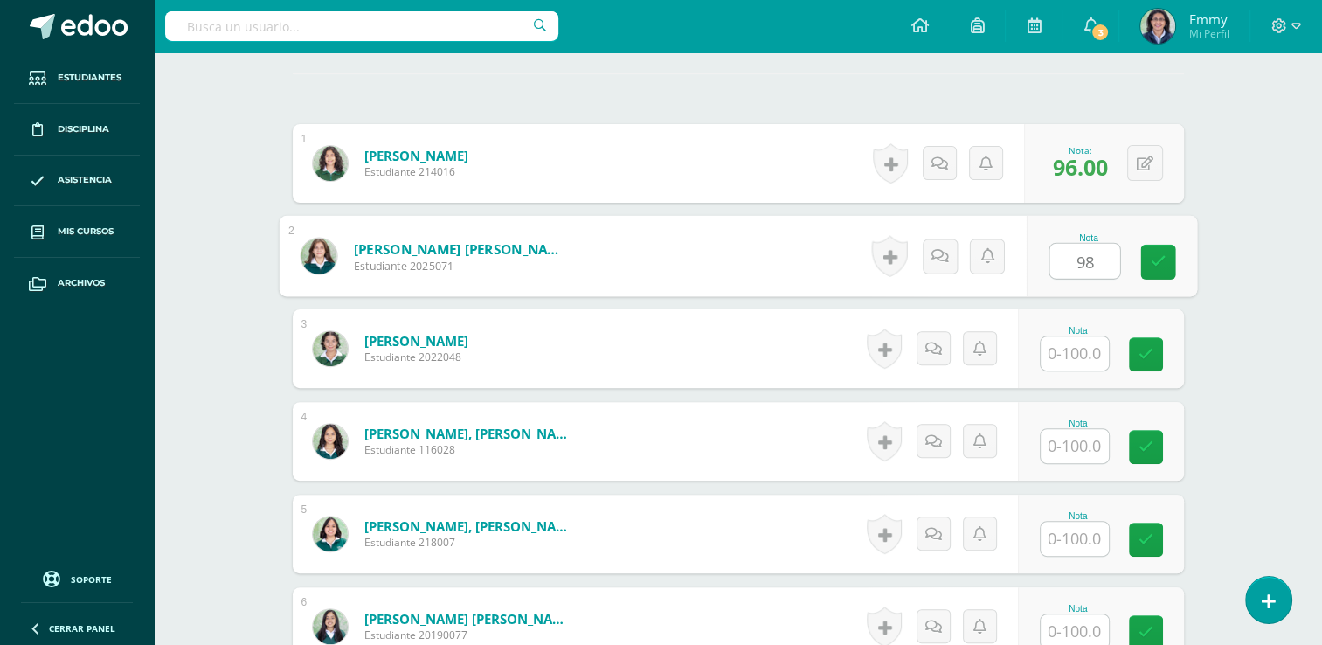
type input "98"
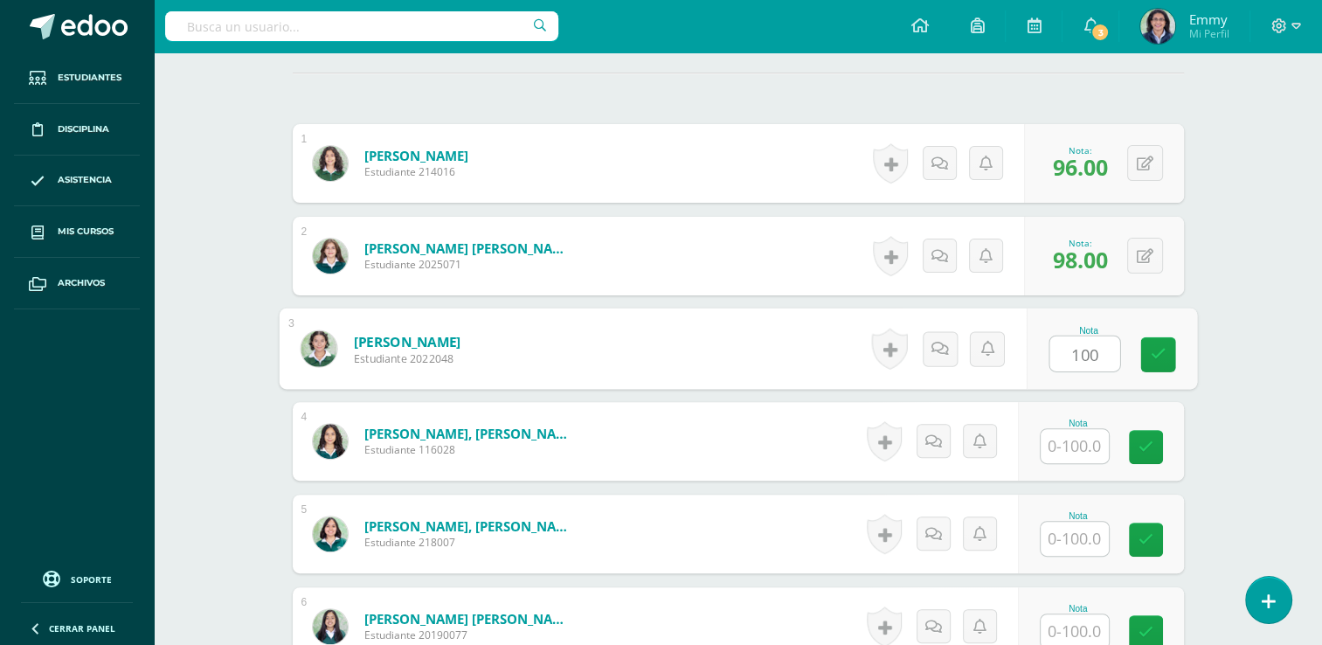
type input "100"
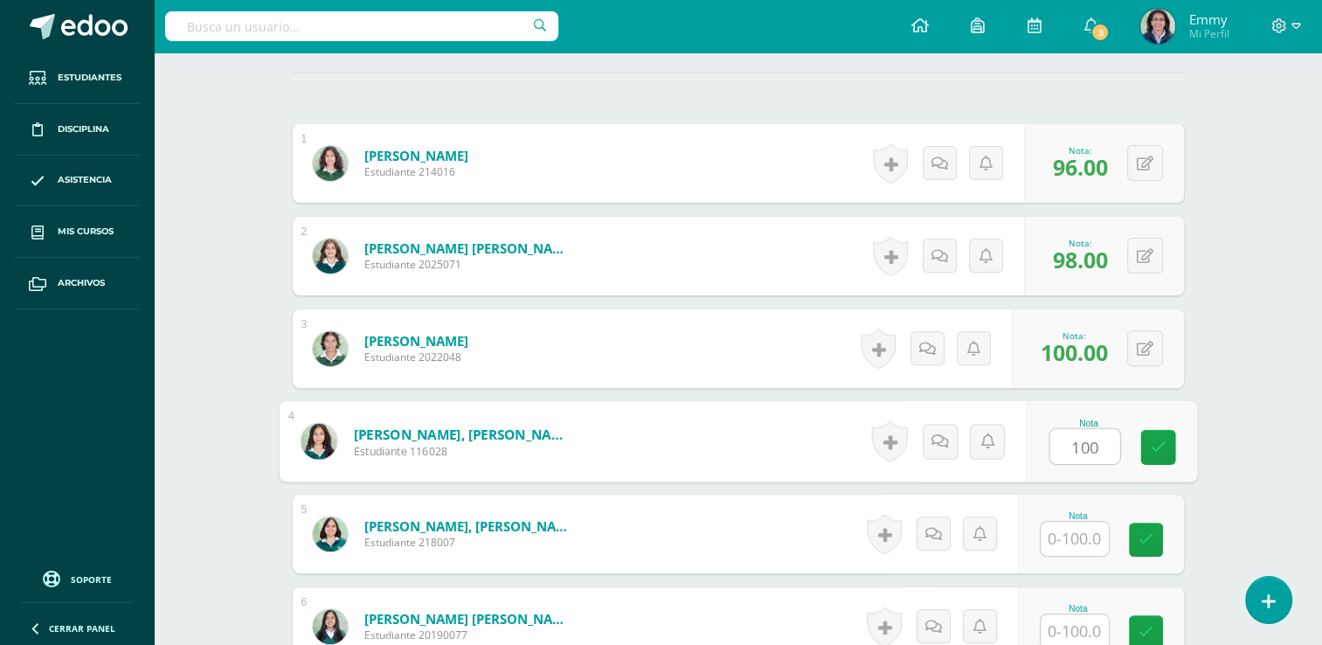
type input "100"
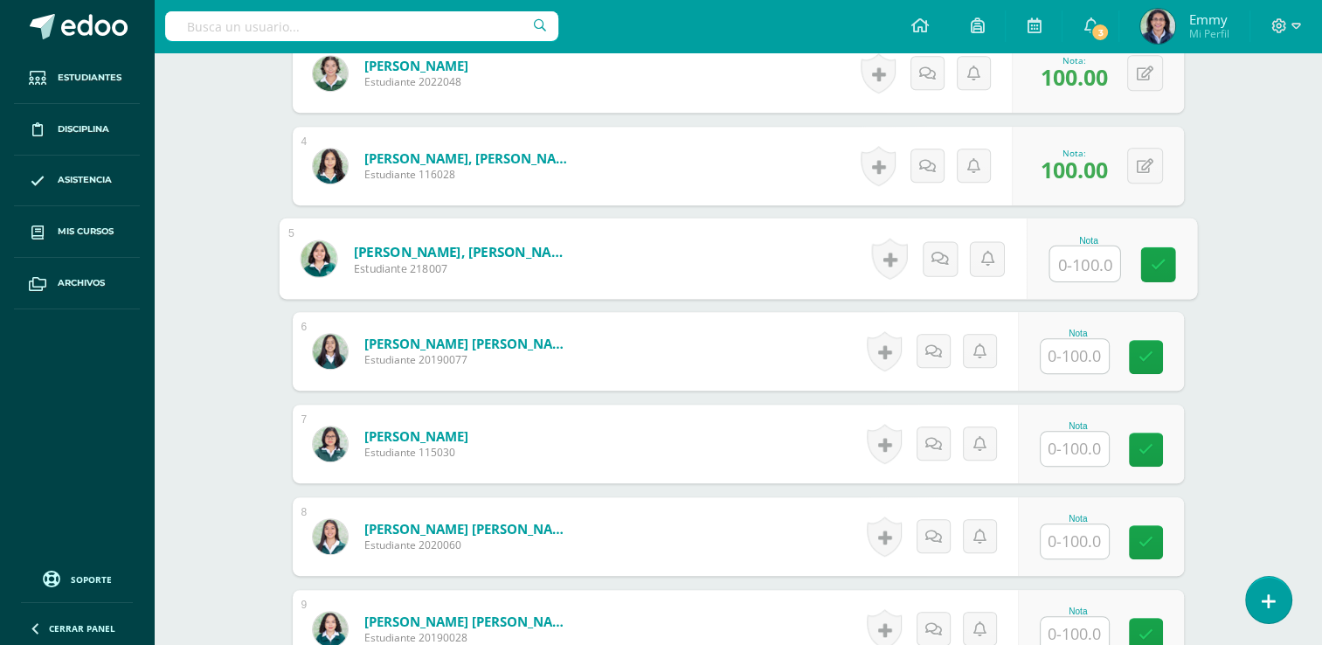
scroll to position [887, 0]
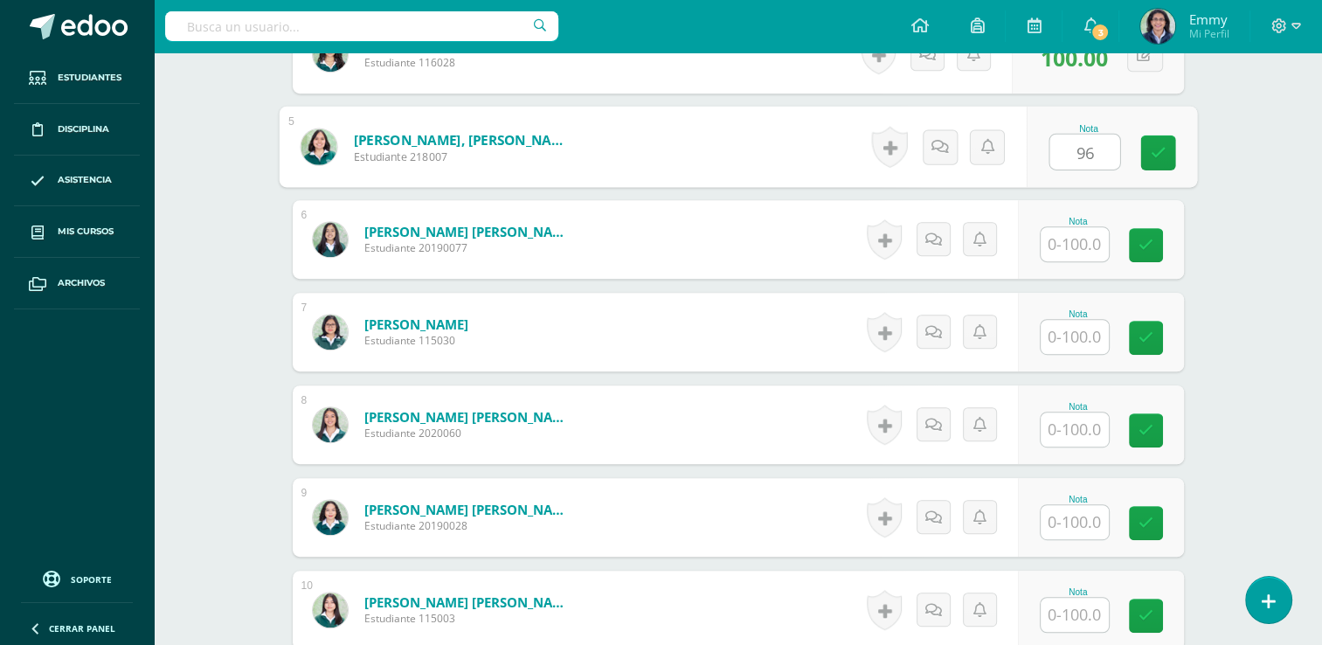
type input "96"
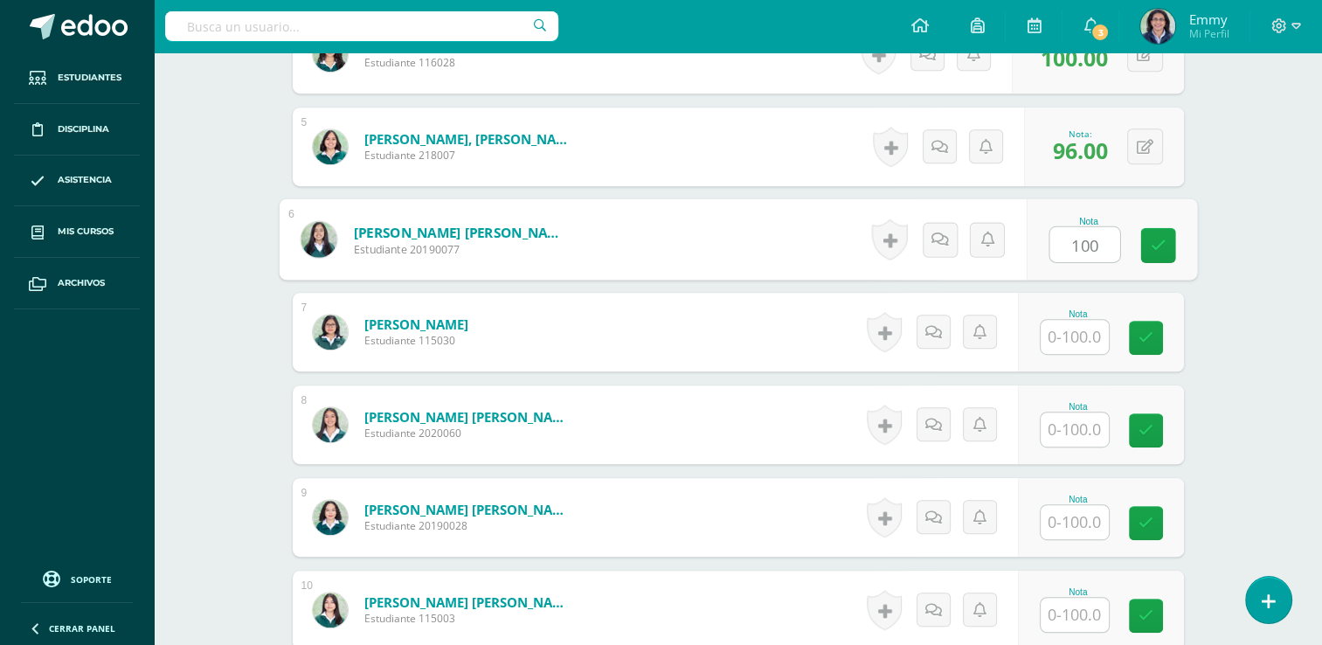
type input "100"
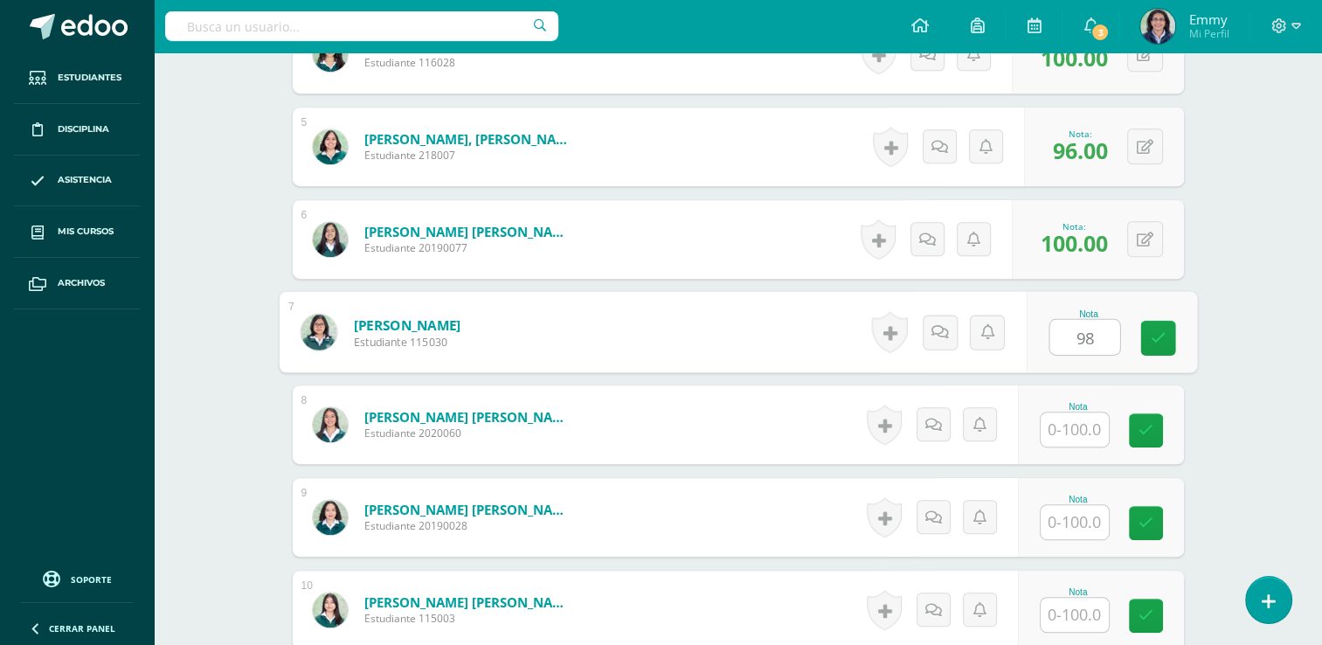
type input "98"
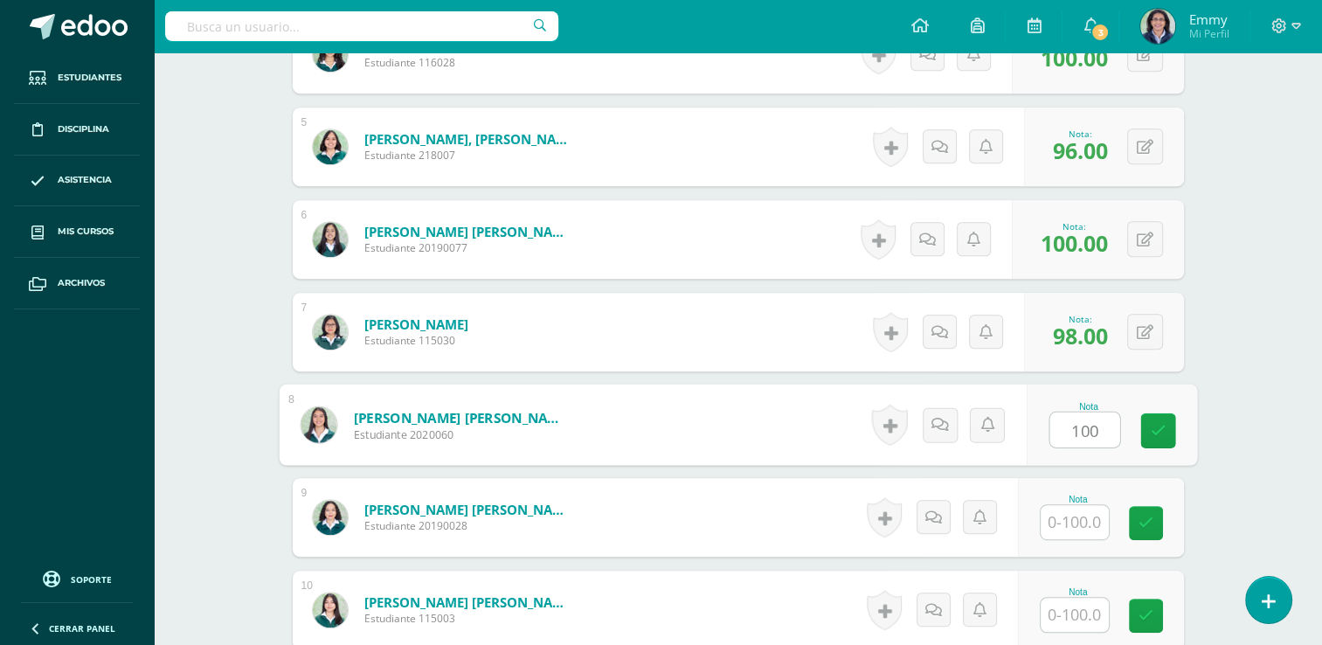
type input "100"
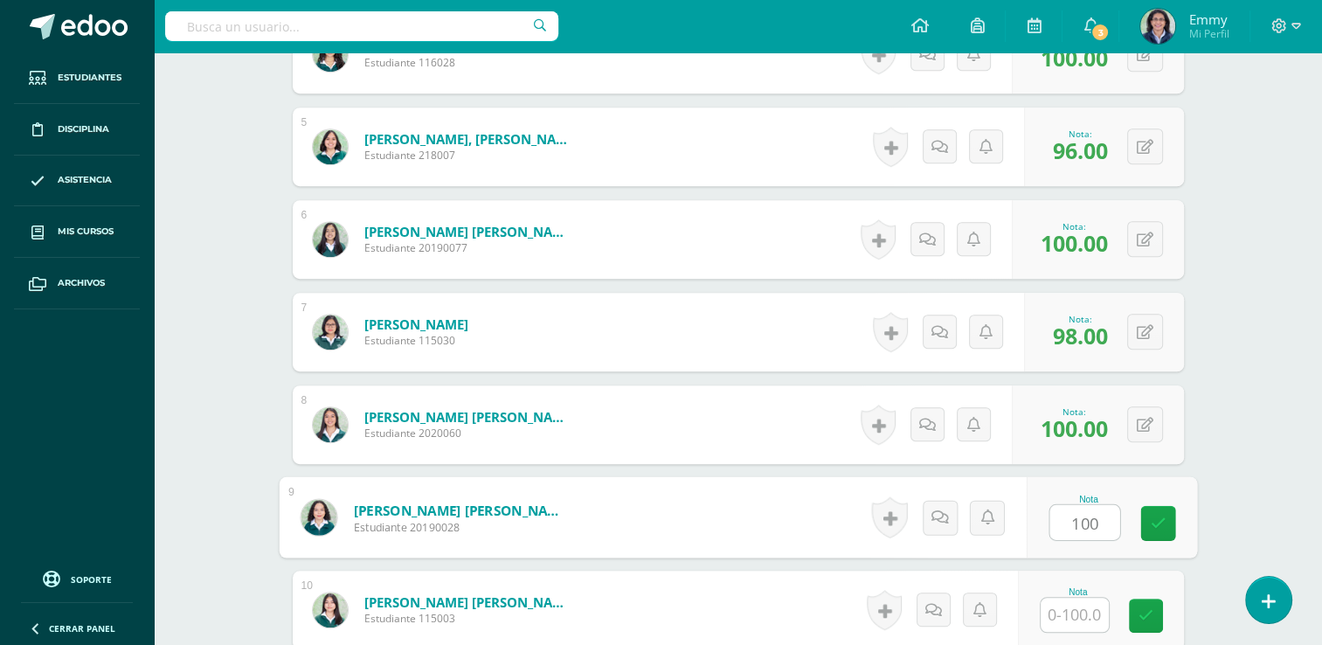
type input "100"
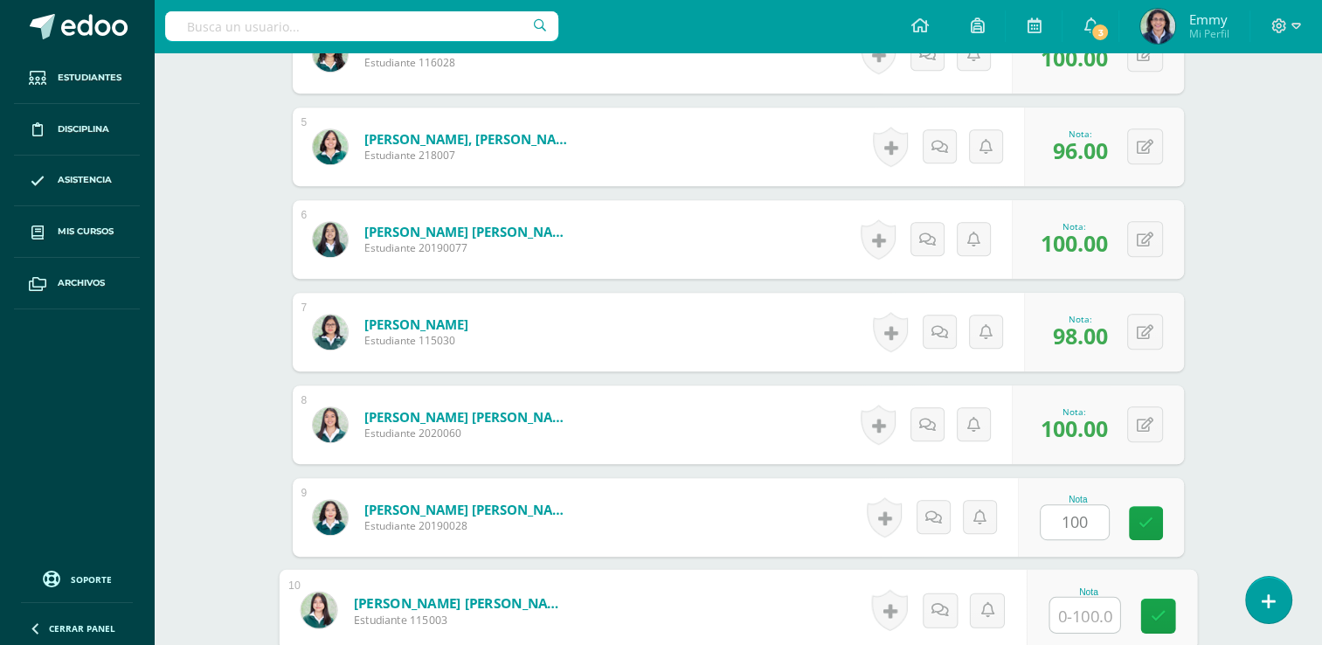
scroll to position [894, 0]
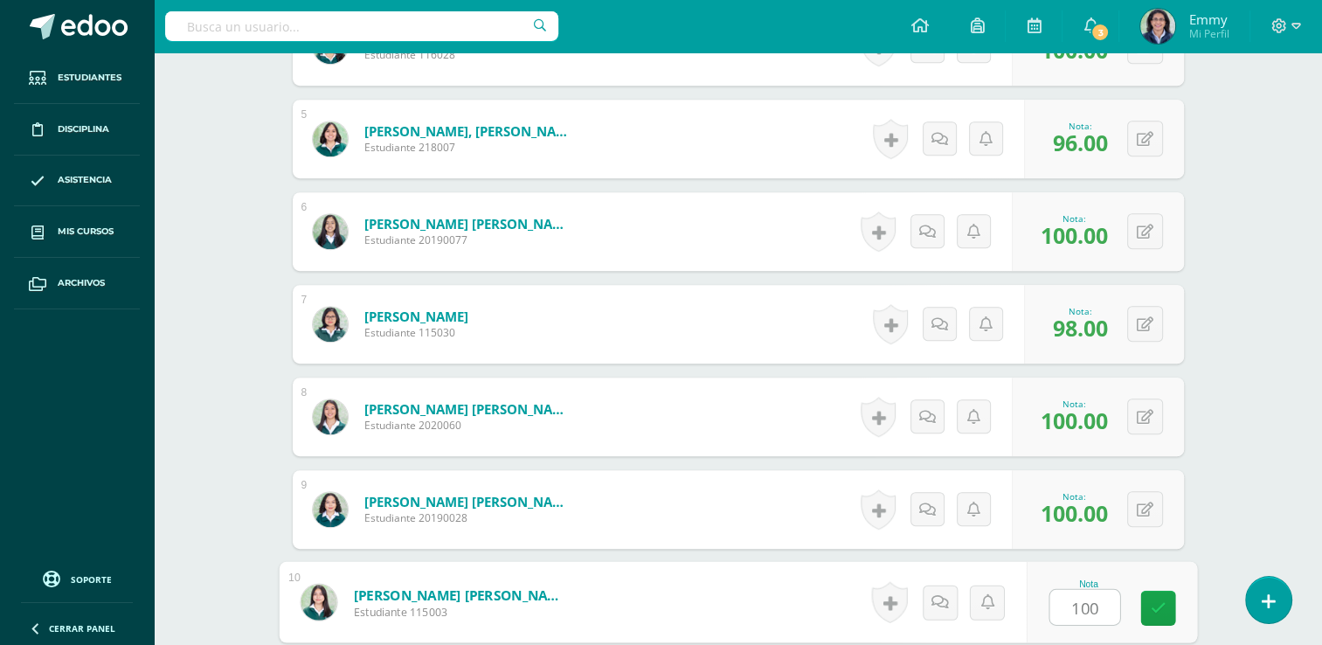
type input "100"
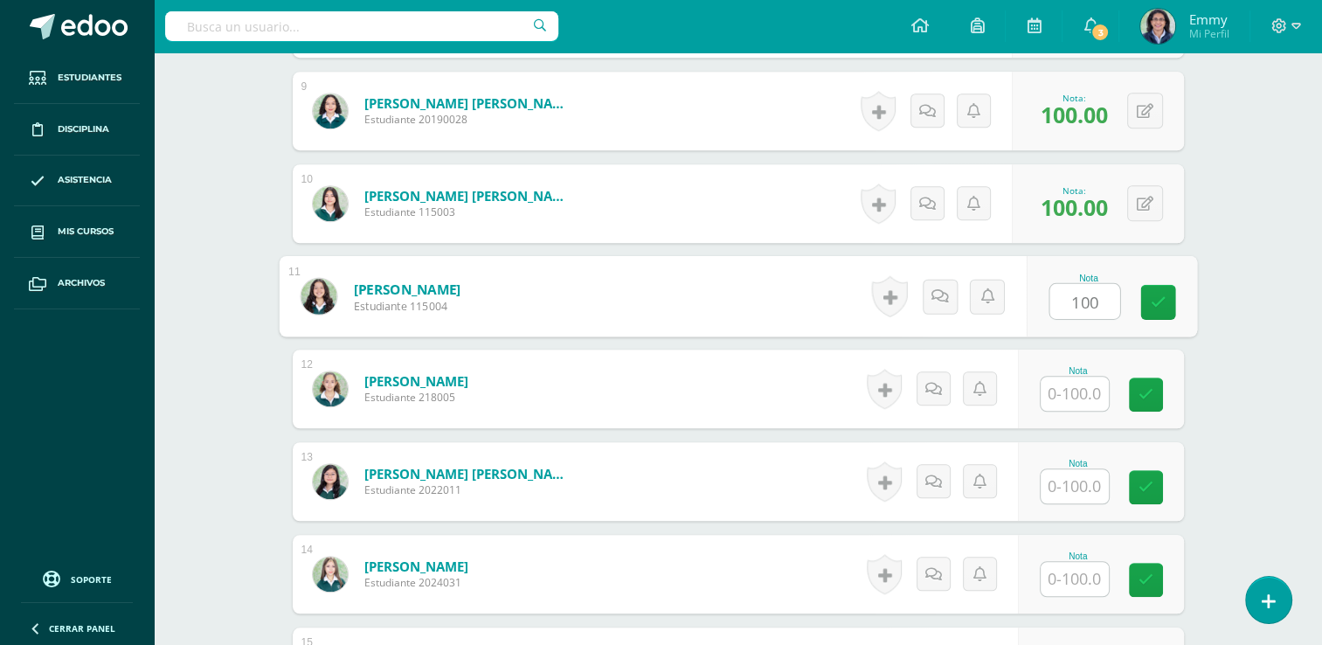
type input "100"
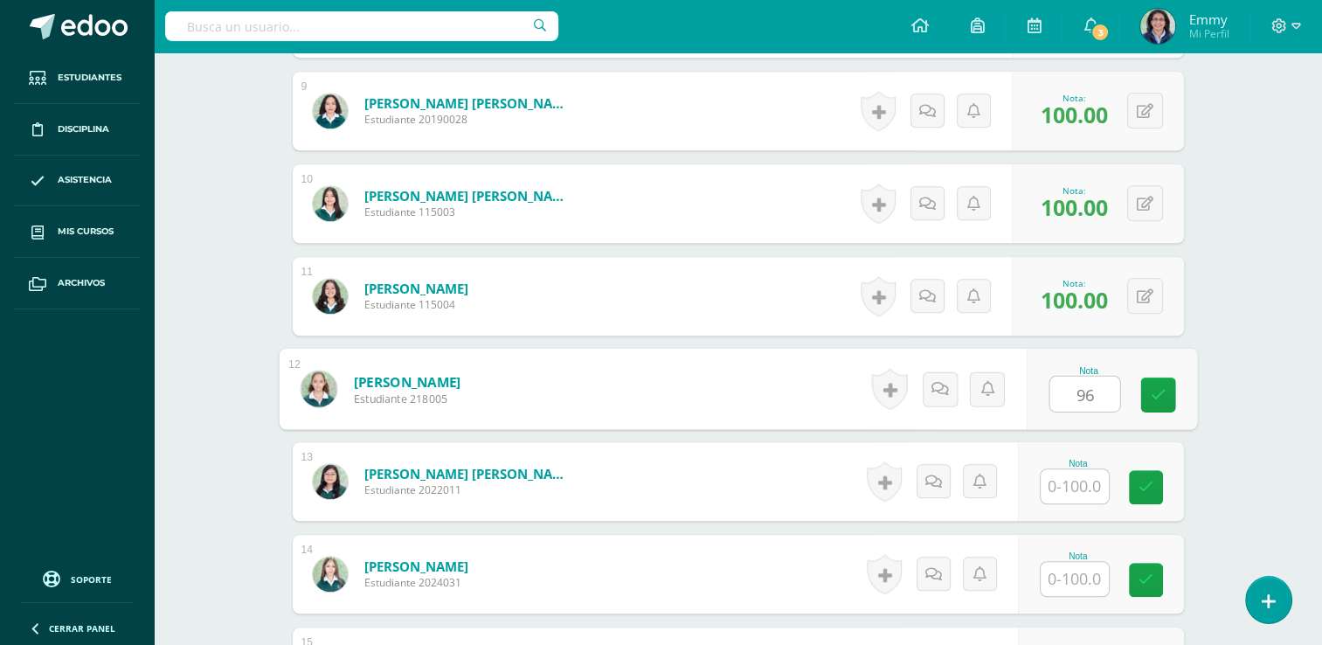
type input "96"
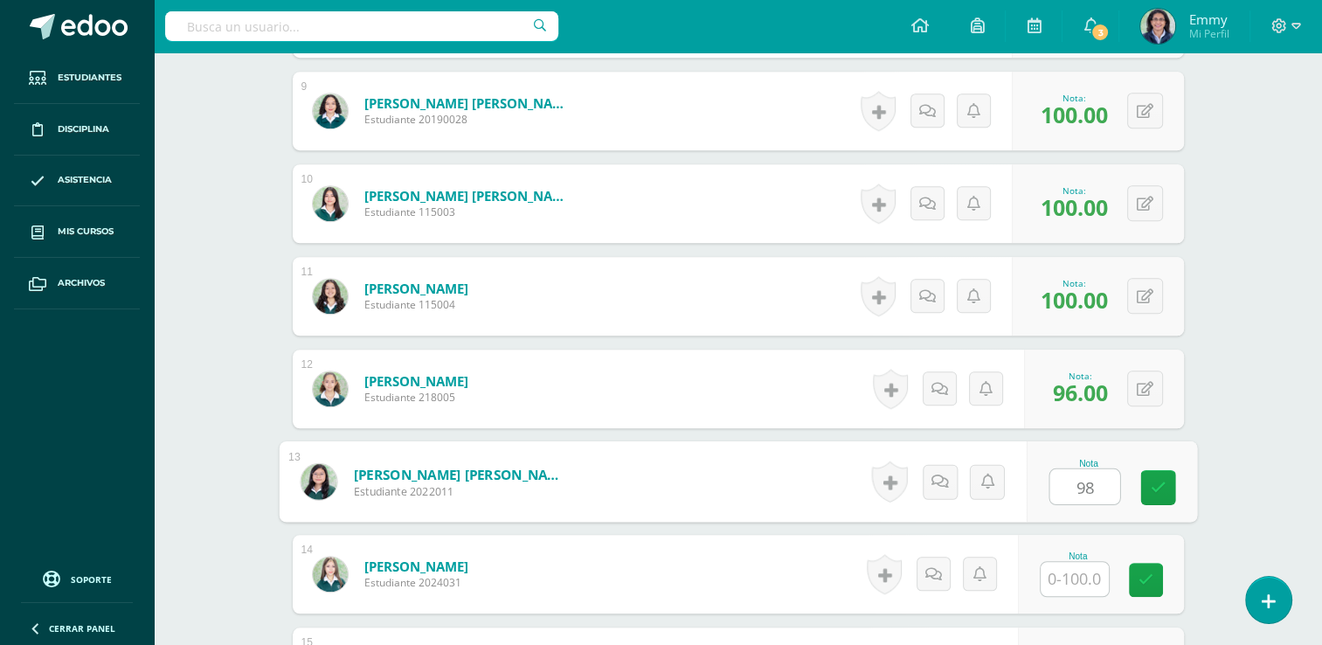
type input "98"
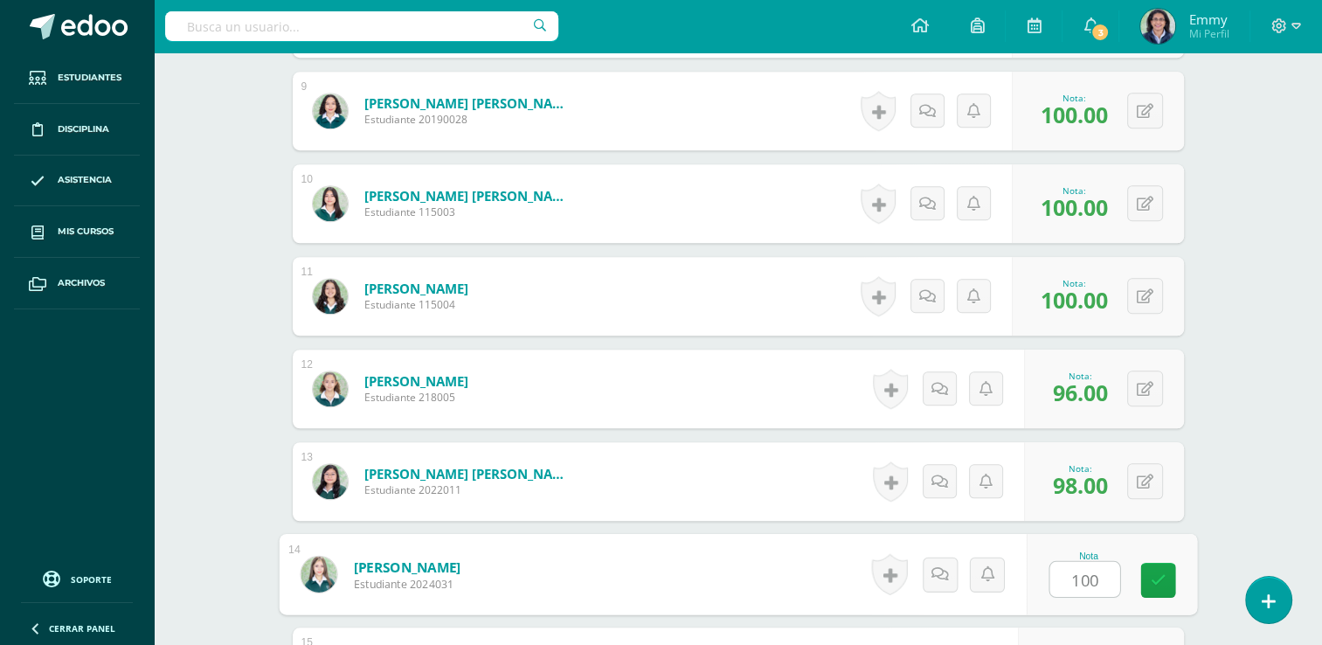
type input "100"
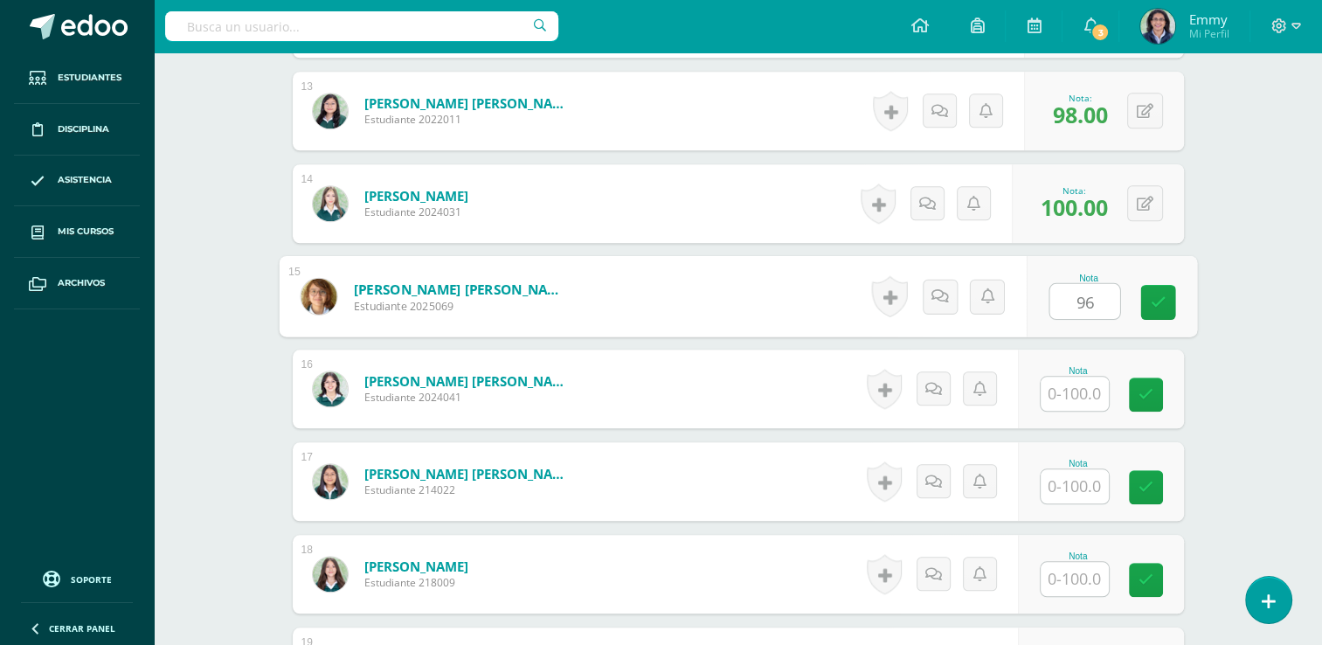
type input "96"
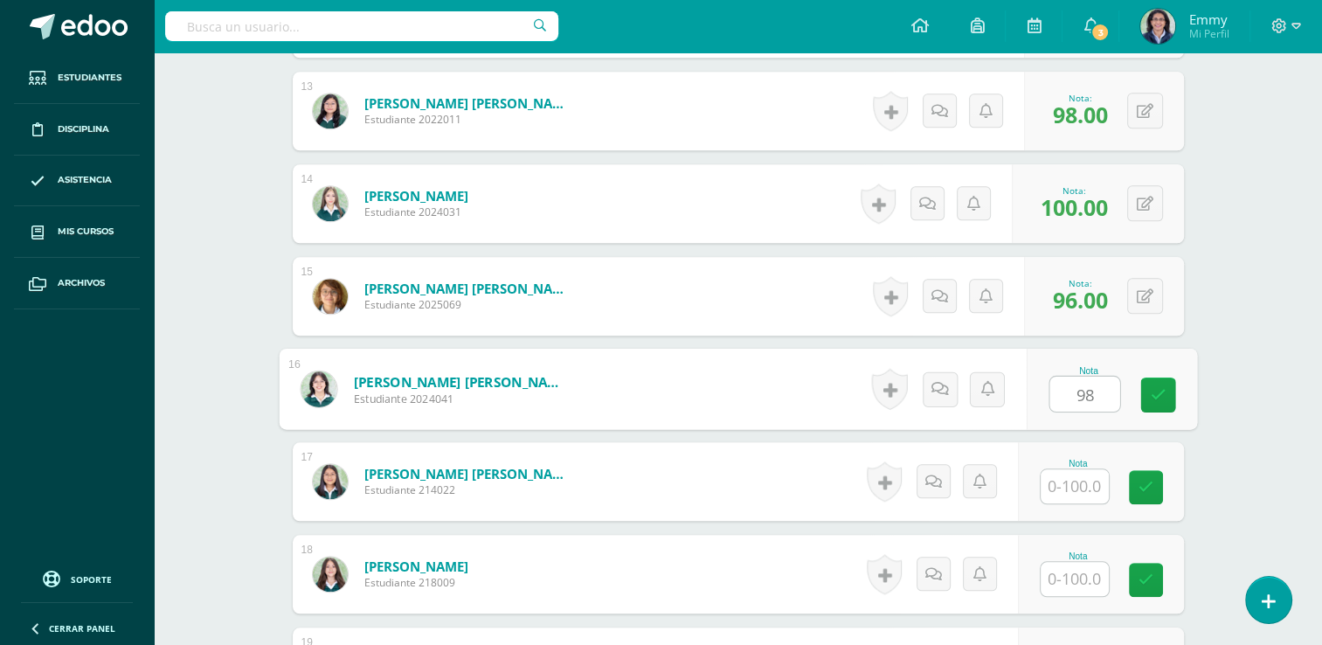
type input "98"
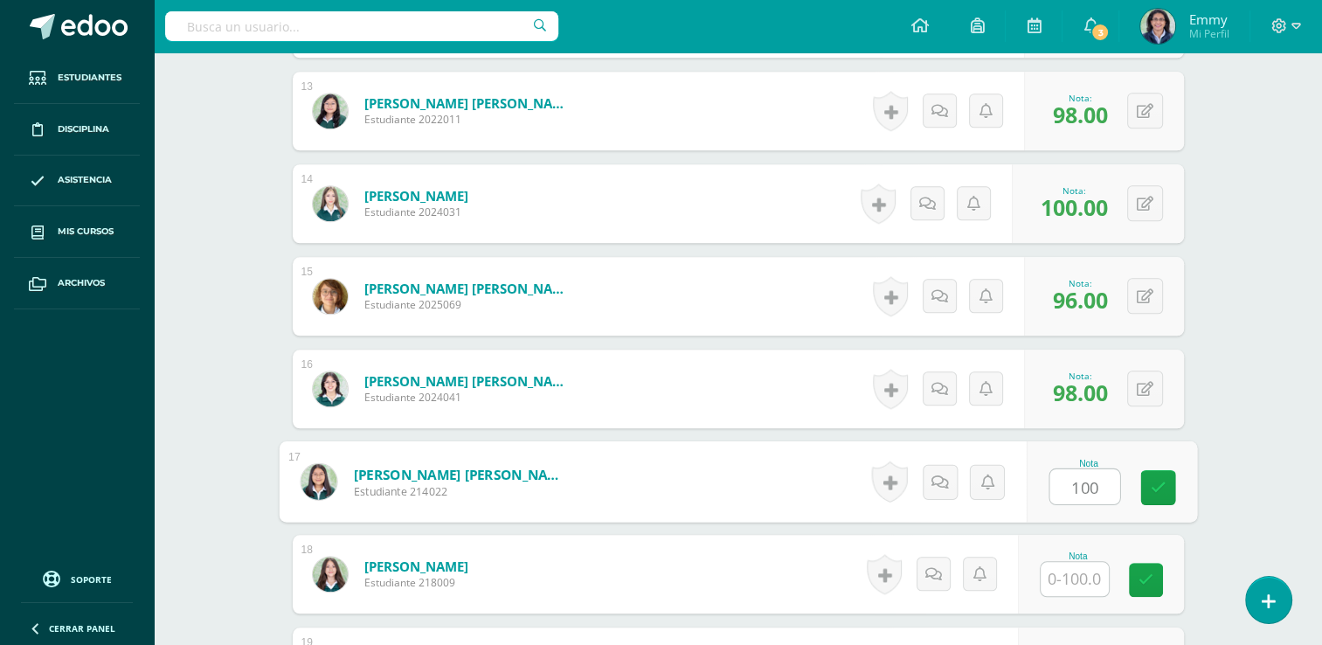
type input "100"
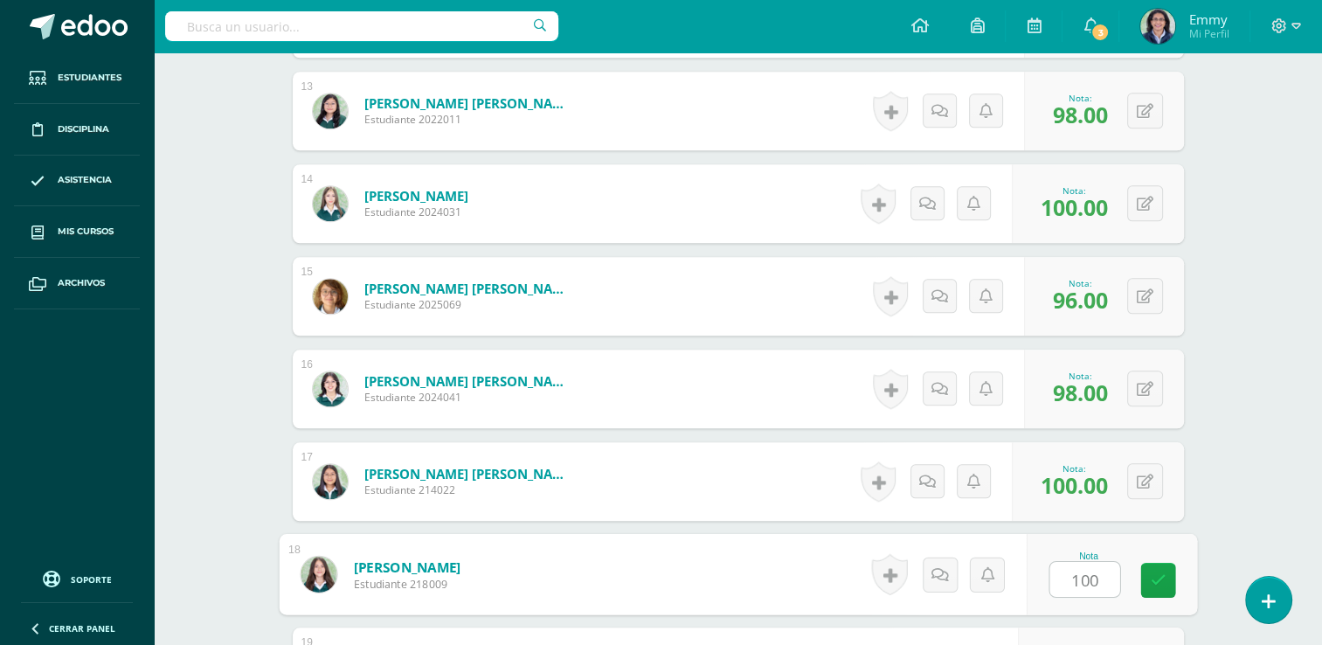
type input "100"
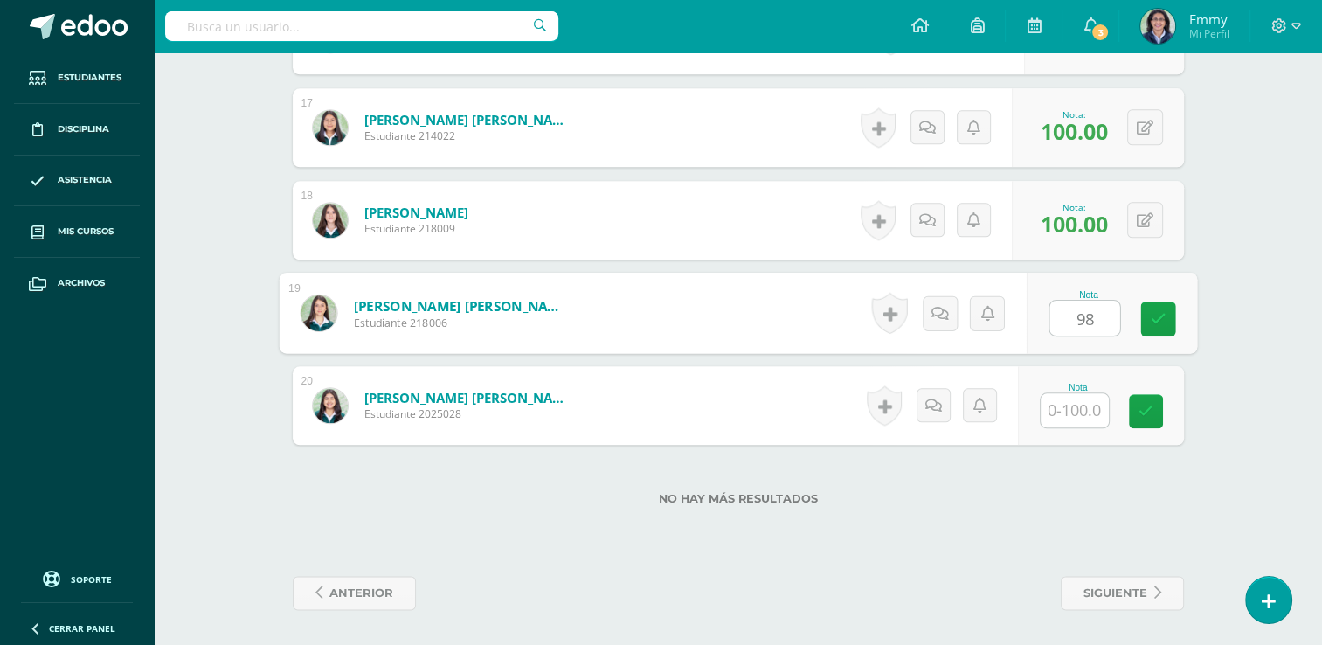
type input "98"
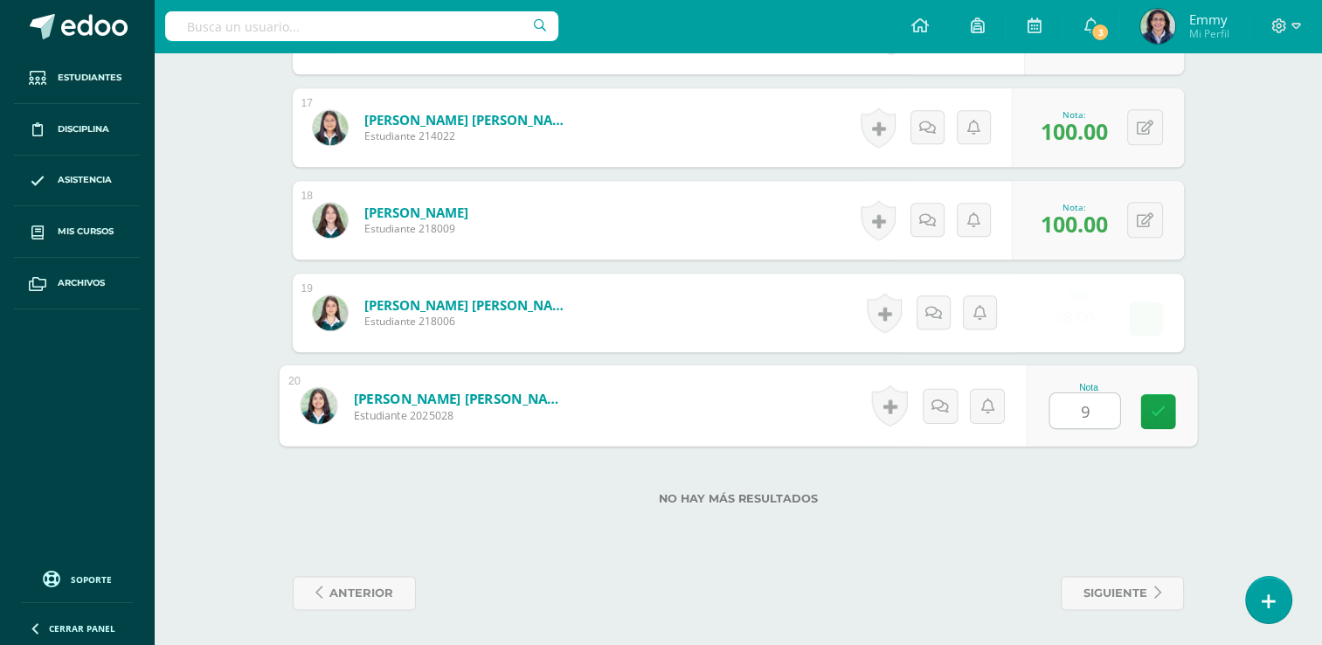
type input "96"
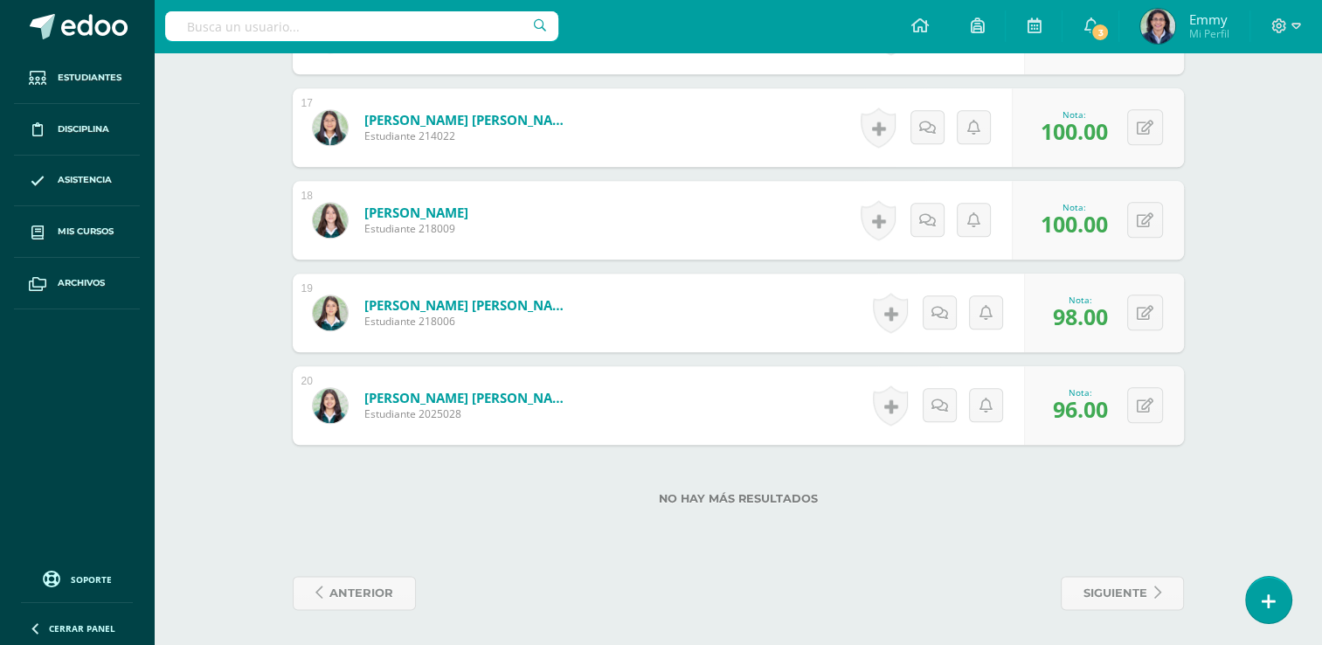
scroll to position [0, 0]
